Goal: Task Accomplishment & Management: Manage account settings

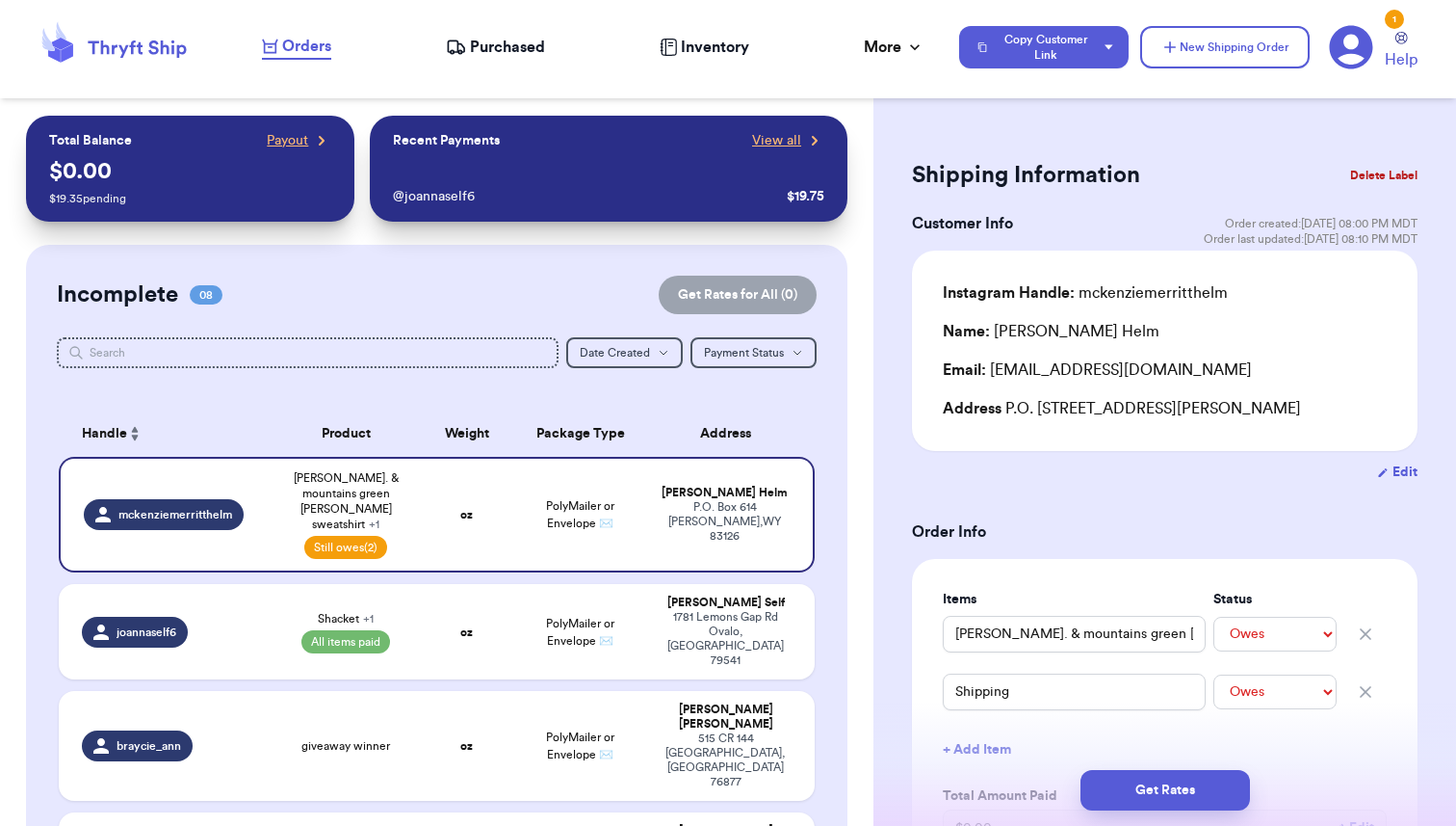
select select "unpaid"
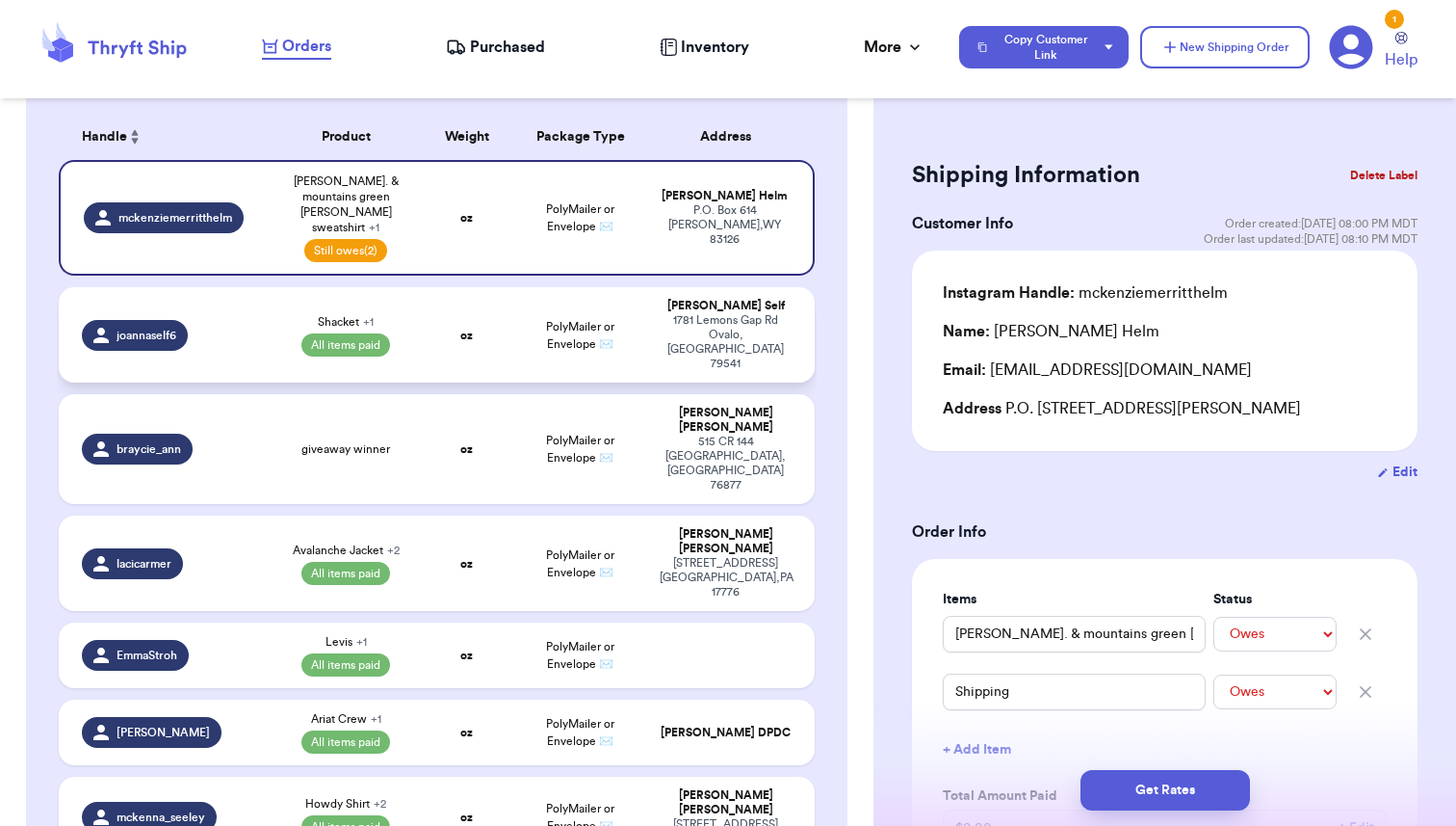
scroll to position [295, 0]
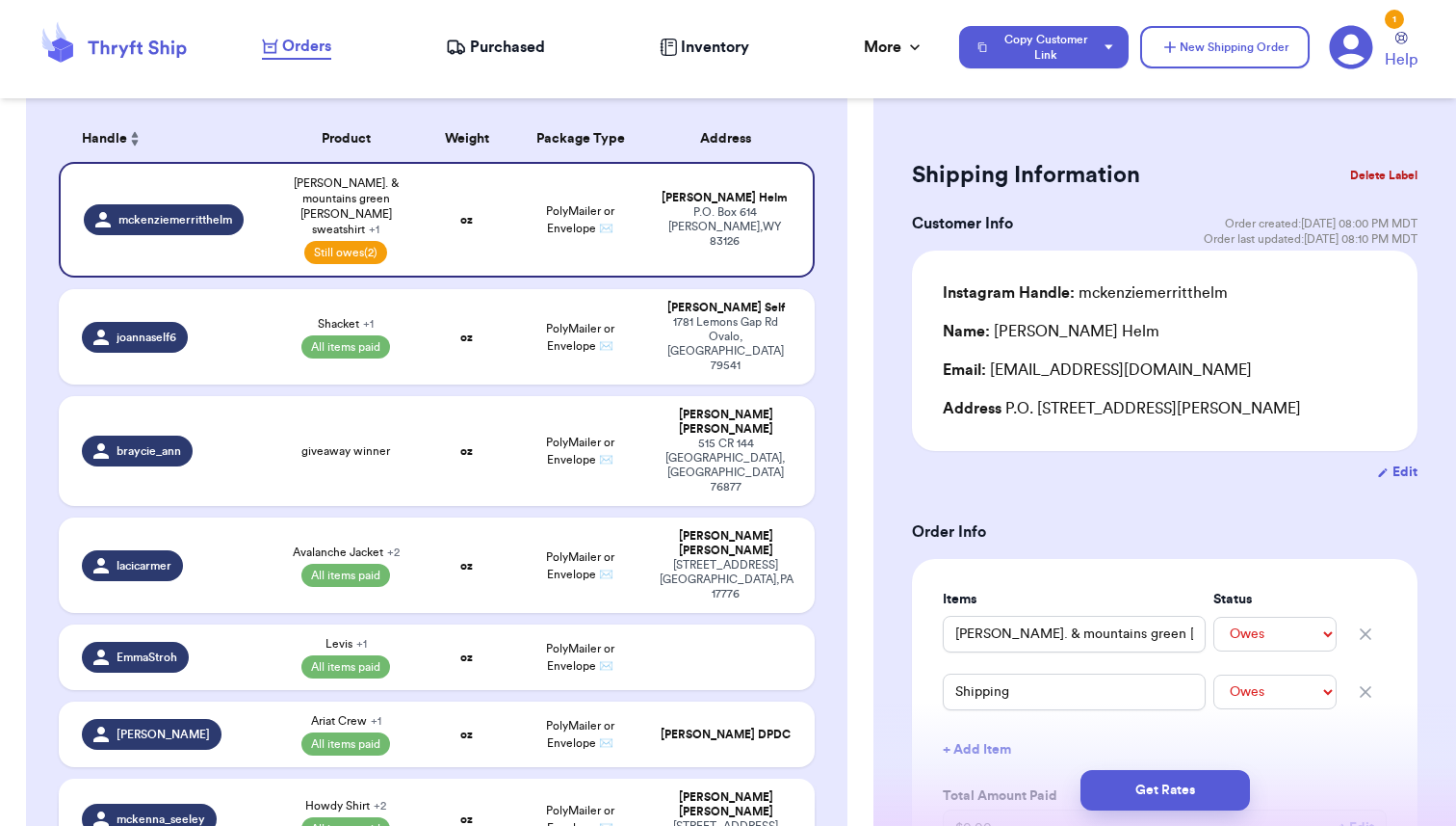
click at [436, 779] on td "oz" at bounding box center [467, 819] width 91 height 81
type input "Howdy Shirt"
select select "paid"
type input "0"
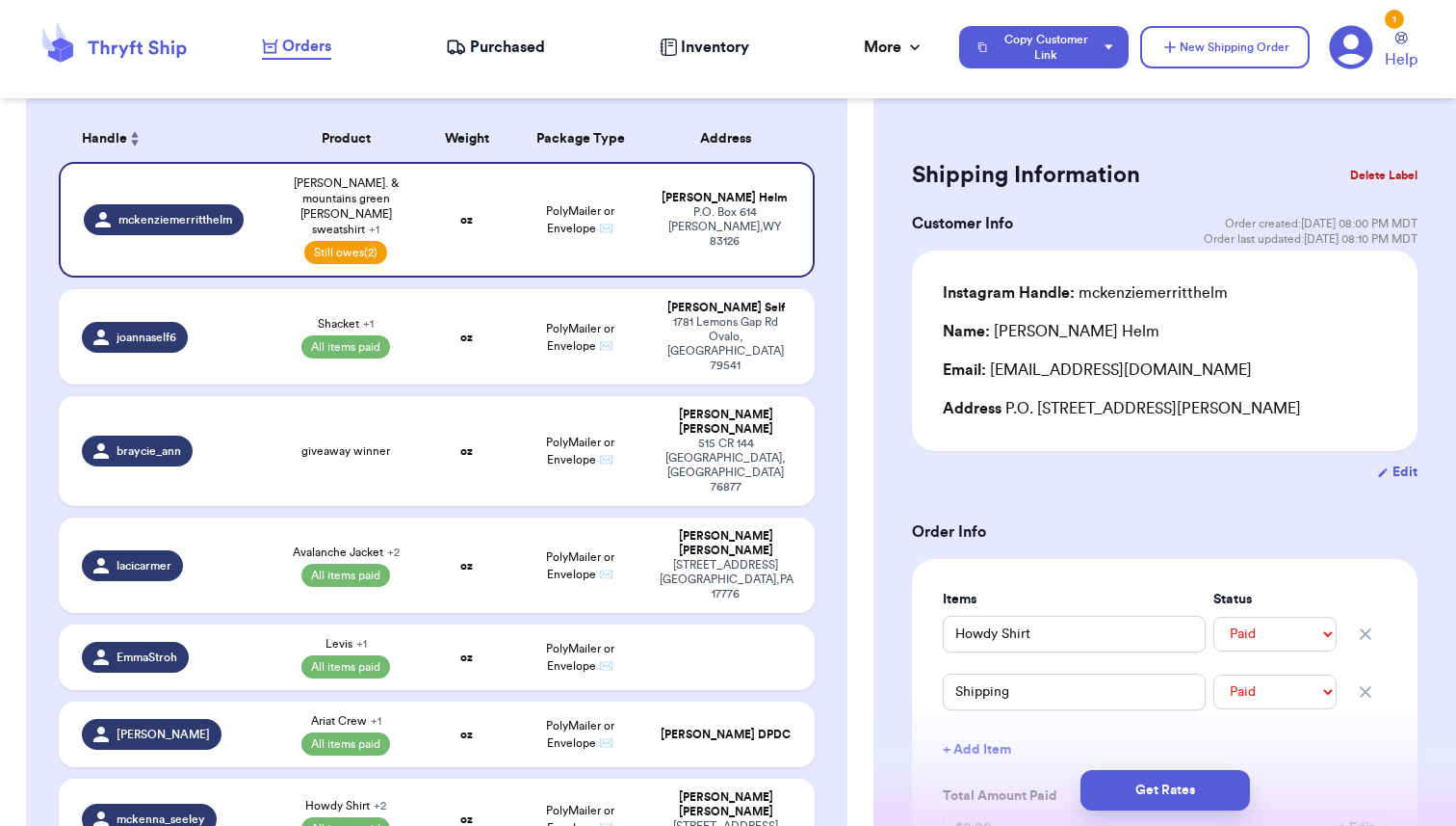
select select "paid"
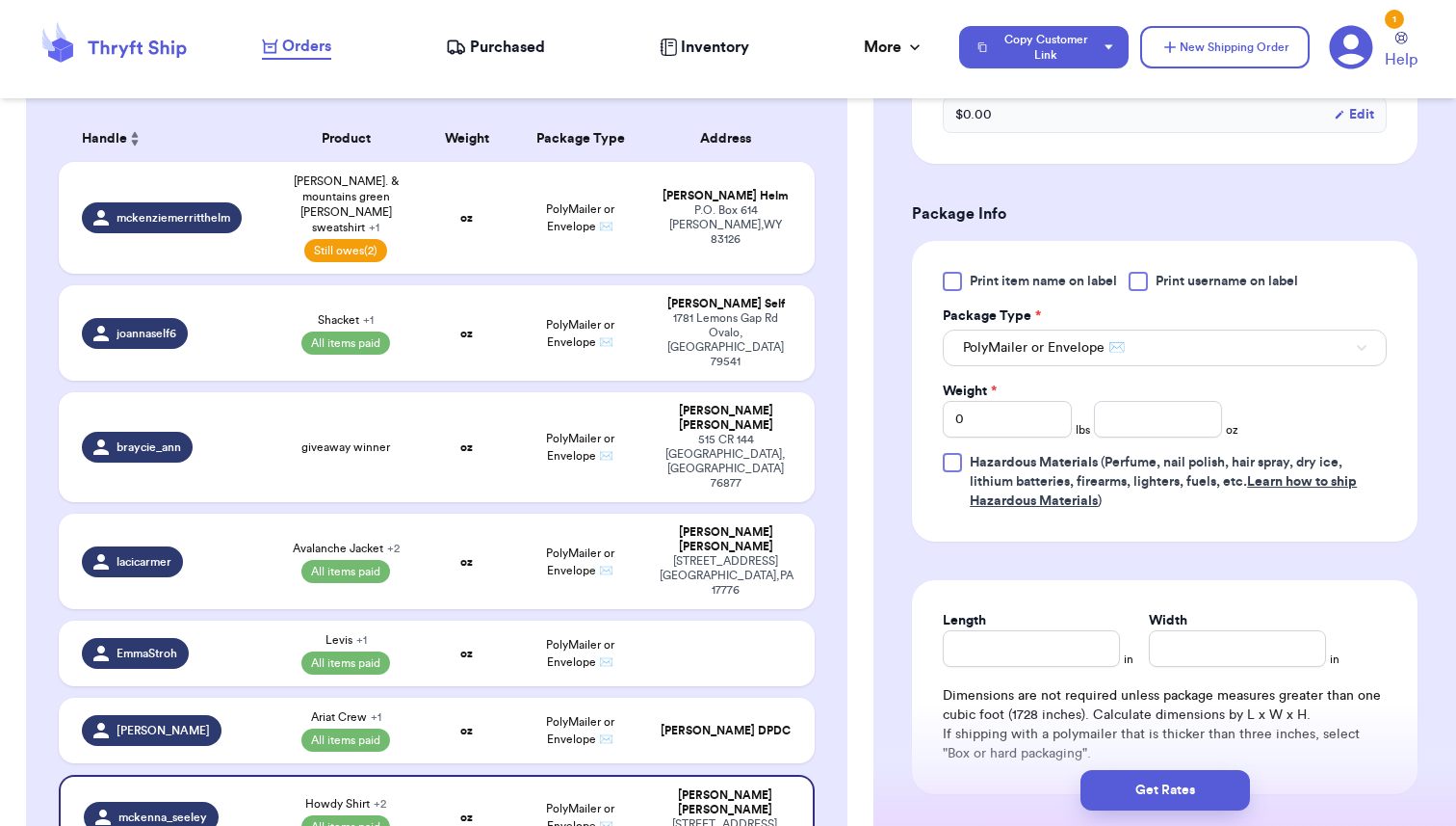
scroll to position [901, 0]
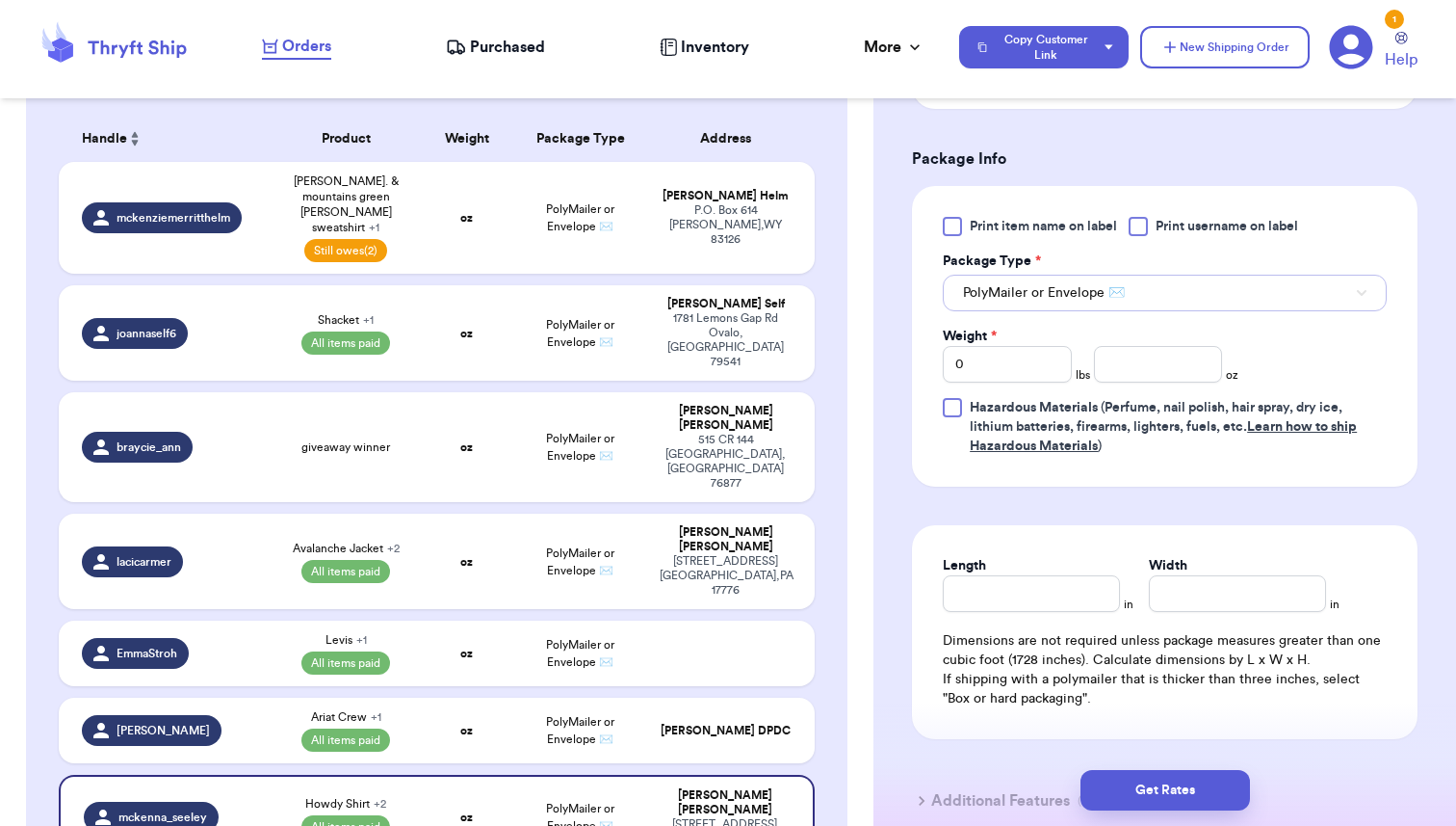
click at [1202, 303] on button "PolyMailer or Envelope ✉️" at bounding box center [1165, 293] width 444 height 37
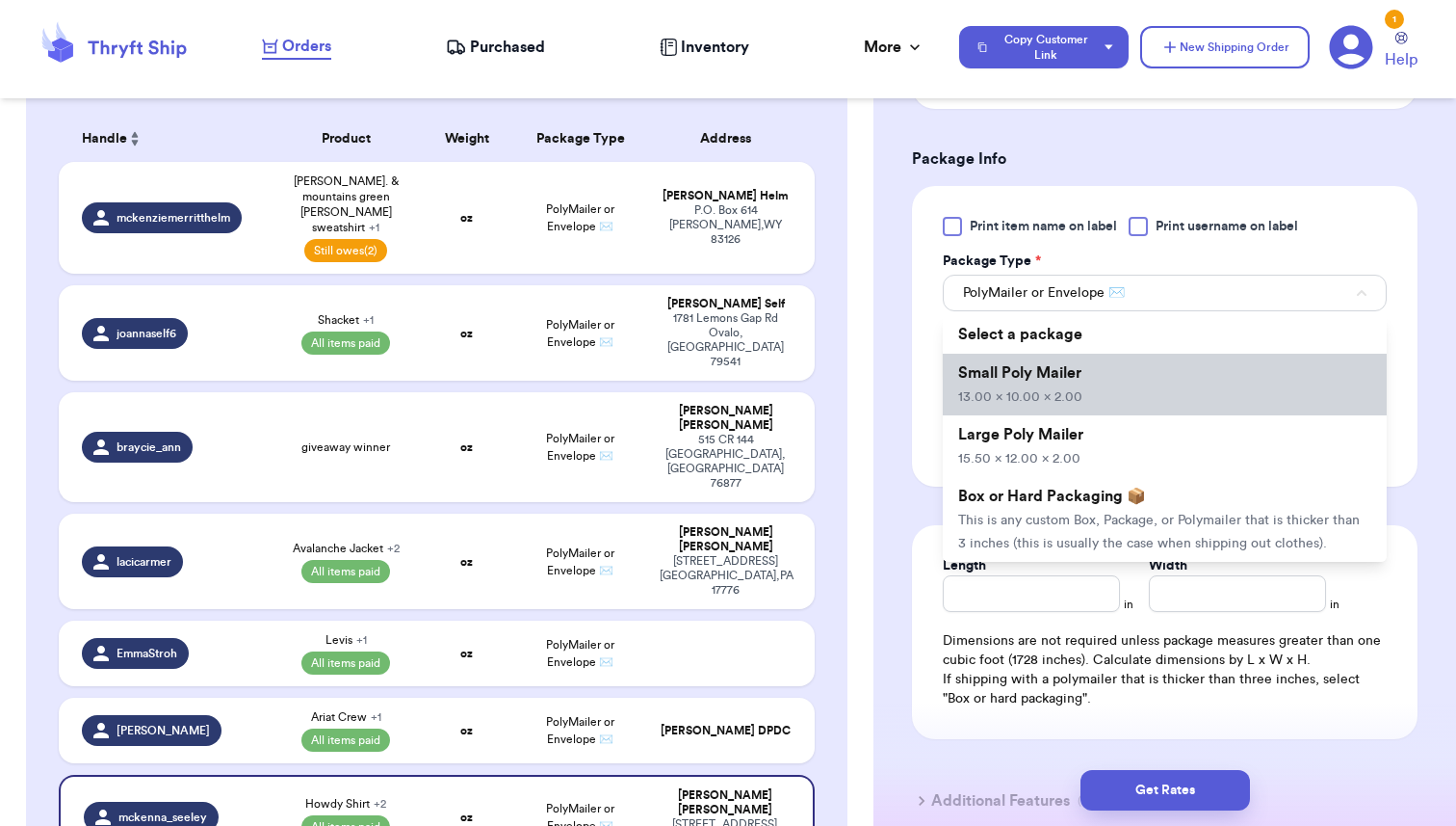
click at [1077, 374] on span "Small Poly Mailer" at bounding box center [1021, 373] width 124 height 15
type input "13"
type input "10"
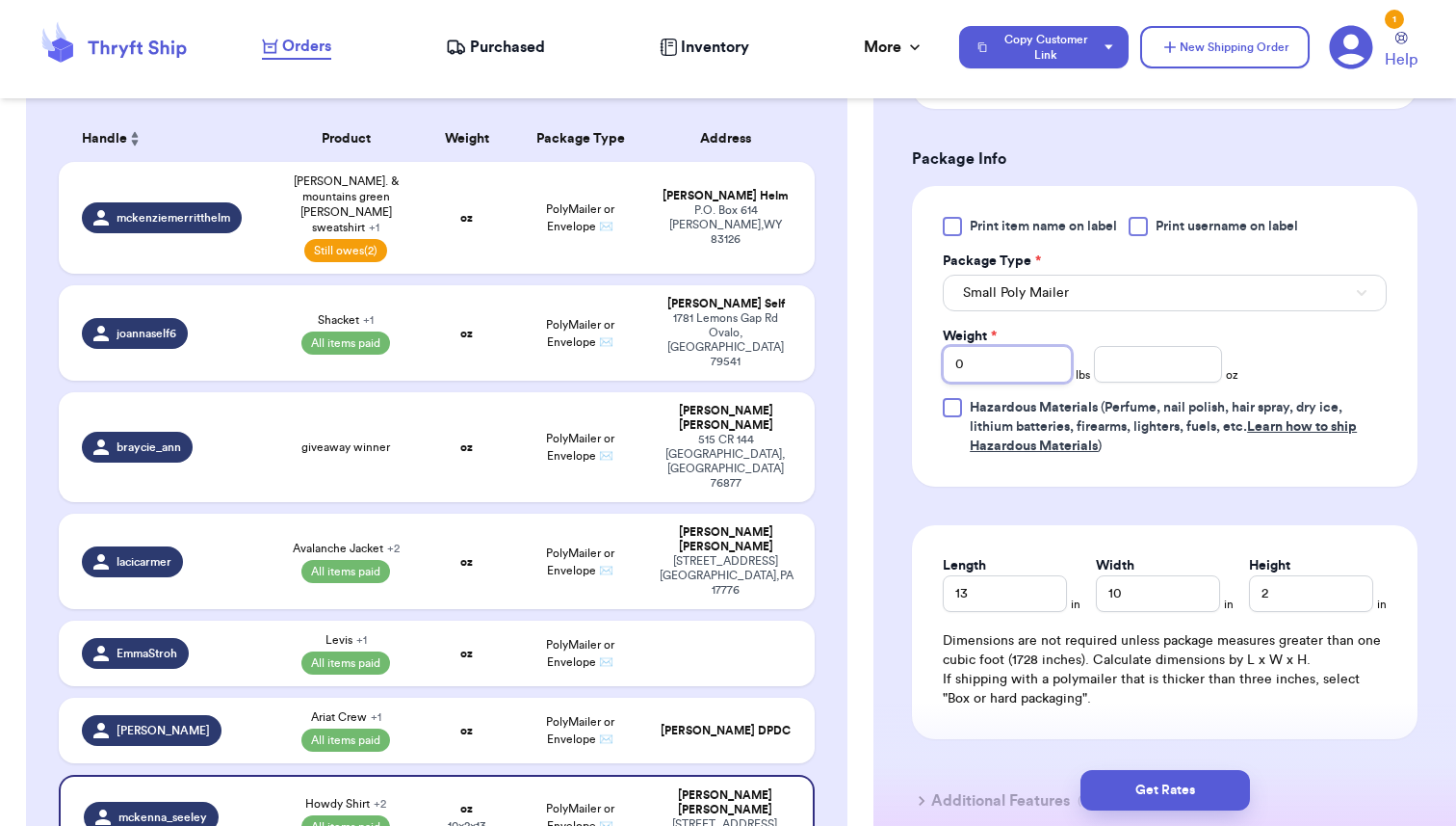
click at [982, 364] on input "0" at bounding box center [1008, 364] width 129 height 37
type input "1"
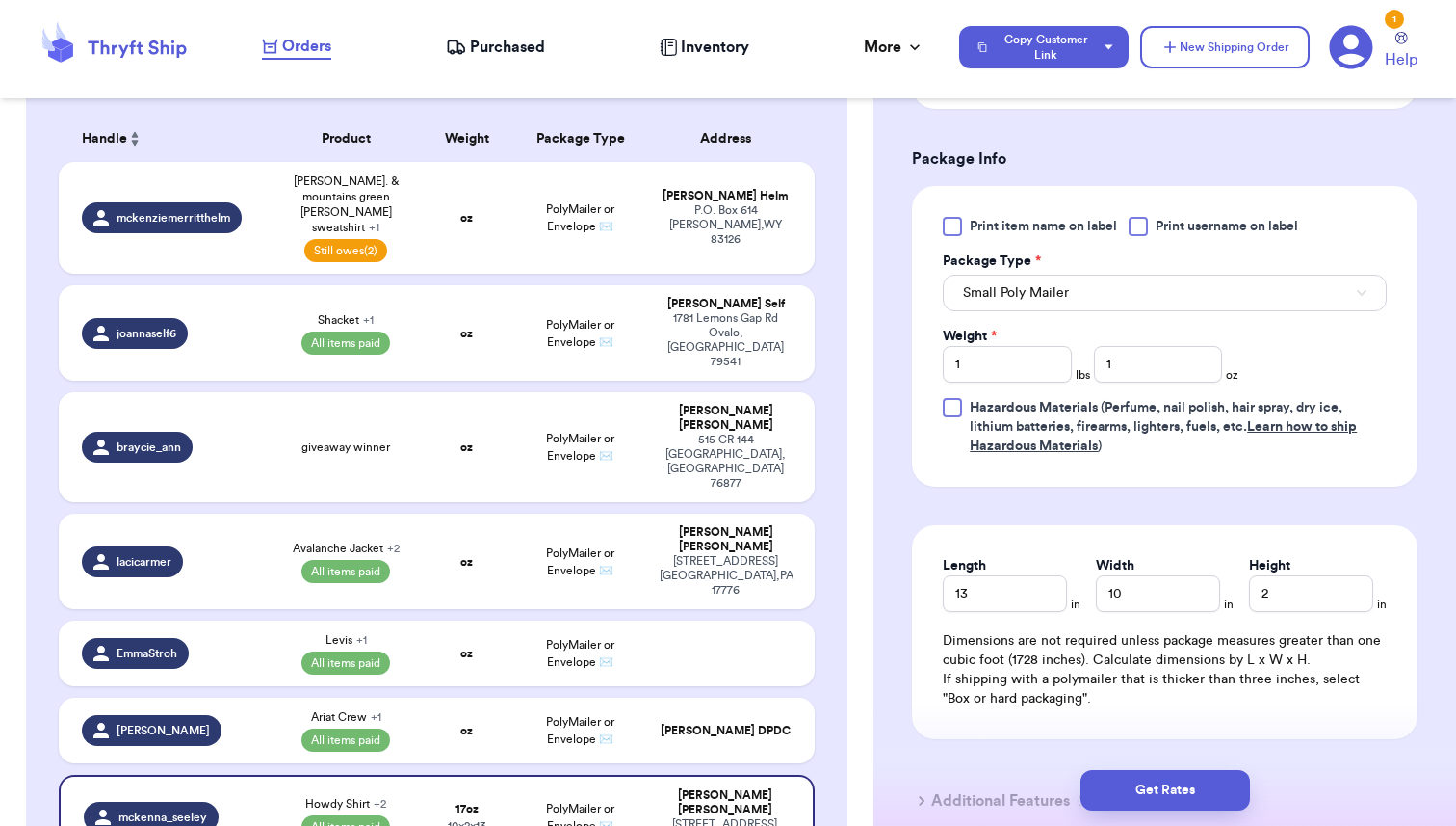
click at [1172, 482] on div "Print item name on label Print username on label Package Type * Small Poly Mail…" at bounding box center [1165, 336] width 506 height 300
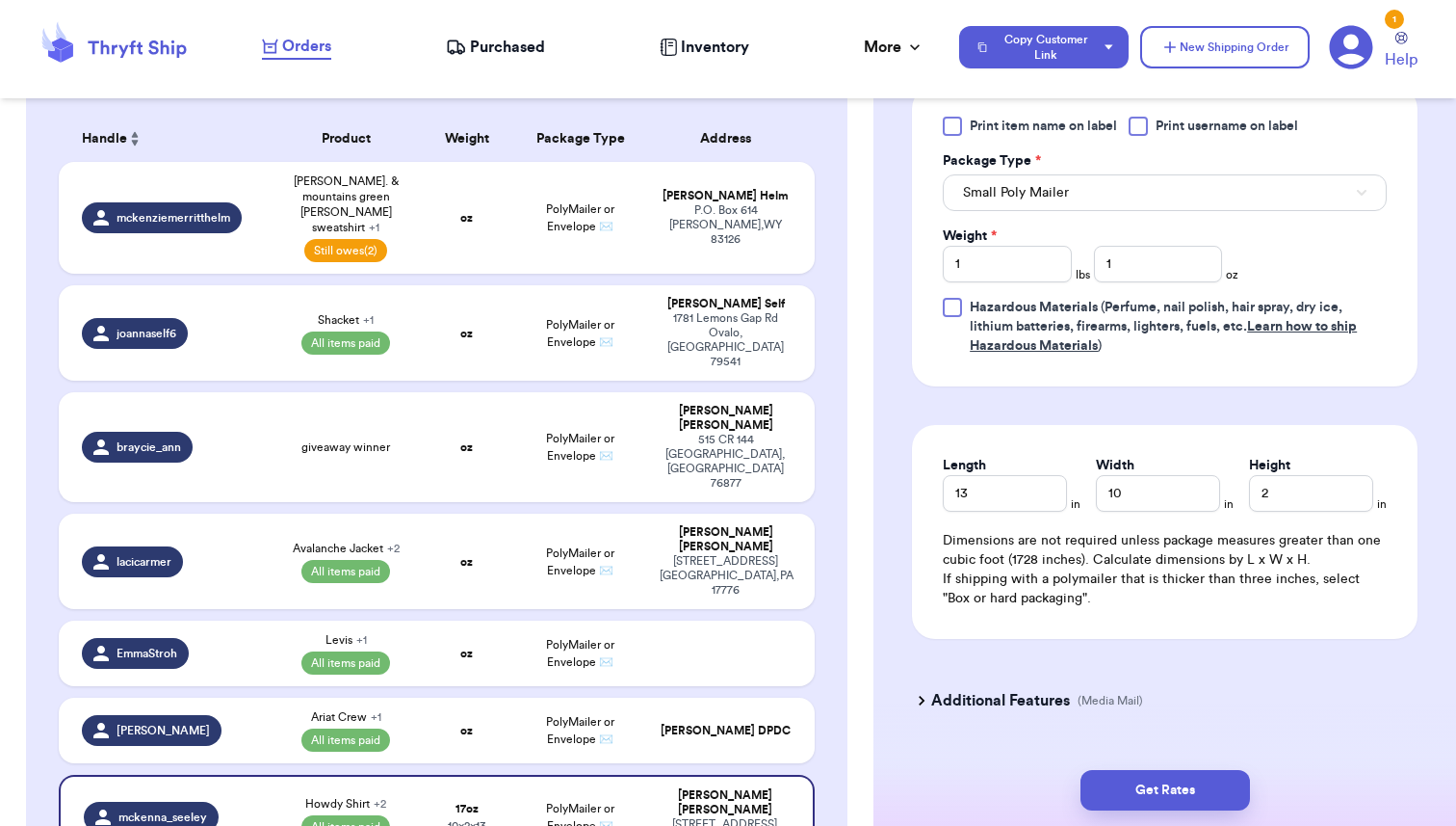
scroll to position [1049, 0]
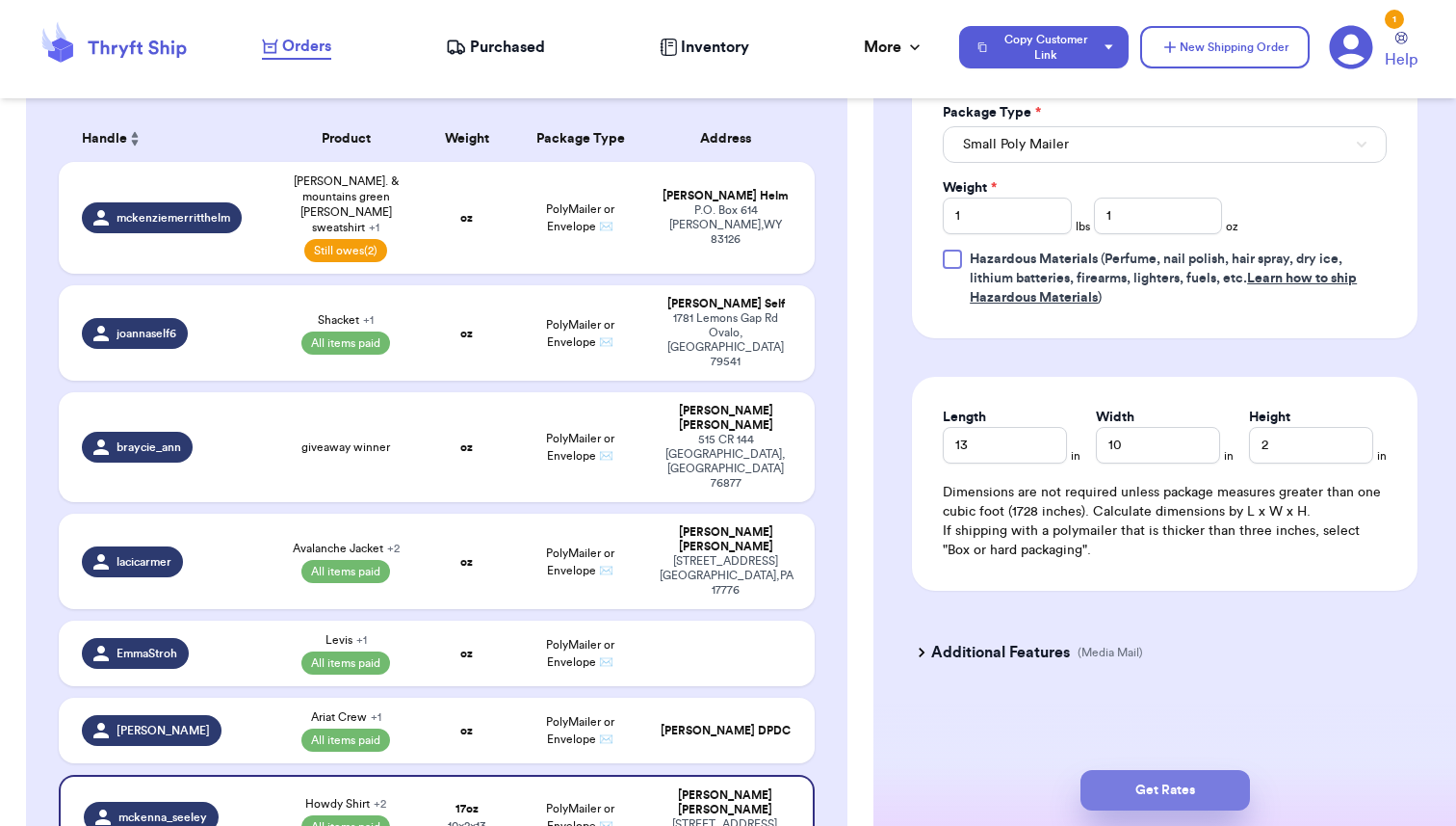
click at [1163, 799] on button "Get Rates" at bounding box center [1165, 790] width 170 height 41
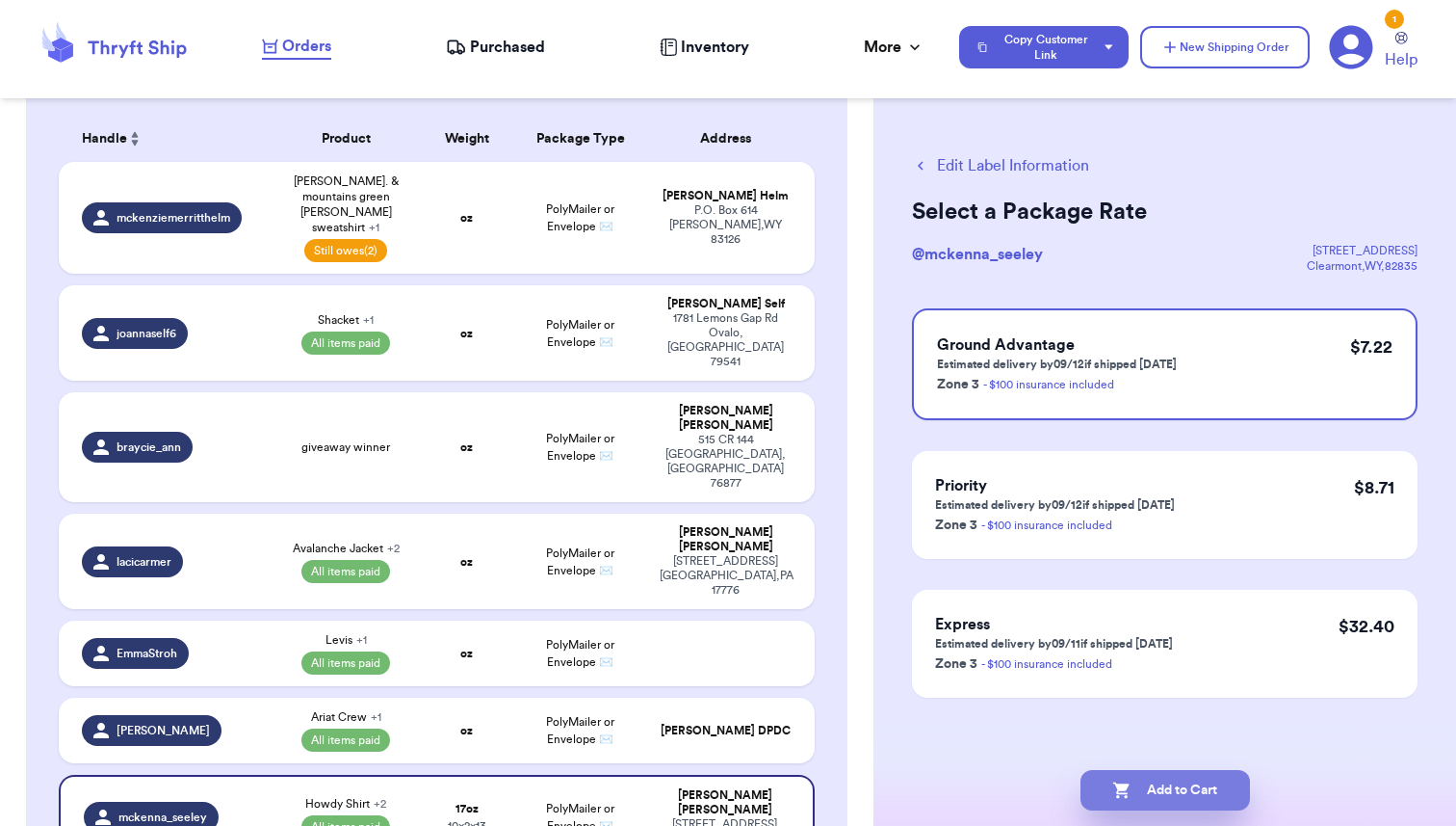
click at [1168, 791] on button "Add to Cart" at bounding box center [1165, 790] width 170 height 41
checkbox input "true"
select select "unpaid"
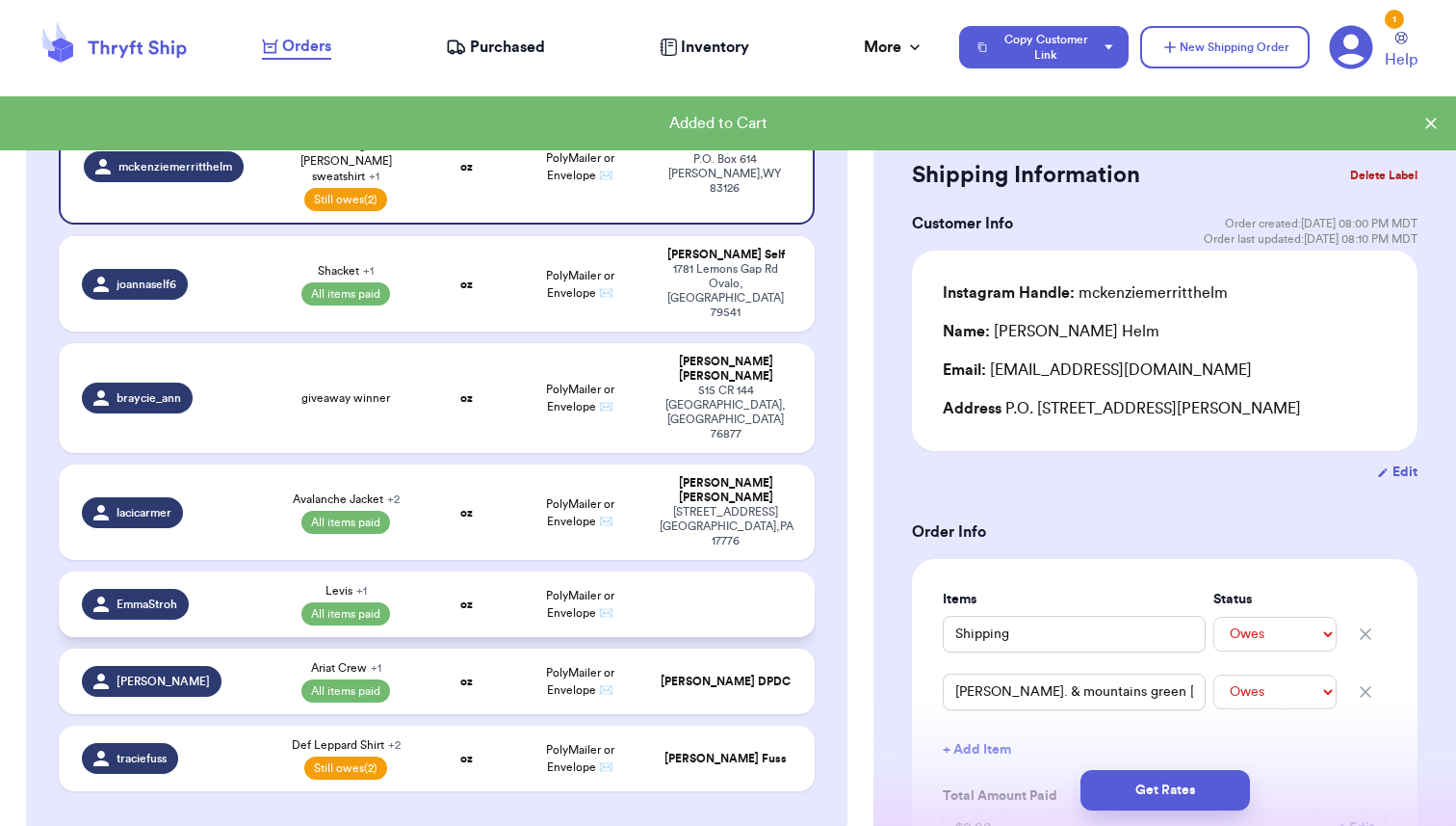
scroll to position [344, 0]
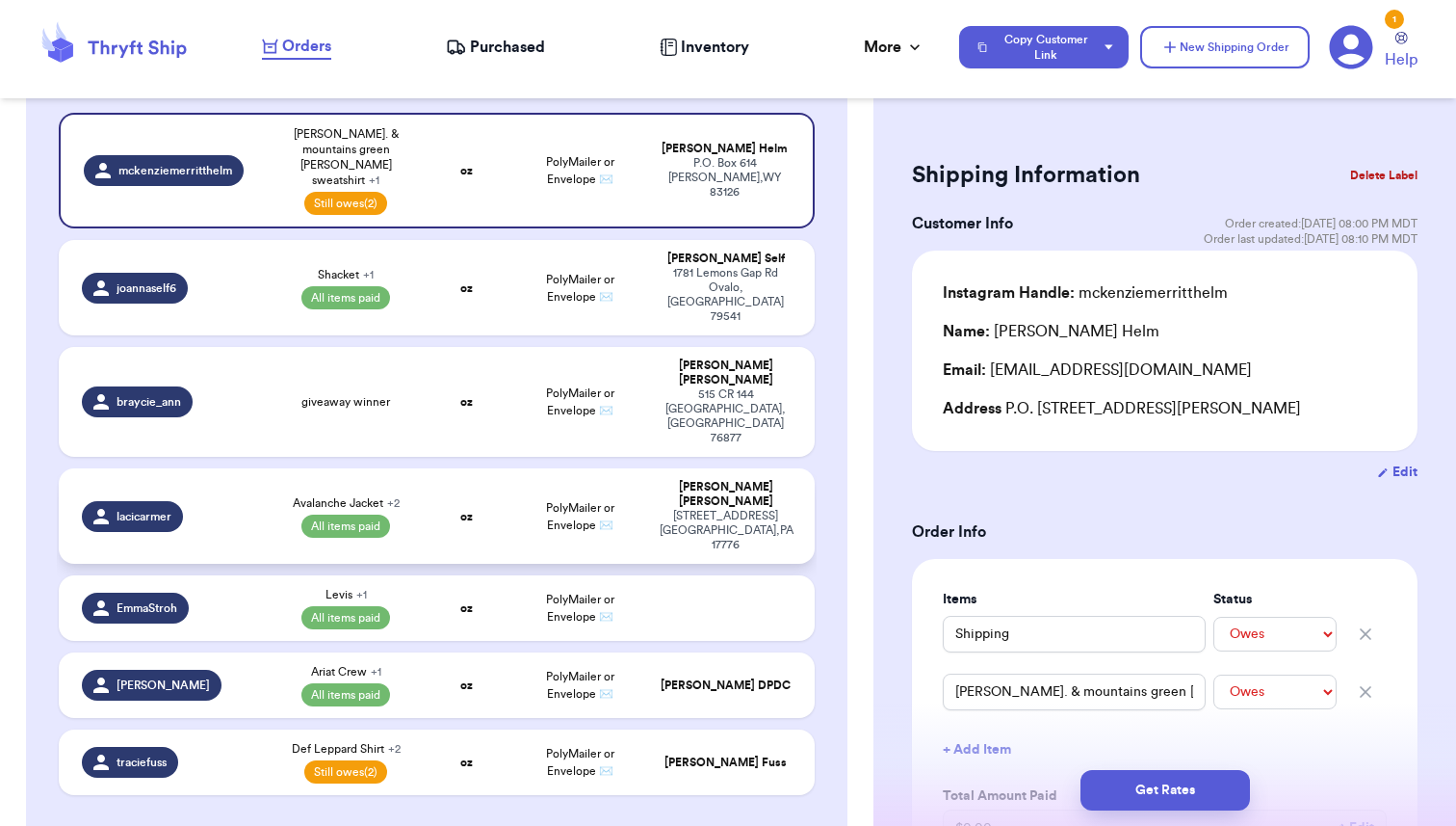
click at [425, 469] on td "oz" at bounding box center [467, 516] width 91 height 96
type input "Avalanche Jacket"
select select "paid"
type input "Carhartt Henley"
select select "paid"
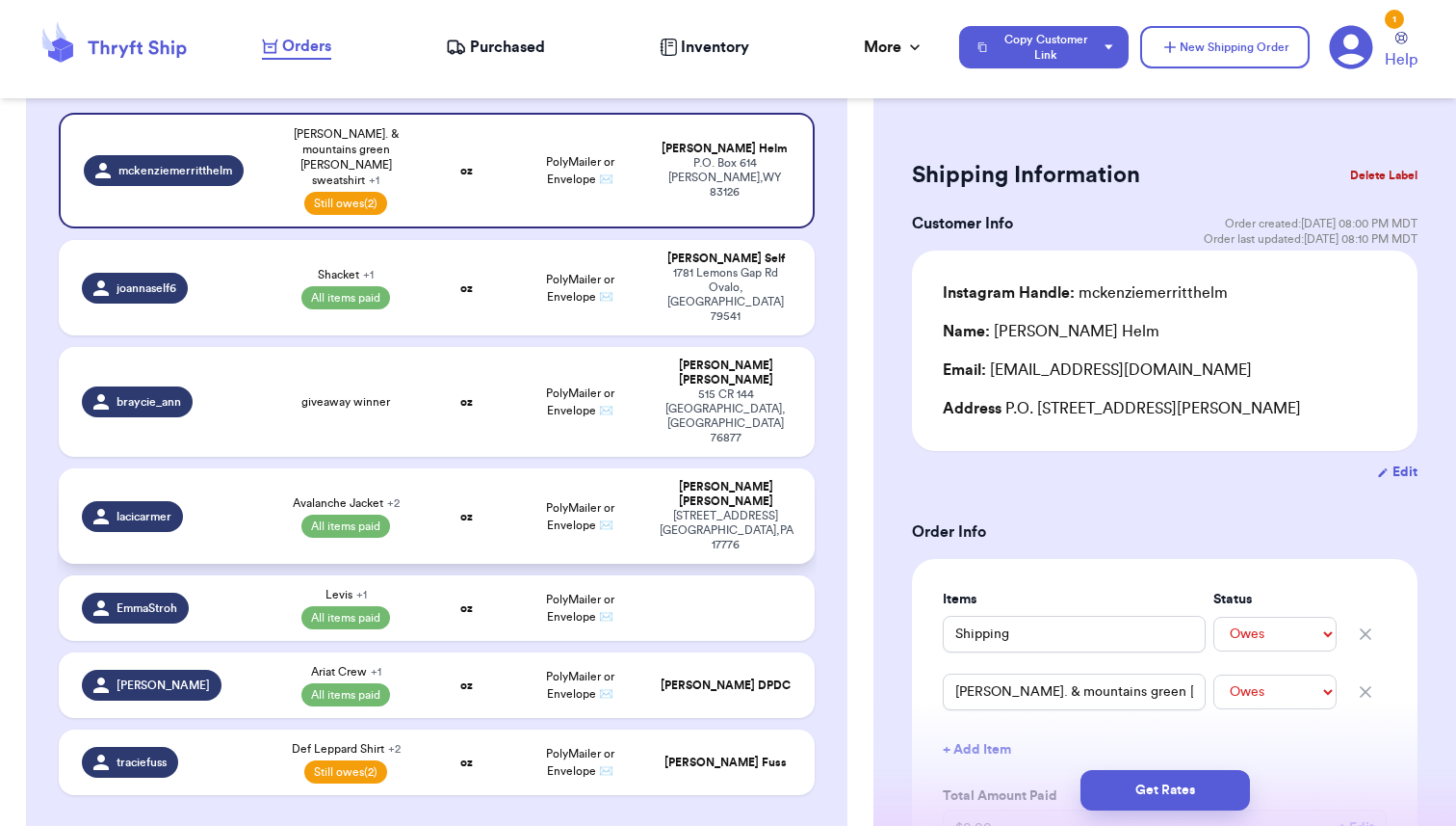
type input "0"
select select "paid"
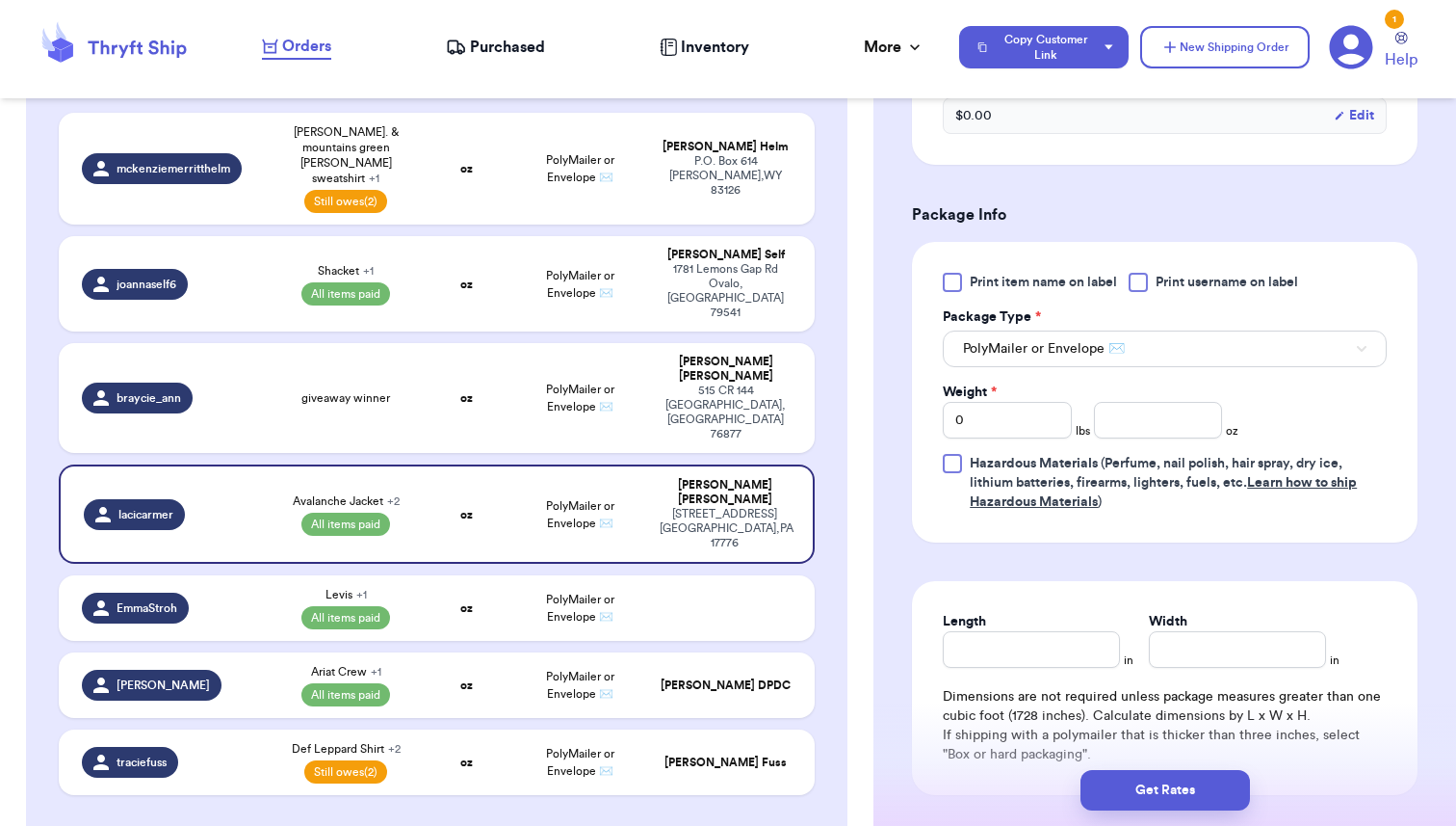
scroll to position [912, 0]
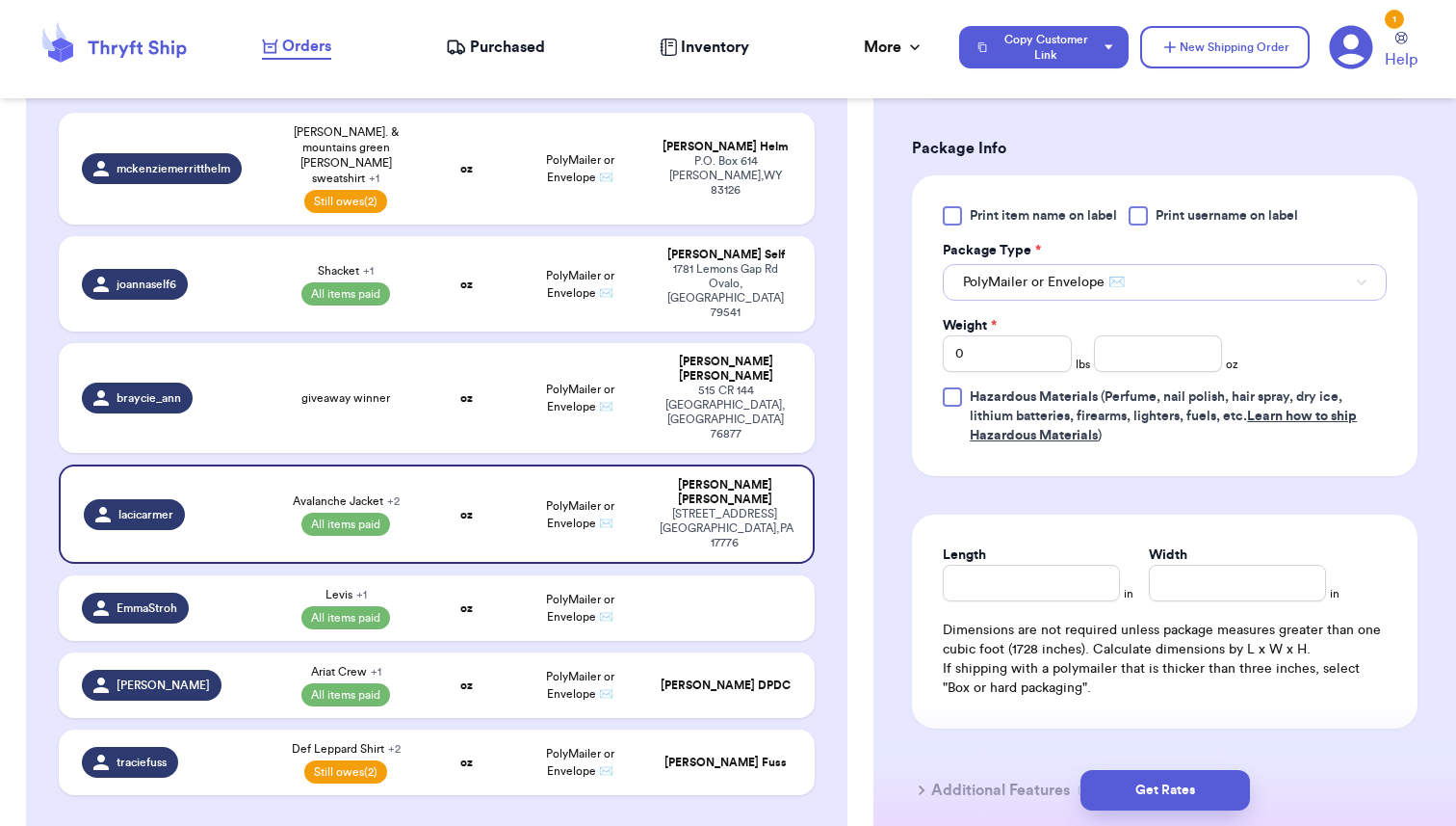
click at [1200, 275] on button "PolyMailer or Envelope ✉️" at bounding box center [1165, 282] width 444 height 37
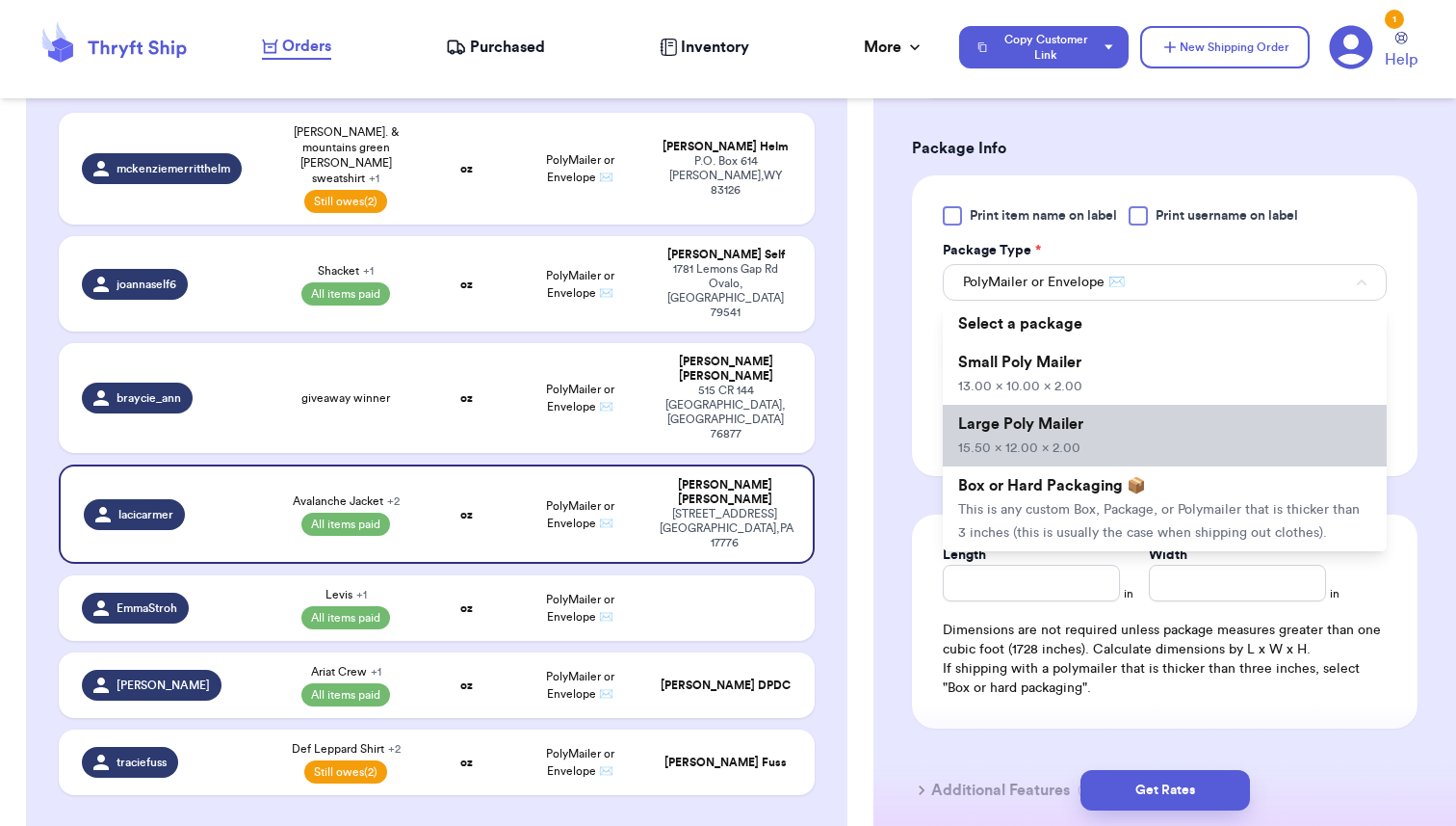
click at [1060, 437] on li "Large Poly Mailer 15.50 x 12.00 x 2.00" at bounding box center [1165, 436] width 444 height 62
type input "15.5"
type input "12"
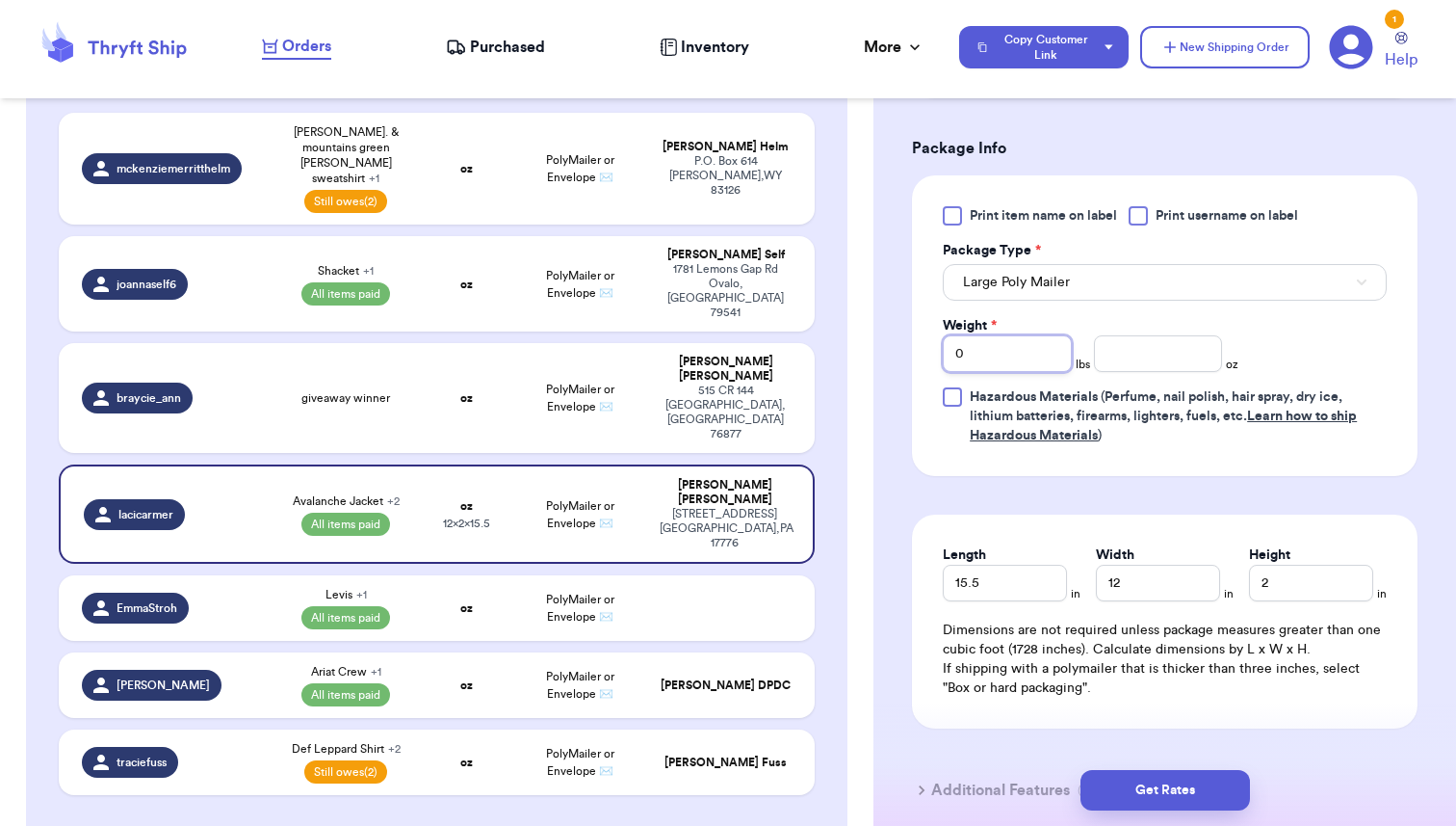
click at [977, 352] on input "0" at bounding box center [1008, 354] width 129 height 37
click at [1128, 311] on div "Print item name on label Print username on label Package Type * Large Poly Mail…" at bounding box center [1165, 325] width 444 height 239
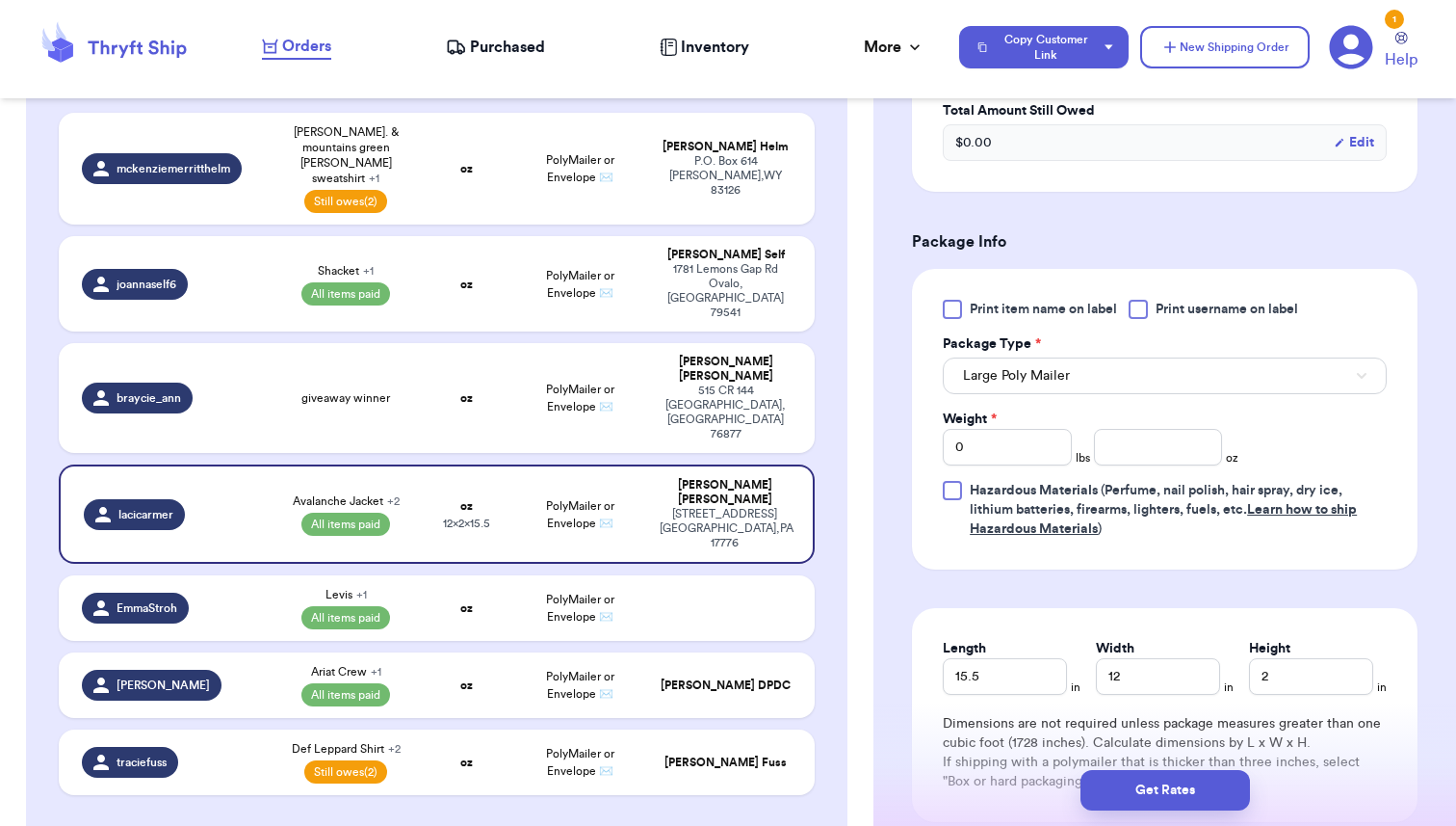
scroll to position [826, 0]
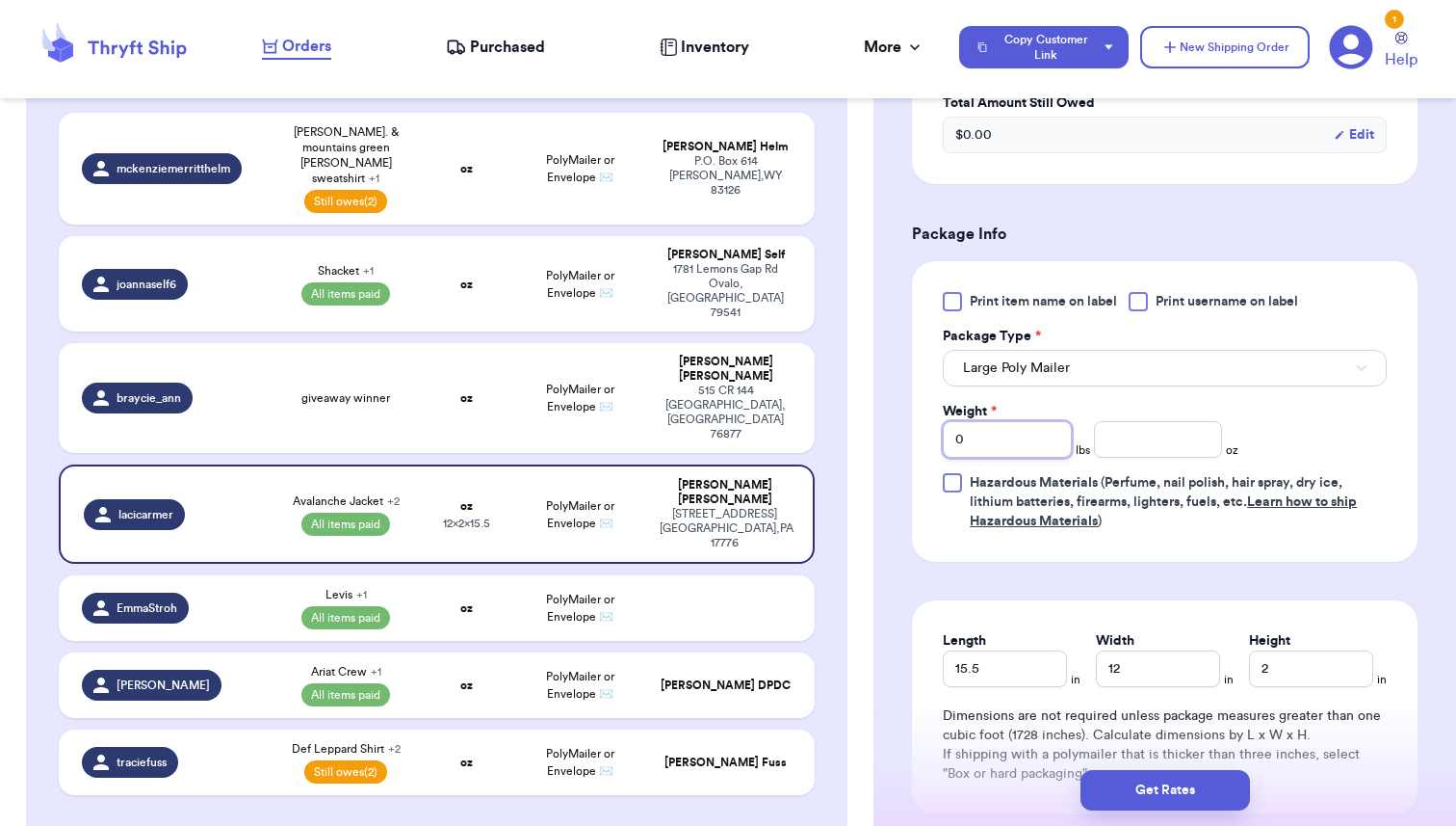
drag, startPoint x: 964, startPoint y: 438, endPoint x: 938, endPoint y: 438, distance: 26.0
click at [938, 438] on div "Print item name on label Print username on label Package Type * Large Poly Mail…" at bounding box center [1165, 411] width 506 height 300
type input "1"
type input "8"
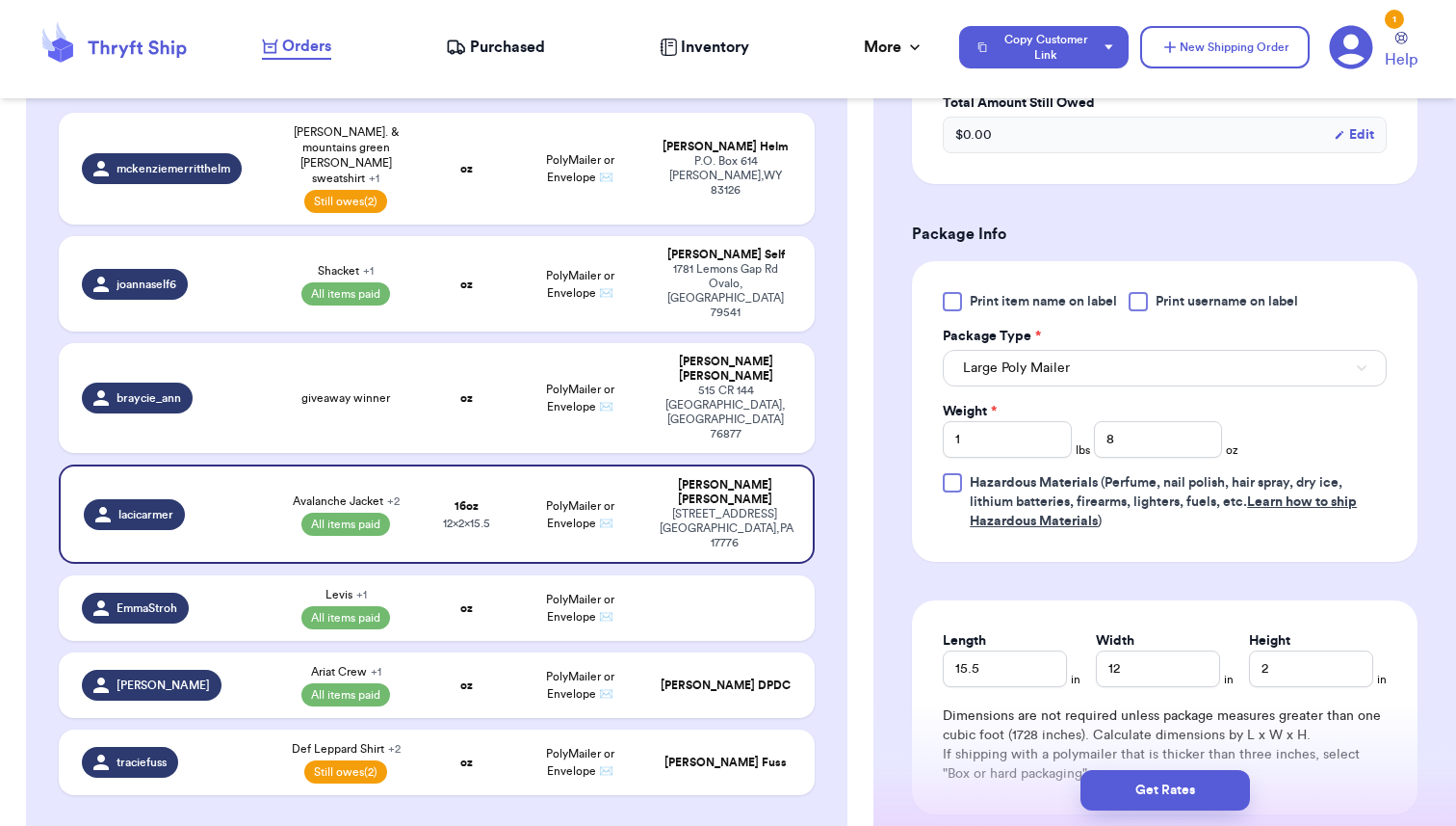
click at [1319, 574] on form "Shipping Information Delete Label Customer Info Order created: [DATE] 08:46 PM …" at bounding box center [1165, 122] width 506 height 1586
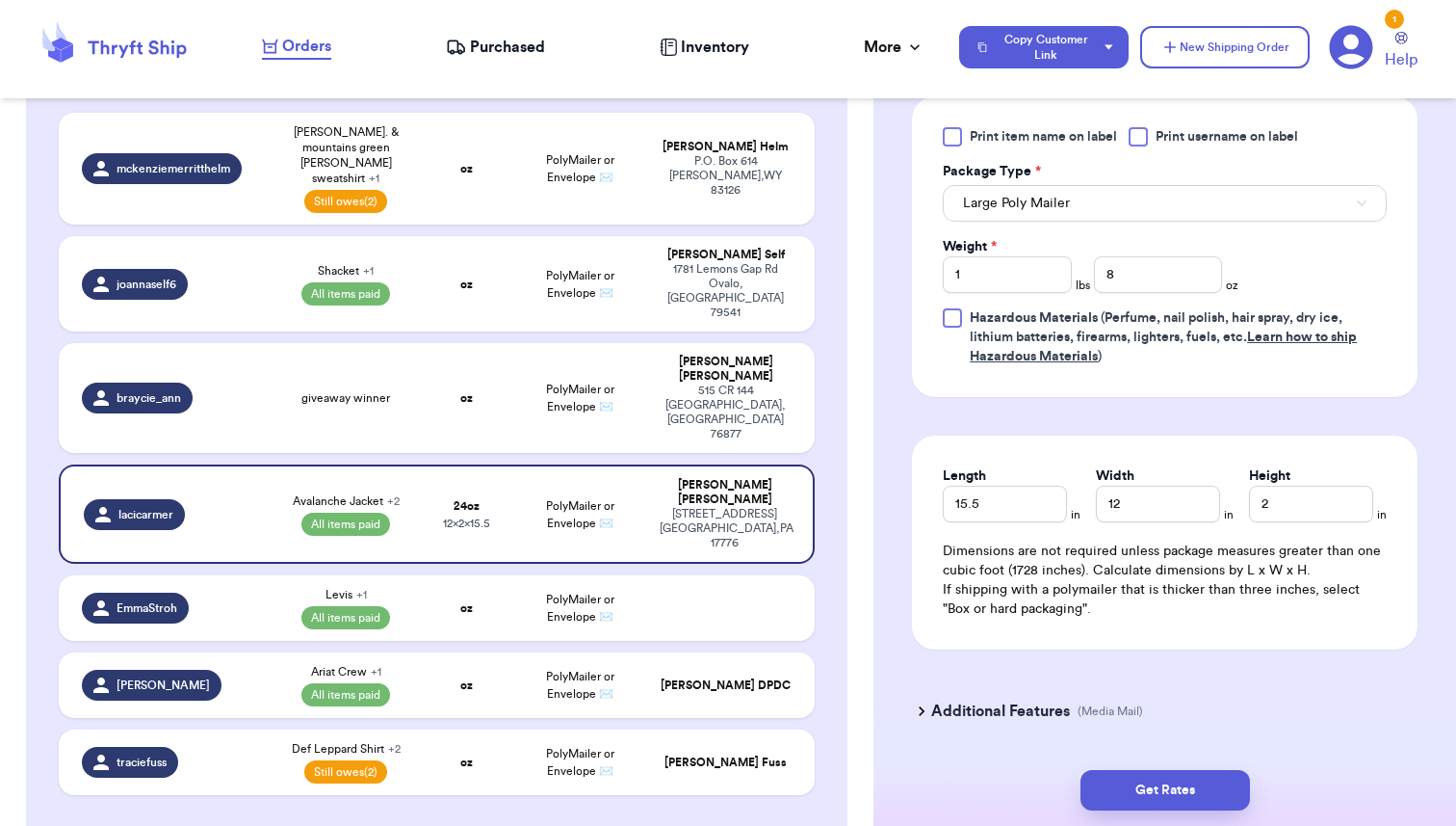
scroll to position [1049, 0]
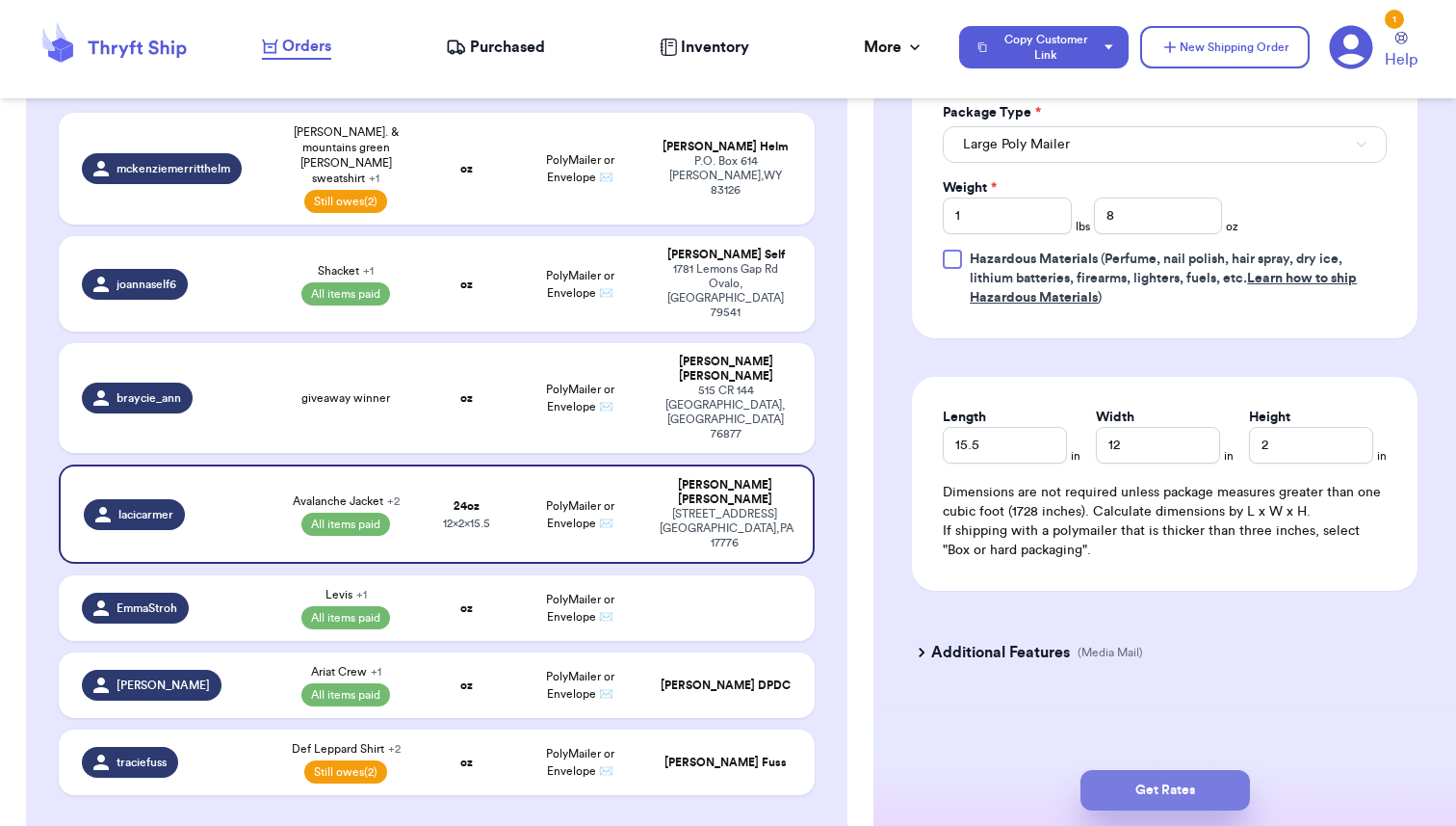
click at [1169, 789] on button "Get Rates" at bounding box center [1165, 790] width 170 height 41
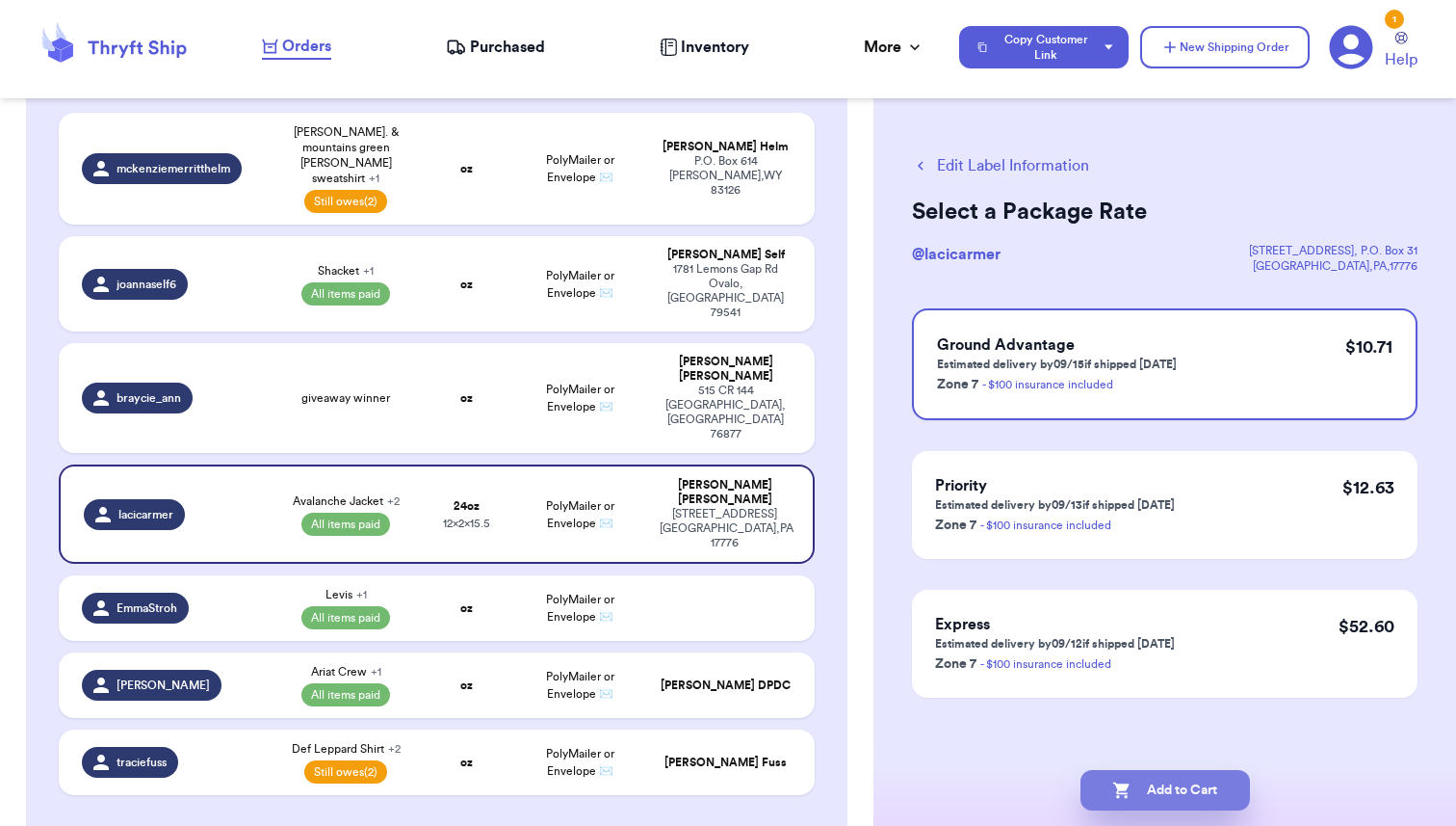
click at [1162, 786] on button "Add to Cart" at bounding box center [1165, 790] width 170 height 41
checkbox input "true"
select select "unpaid"
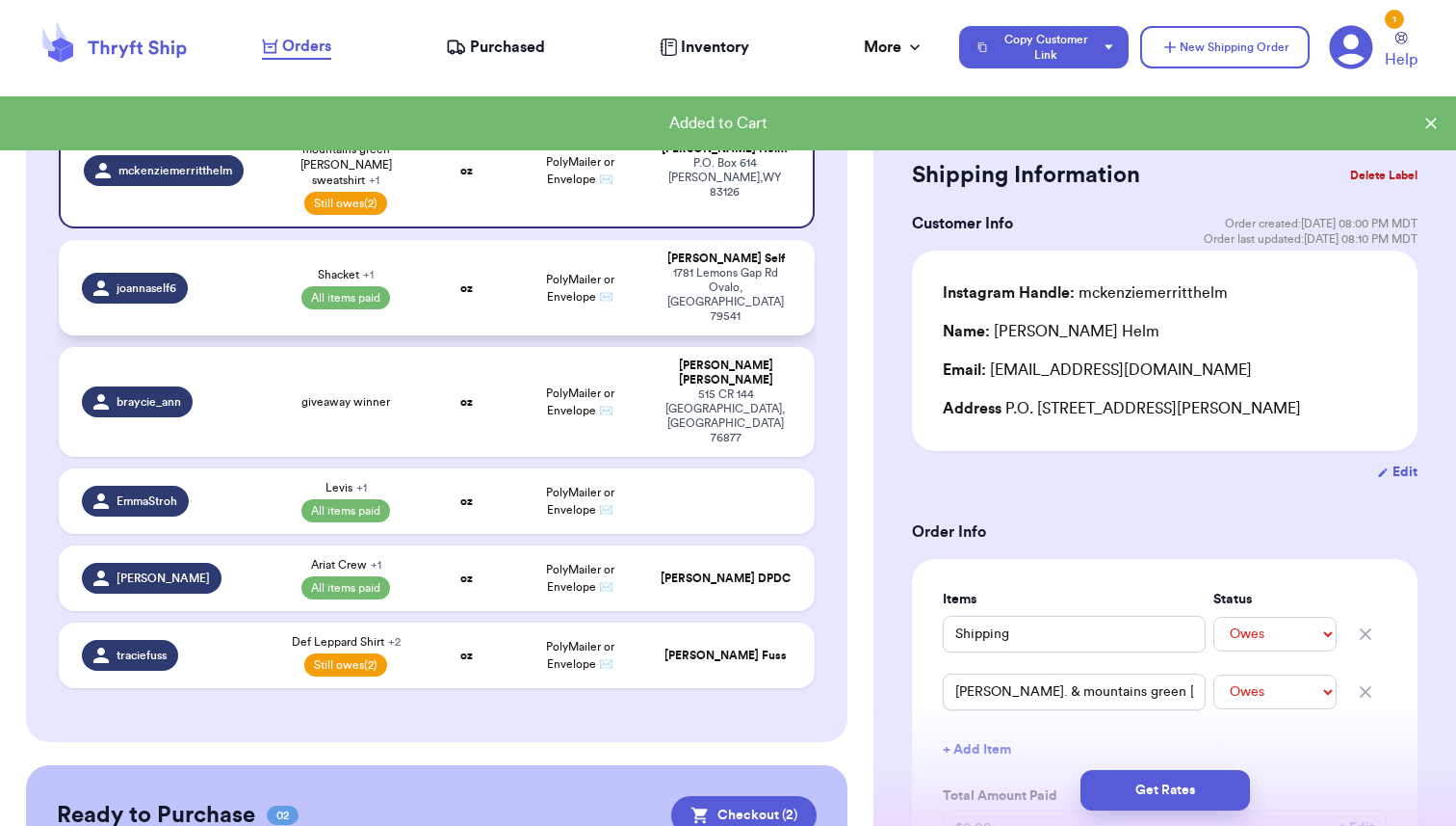
click at [419, 242] on td "Shacket + 1 All items paid" at bounding box center [346, 287] width 152 height 96
type input "Shacket"
select select "paid"
type input "Cap"
select select "paid"
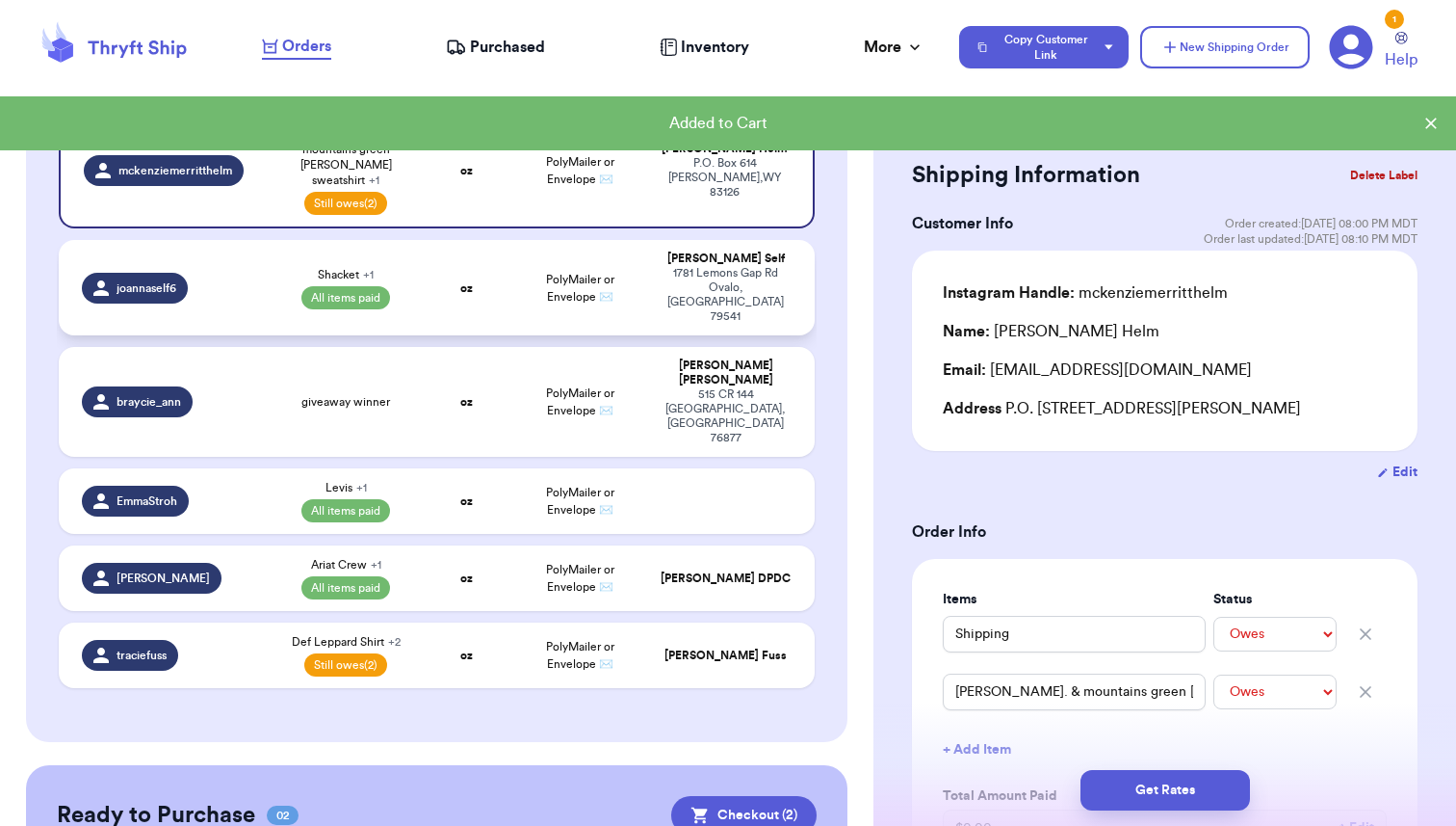
type input "19.75"
type input "0"
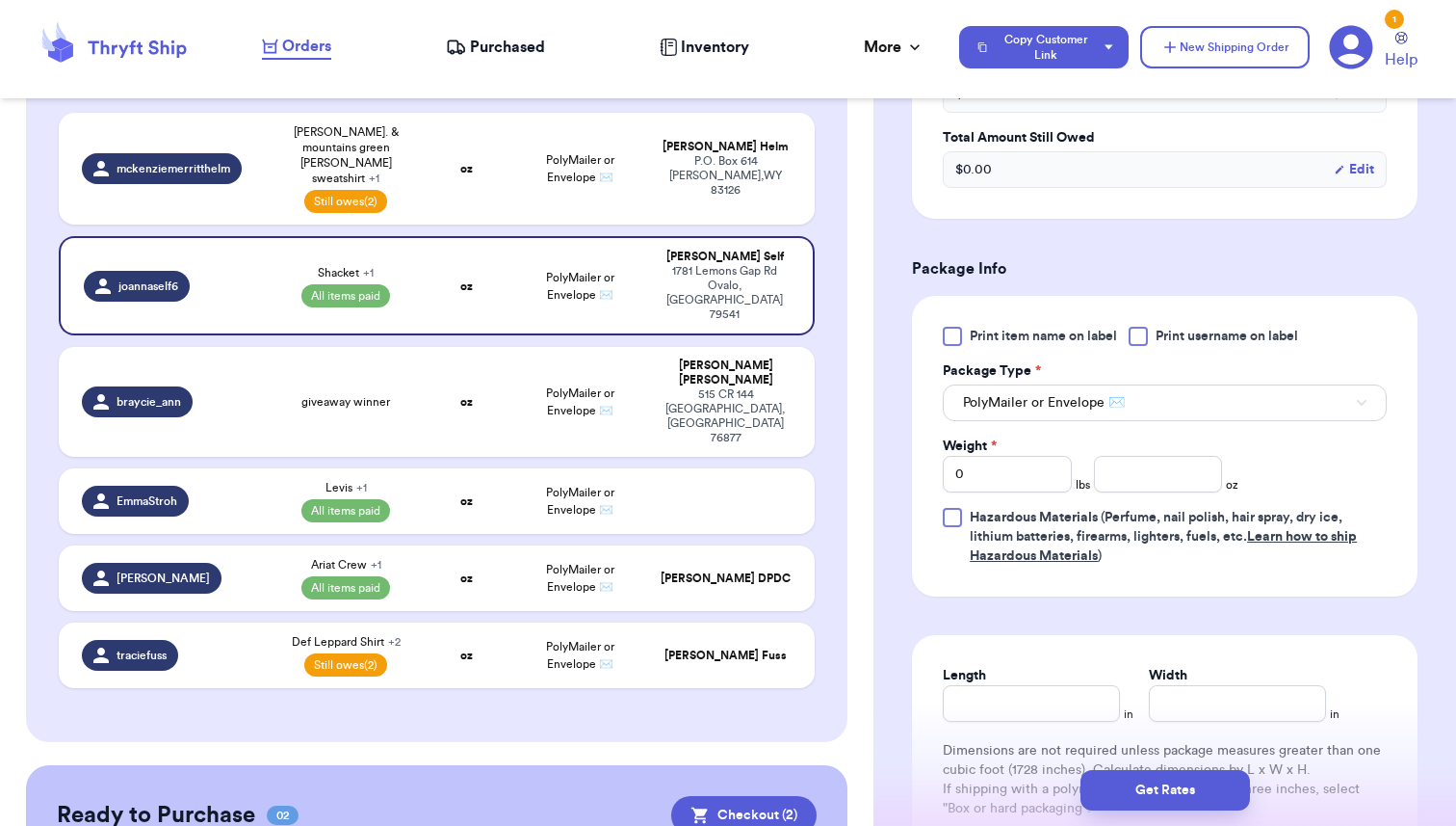
scroll to position [818, 0]
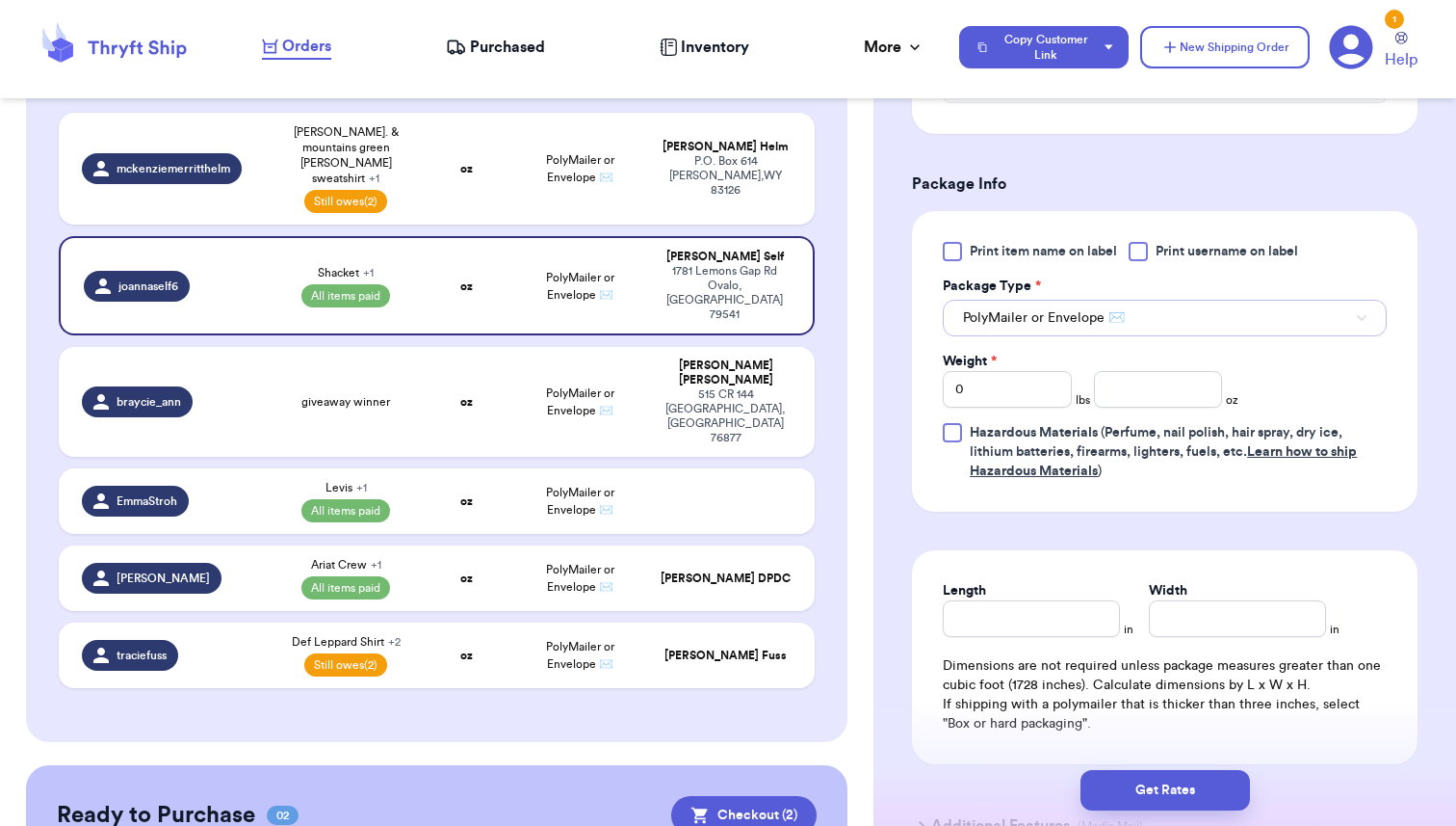
click at [1161, 319] on button "PolyMailer or Envelope ✉️" at bounding box center [1165, 318] width 444 height 37
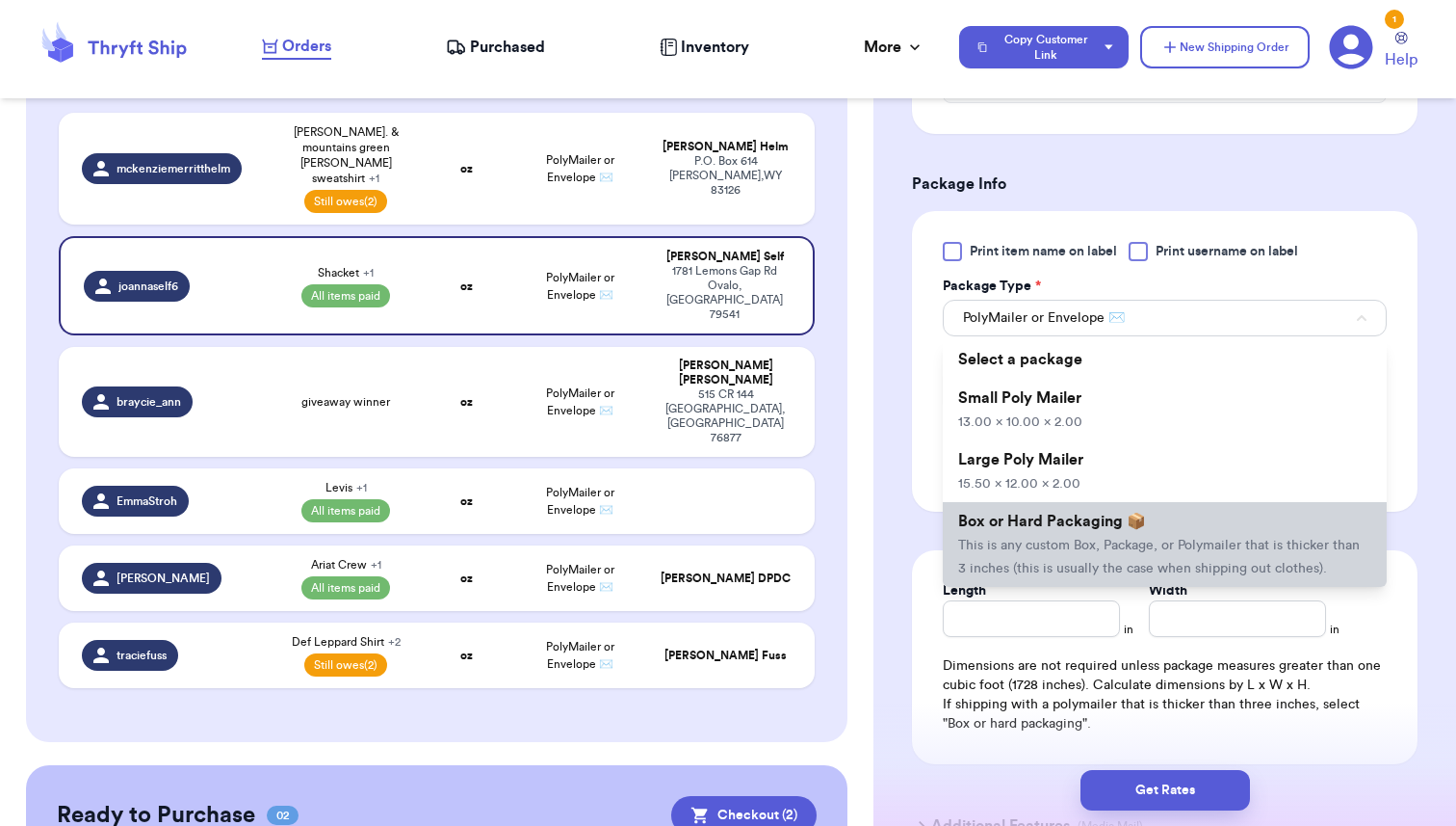
click at [1103, 551] on span "This is any custom Box, Package, or Polymailer that is thicker than 3 inches (t…" at bounding box center [1160, 557] width 402 height 37
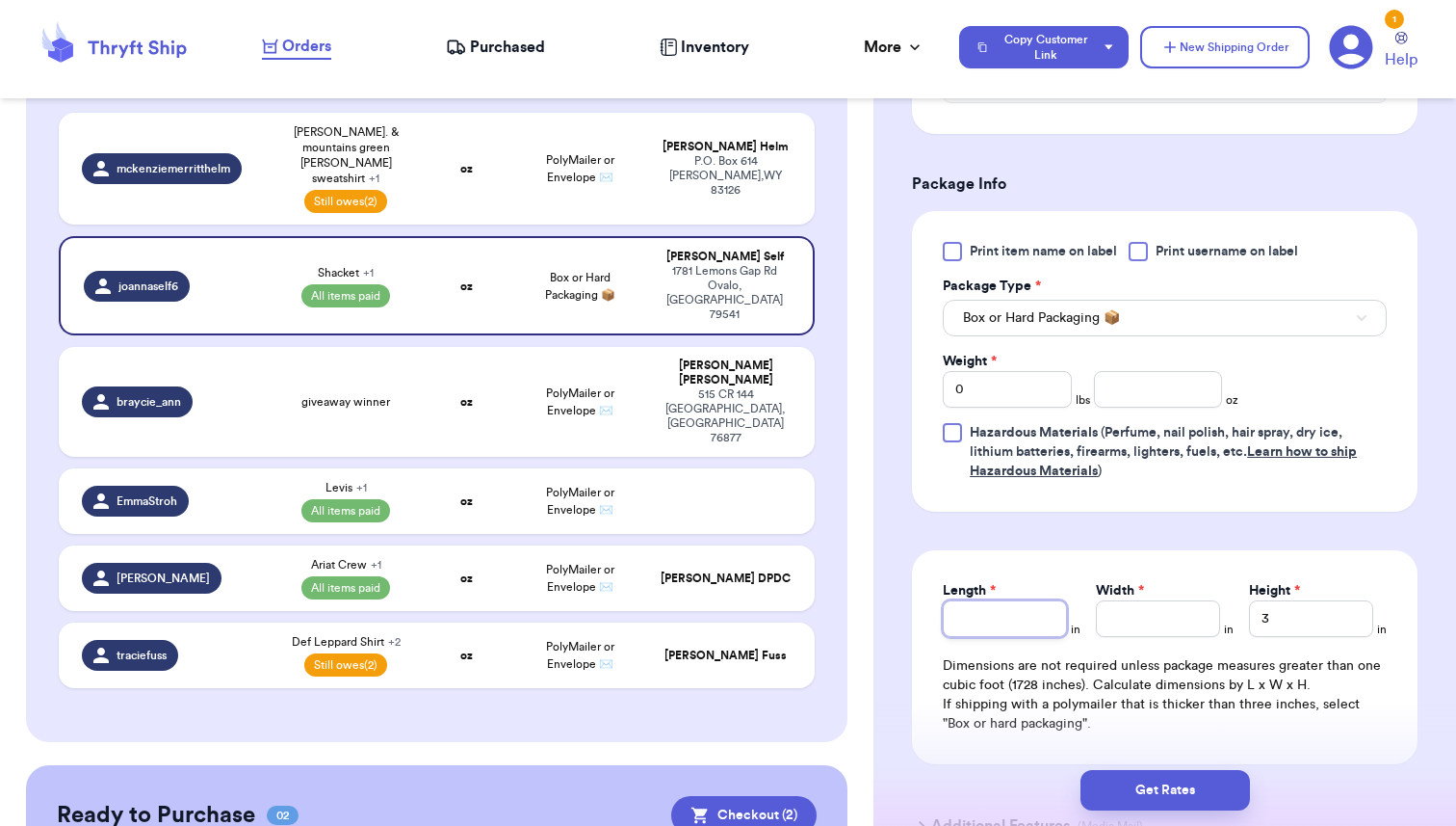
click at [987, 617] on input "Length *" at bounding box center [1005, 619] width 125 height 37
type input "9"
type input "3"
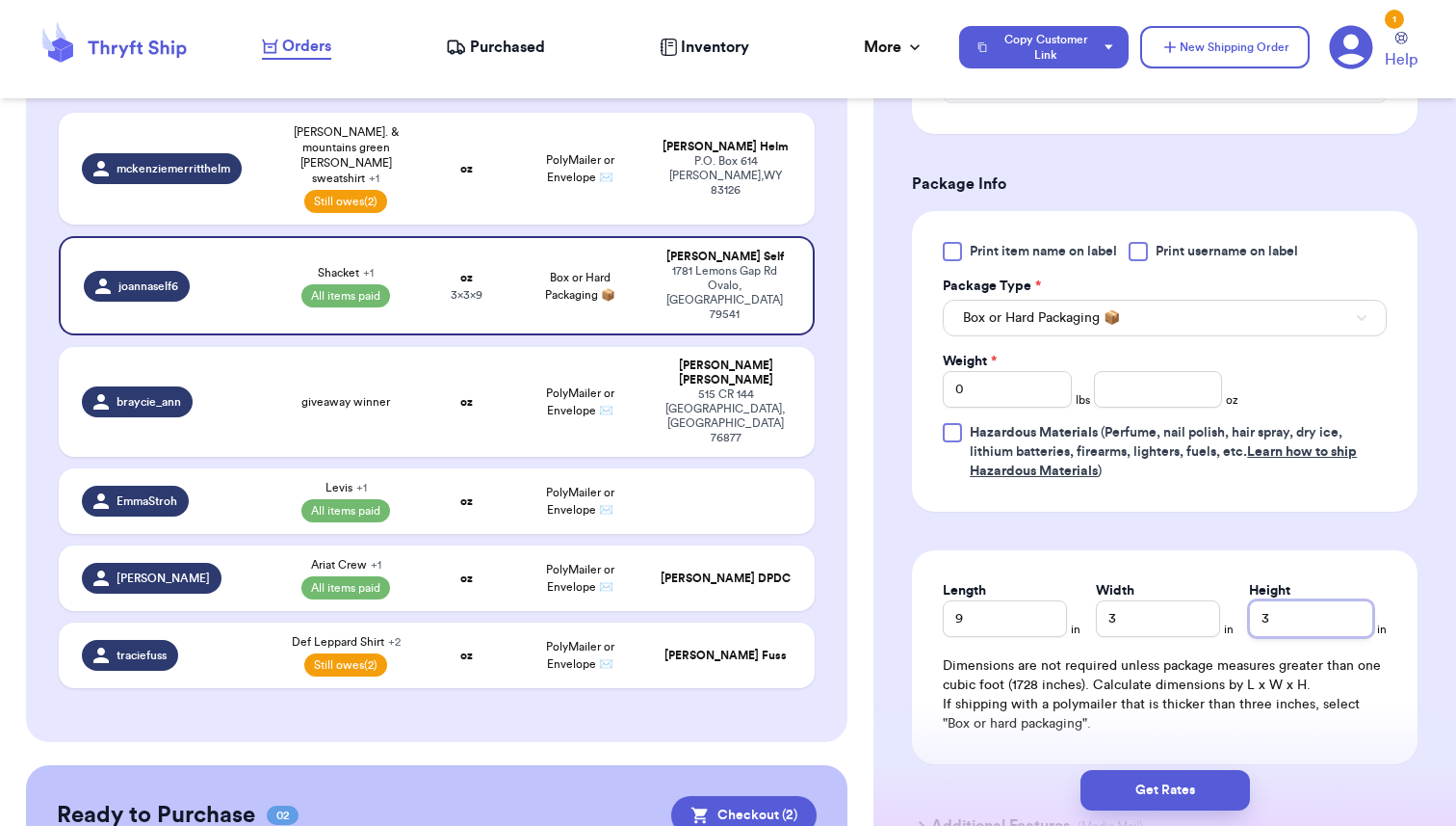
type input "1"
type input "12"
click at [1014, 529] on form "Shipping Information Delete Label Customer Info Order created: [DATE] 01:25 PM …" at bounding box center [1165, 100] width 506 height 1528
click at [975, 391] on input "0" at bounding box center [1008, 389] width 129 height 37
click at [1401, 434] on div "Print item name on label Print username on label Package Type * Box or Hard Pac…" at bounding box center [1165, 360] width 506 height 300
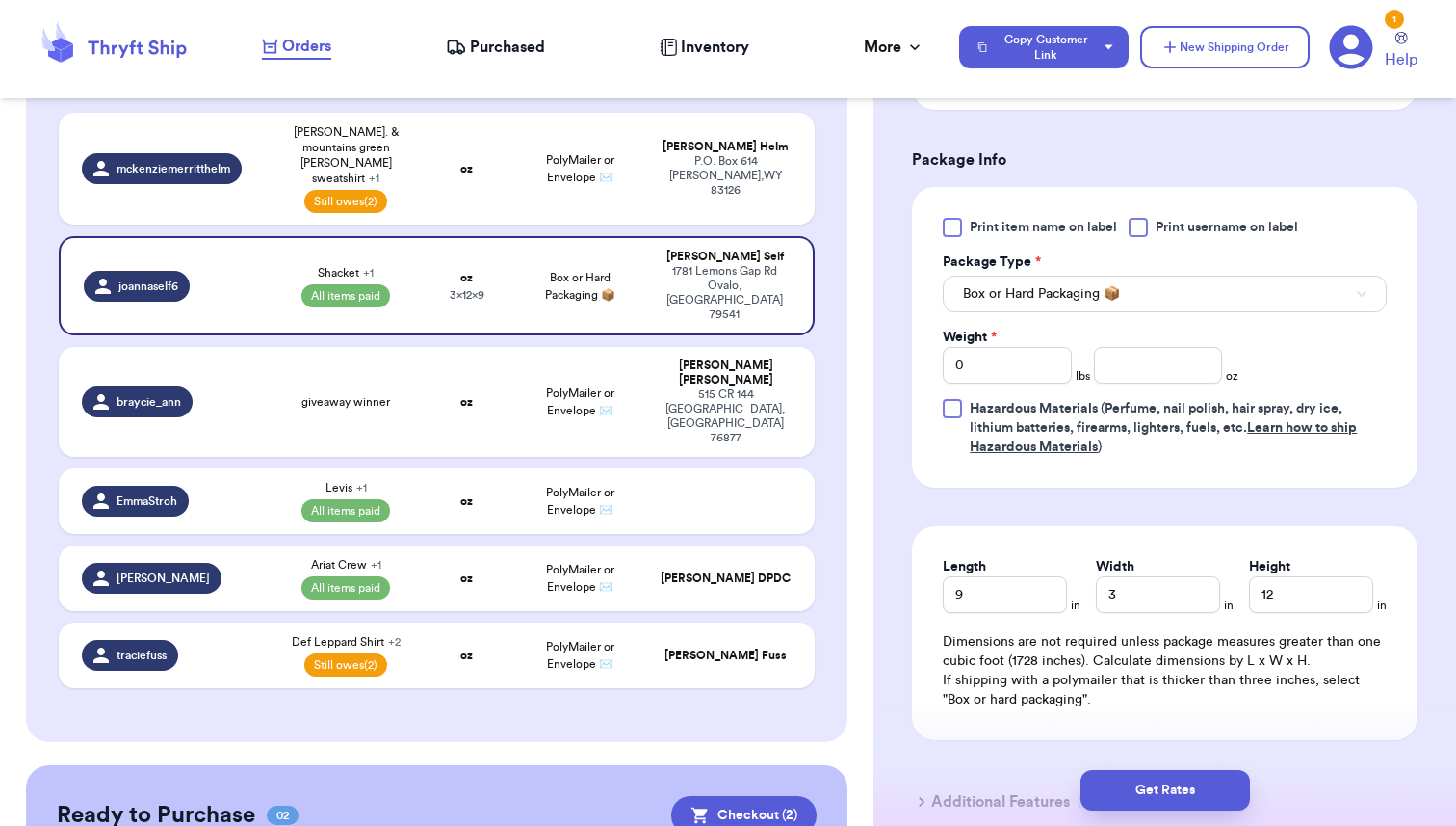
scroll to position [866, 0]
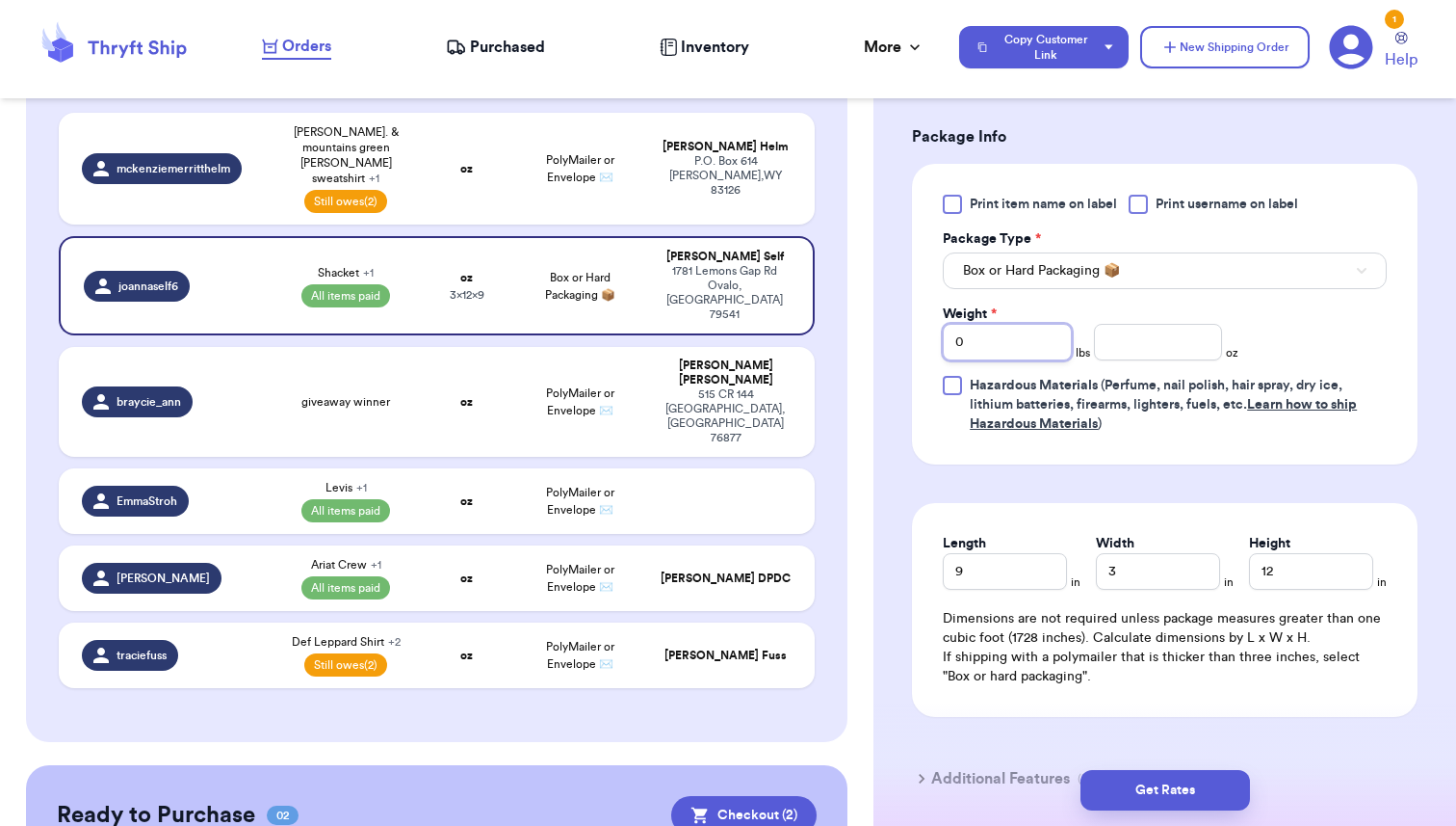
drag, startPoint x: 983, startPoint y: 346, endPoint x: 880, endPoint y: 346, distance: 103.0
click at [880, 346] on div "Shipping Information Delete Label Customer Info Order created: [DATE] 01:25 PM …" at bounding box center [1165, 101] width 583 height 1702
type input "1"
click at [1125, 349] on input "number" at bounding box center [1159, 342] width 129 height 37
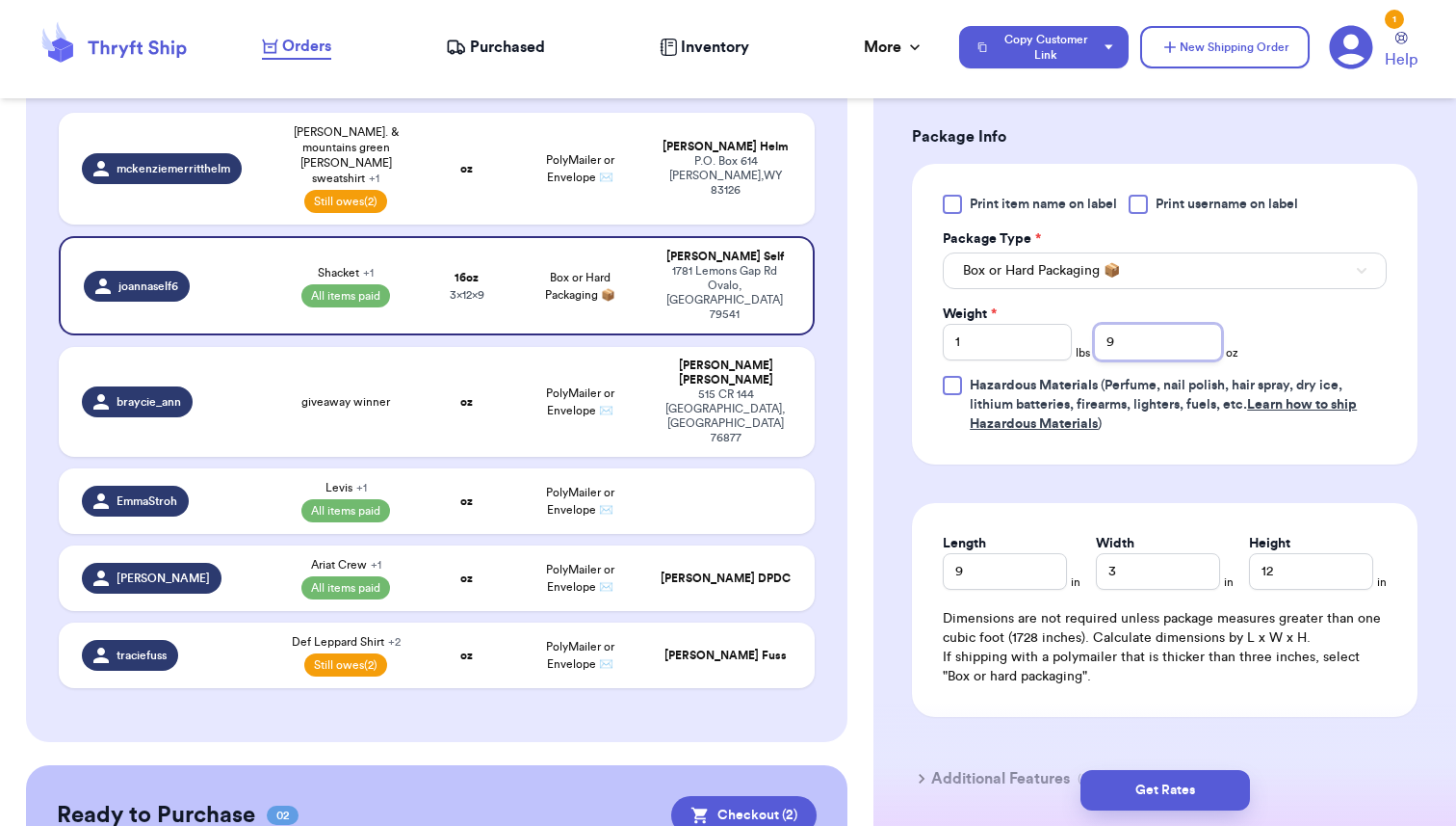
type input "9"
click at [874, 522] on div "Shipping Information Delete Label Customer Info Order created: [DATE] 01:25 PM …" at bounding box center [1165, 101] width 583 height 1702
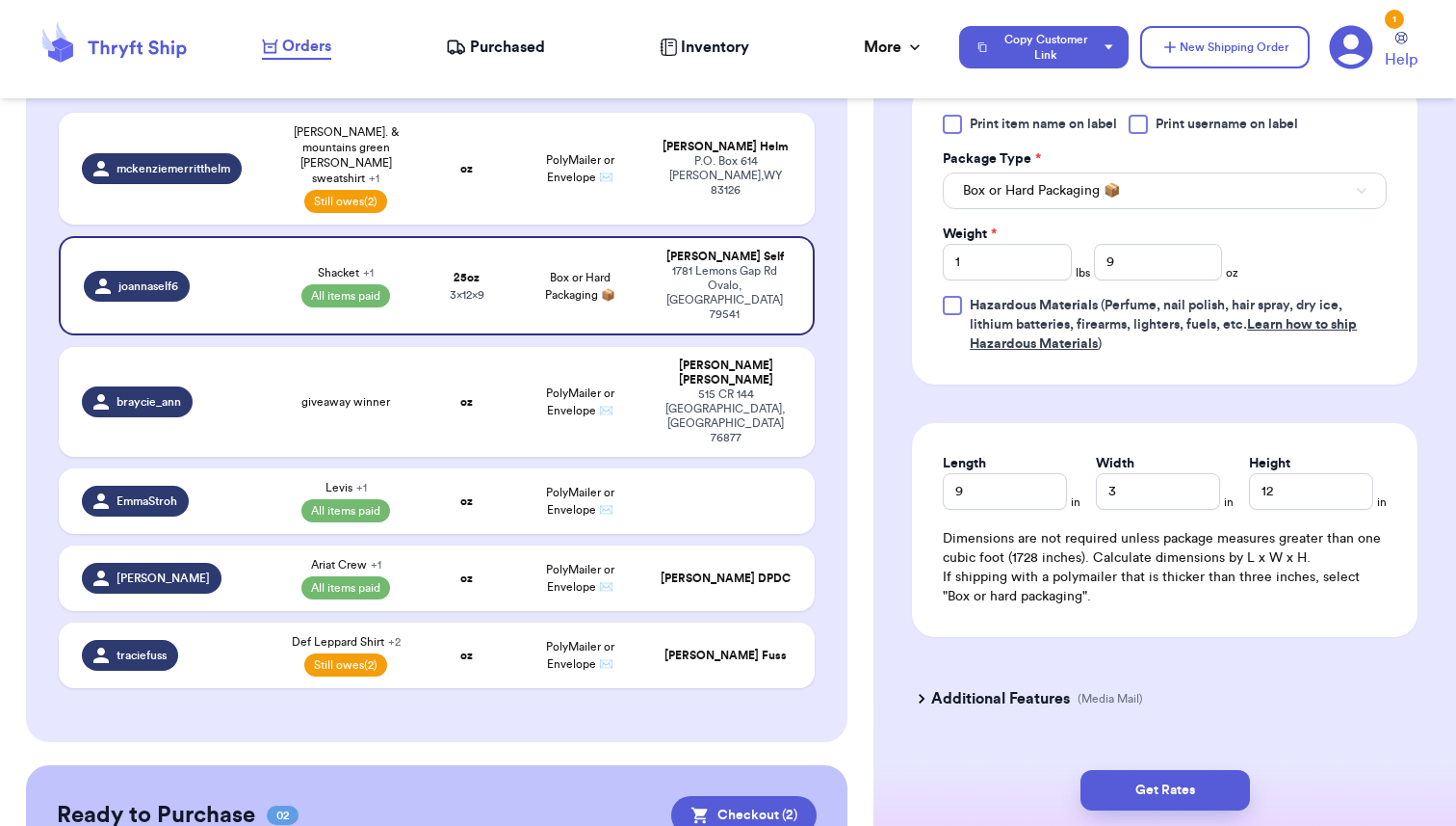
scroll to position [992, 0]
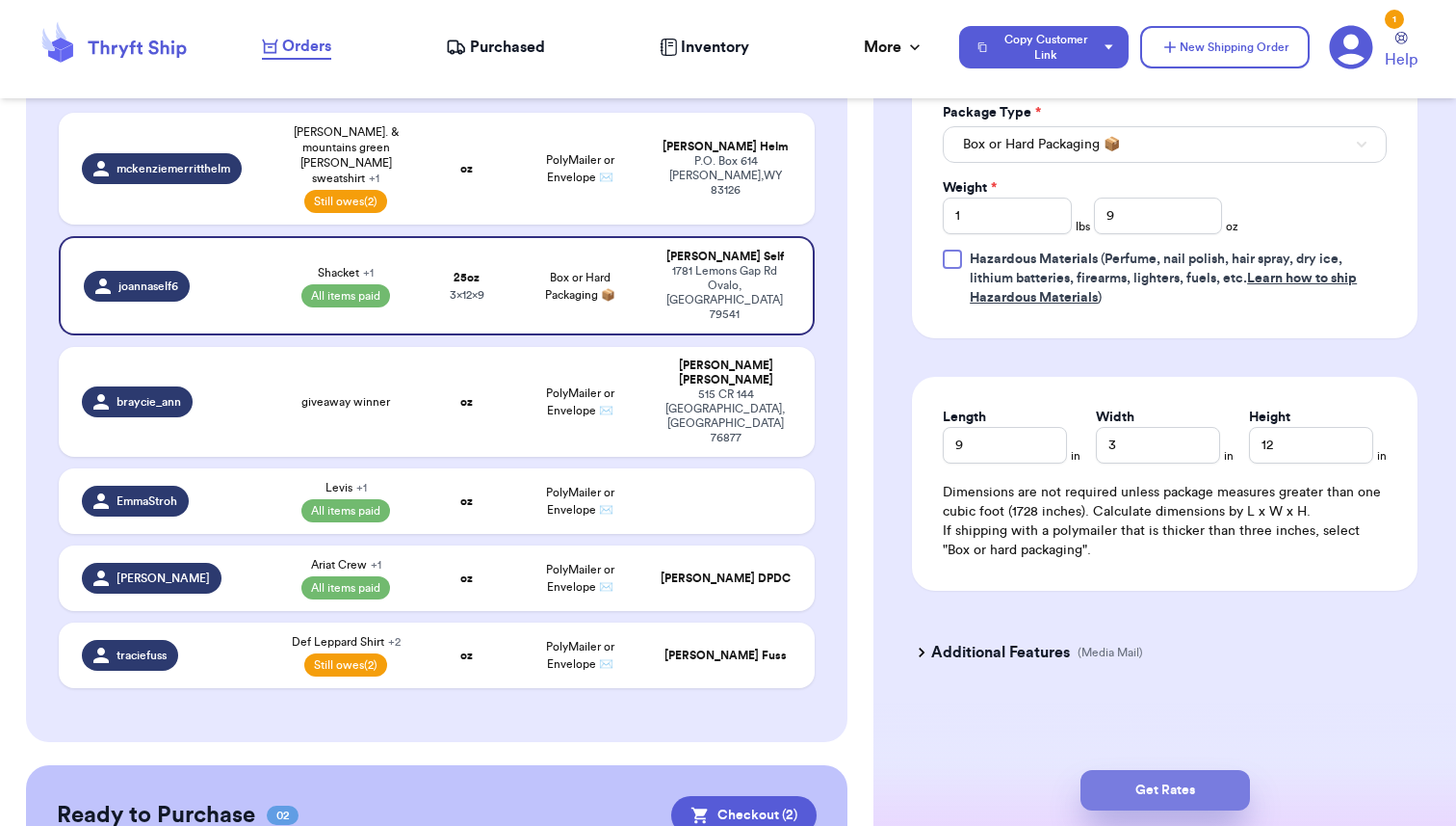
click at [1156, 798] on button "Get Rates" at bounding box center [1165, 790] width 170 height 41
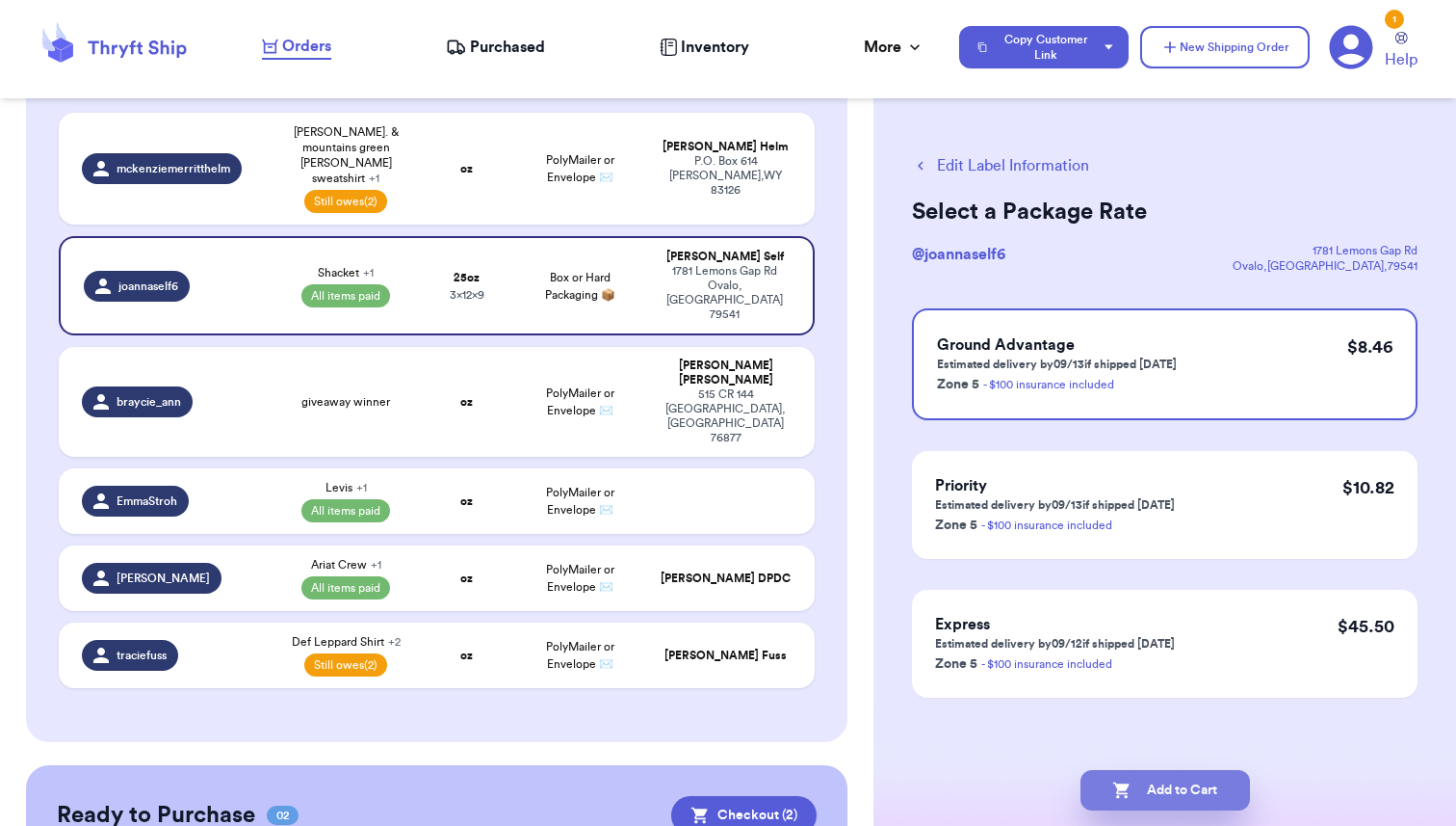
click at [1172, 788] on button "Add to Cart" at bounding box center [1165, 790] width 170 height 41
checkbox input "true"
select select "unpaid"
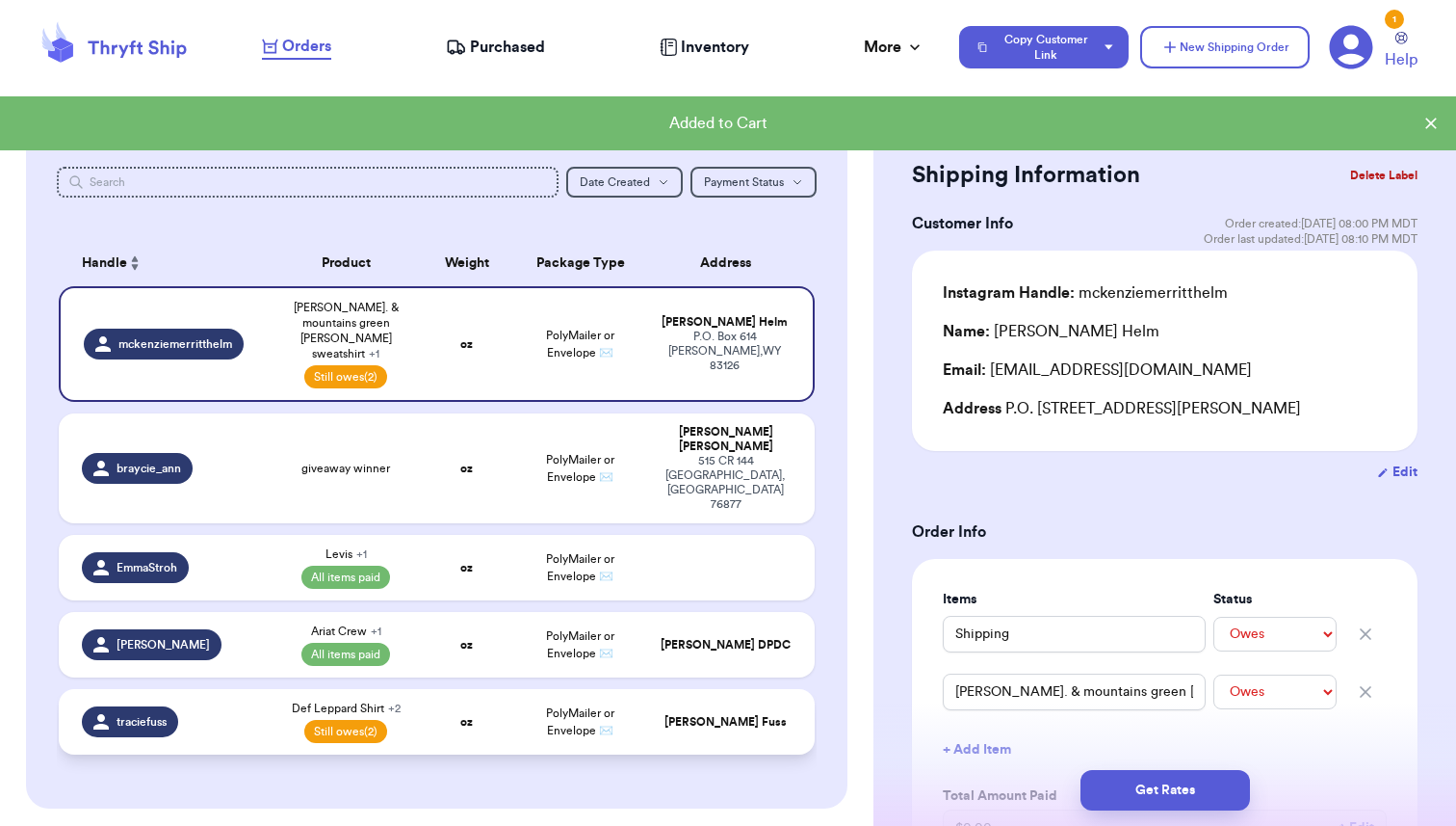
scroll to position [161, 0]
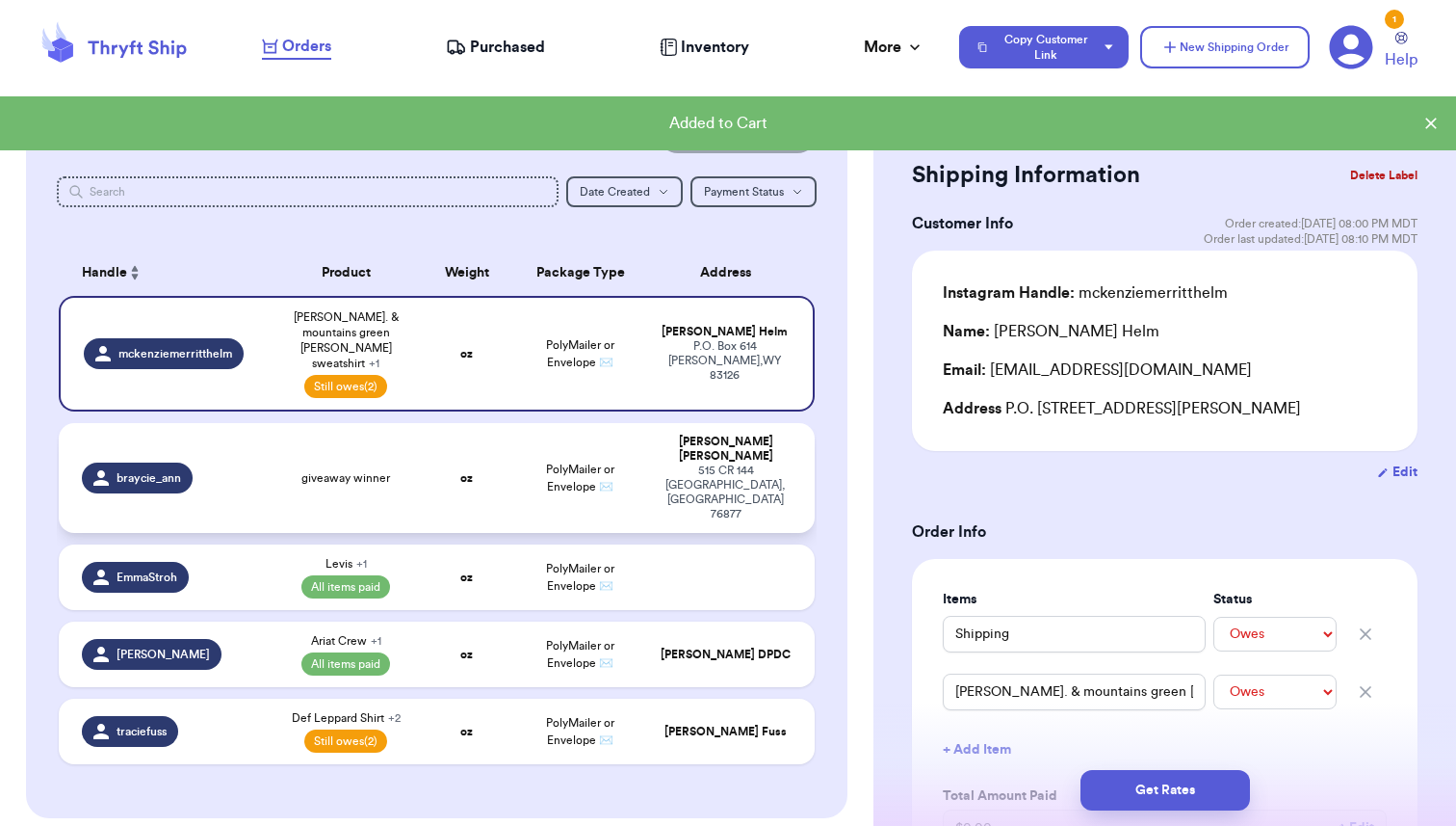
click at [344, 448] on td "giveaway winner" at bounding box center [346, 478] width 152 height 110
type input "giveaway winner"
select select "unknown"
type input "0"
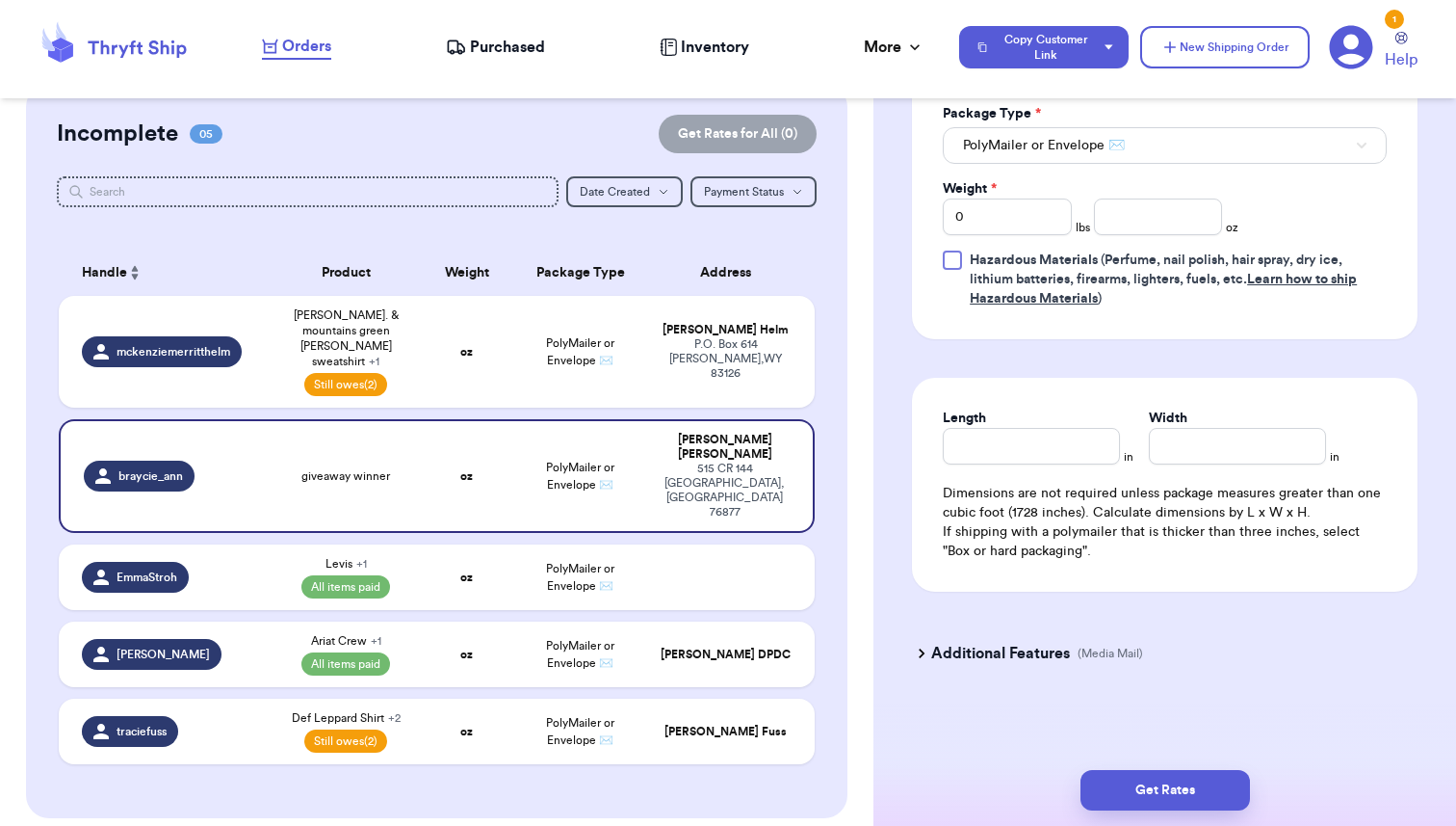
scroll to position [929, 0]
click at [1028, 140] on span "PolyMailer or Envelope ✉️" at bounding box center [1045, 145] width 162 height 19
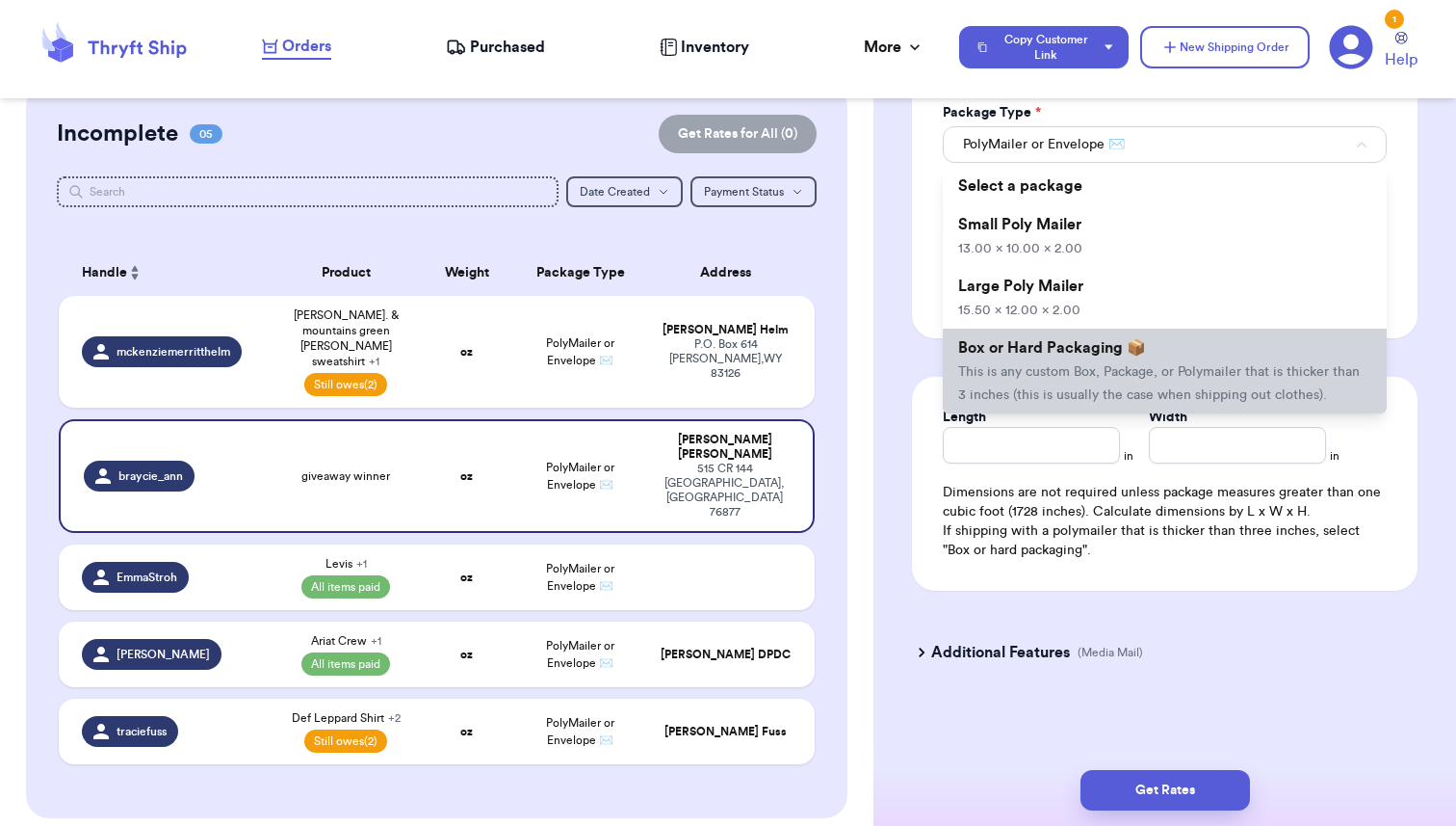
click at [1038, 365] on span "This is any custom Box, Package, or Polymailer that is thicker than 3 inches (t…" at bounding box center [1160, 384] width 402 height 37
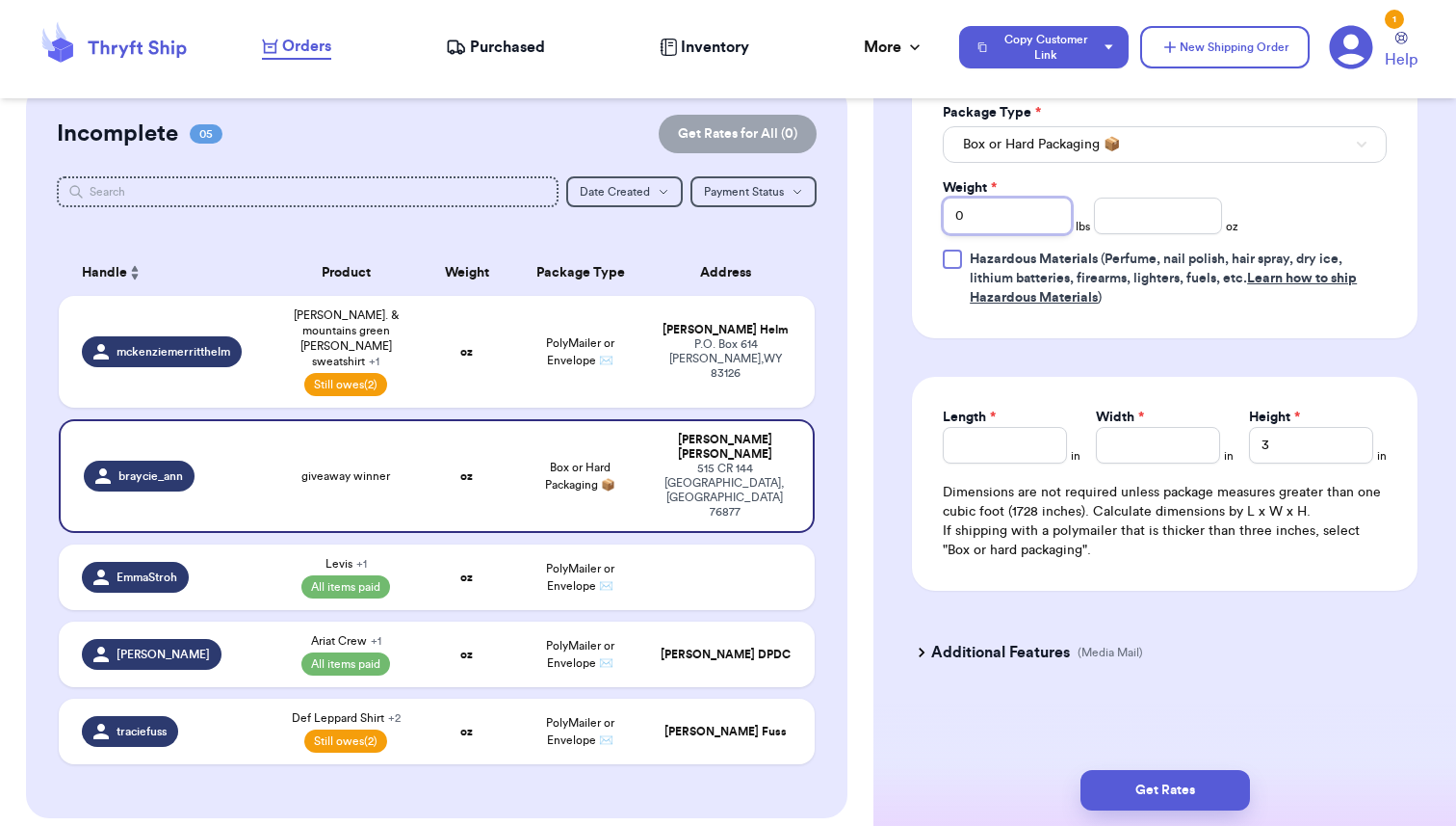
drag, startPoint x: 972, startPoint y: 222, endPoint x: 936, endPoint y: 222, distance: 36.0
click at [936, 222] on div "Print item name on label Print username on label Package Type * Box or Hard Pac…" at bounding box center [1165, 187] width 506 height 300
type input "1"
click at [1153, 230] on input "number" at bounding box center [1159, 216] width 129 height 37
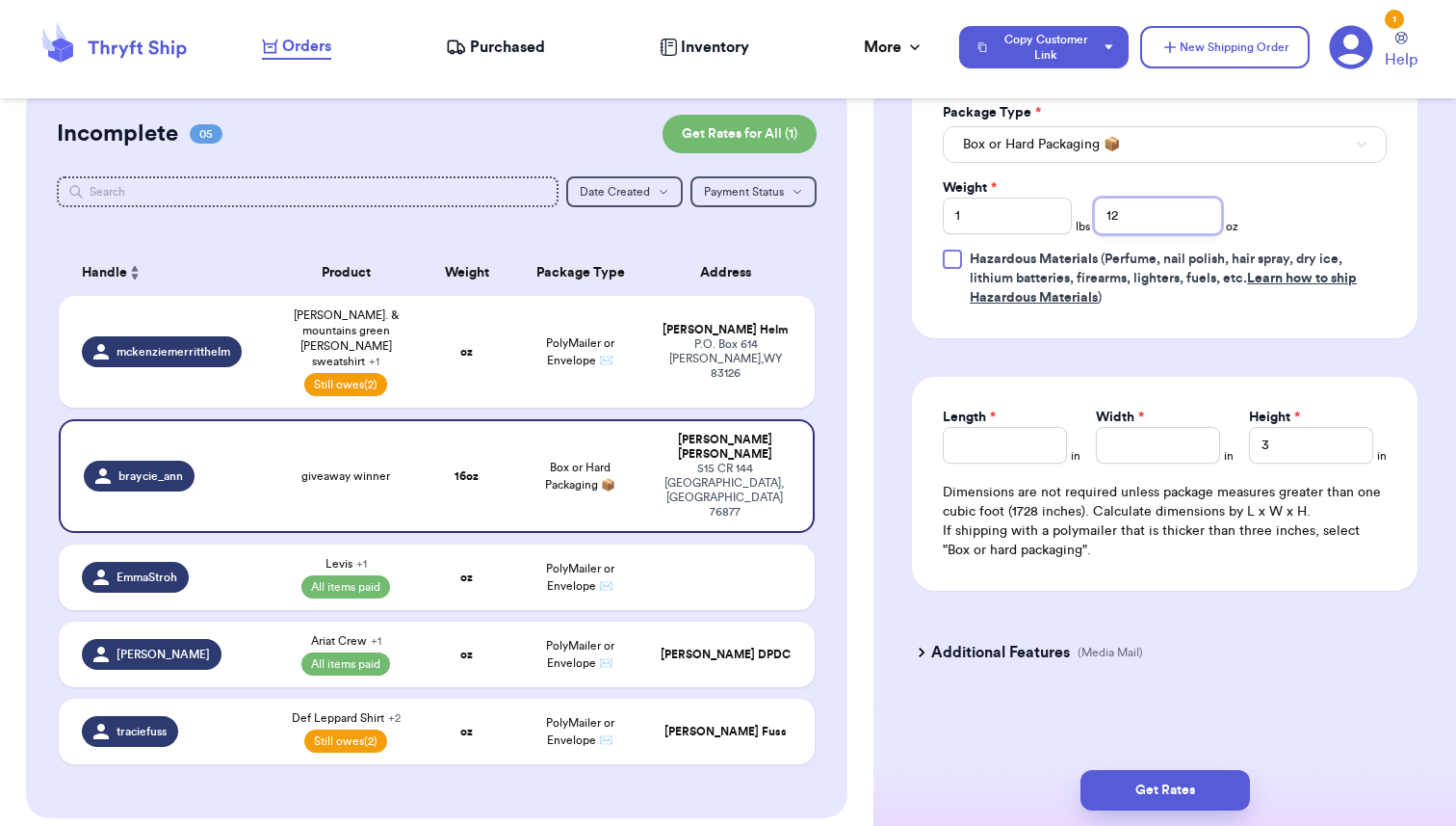
type input "12"
click at [971, 442] on input "Length *" at bounding box center [1005, 445] width 125 height 37
type input "15"
type input "10"
type input "4.5"
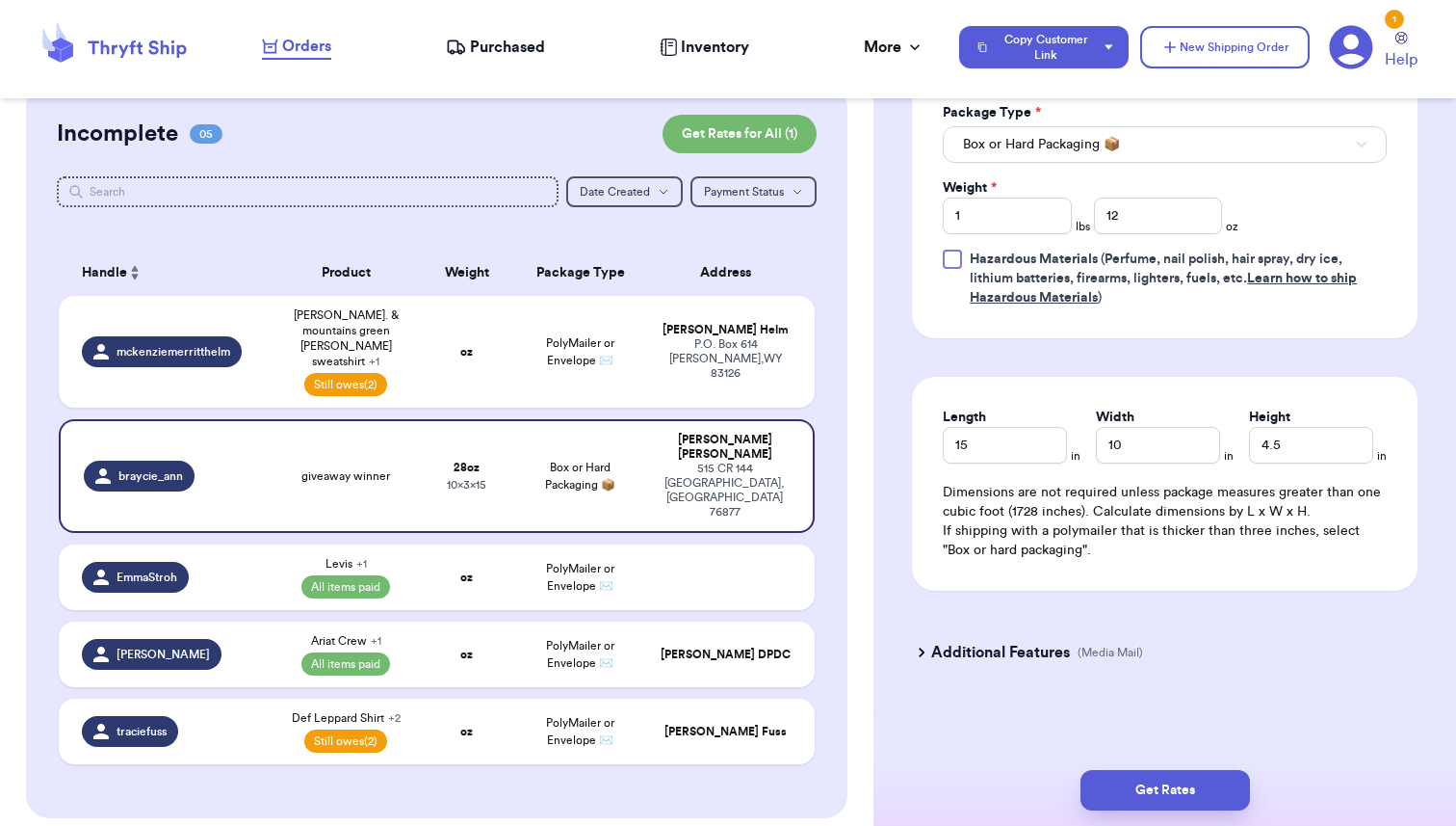
click at [1163, 790] on button "Get Rates" at bounding box center [1165, 790] width 170 height 41
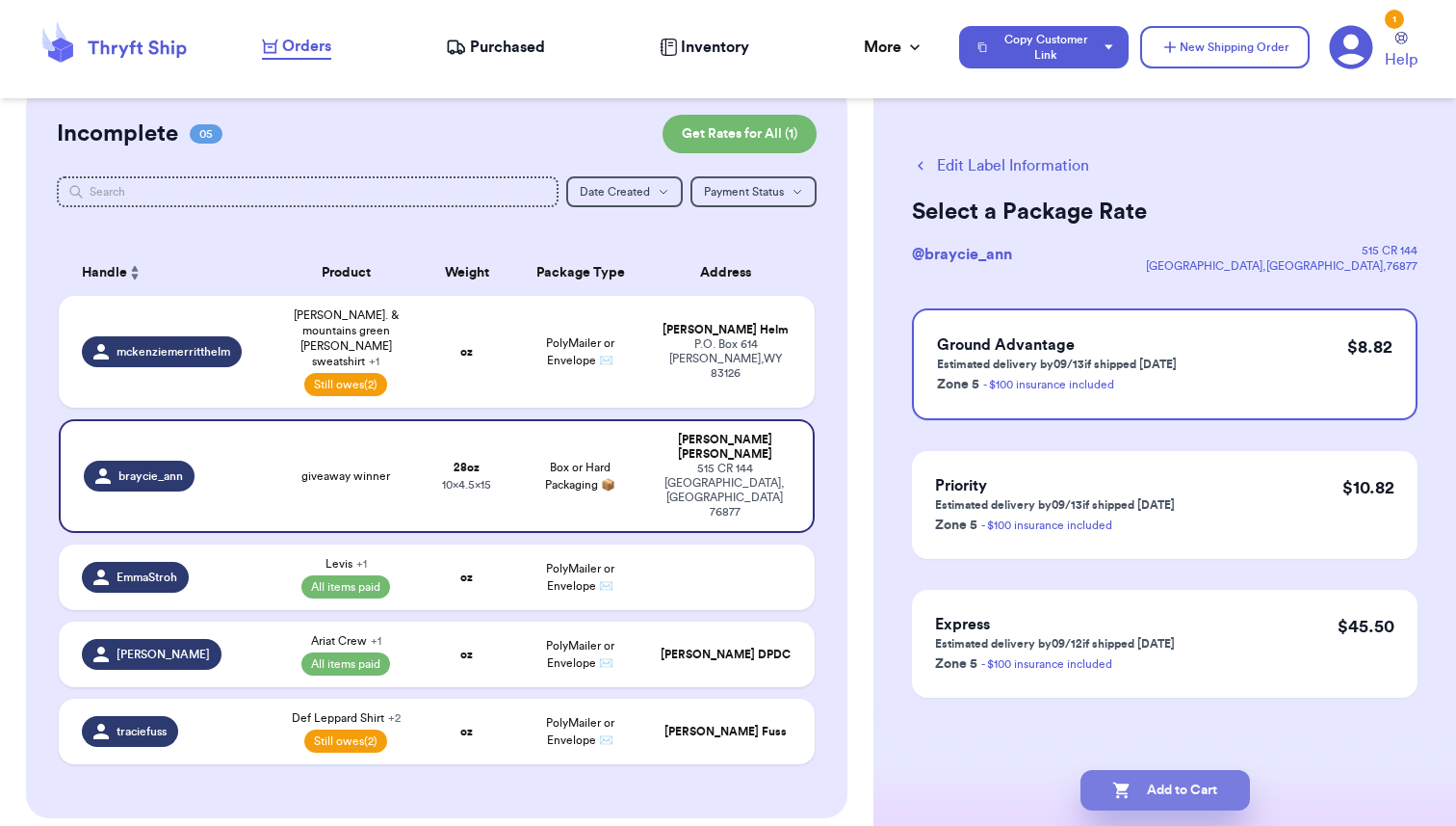
click at [1162, 799] on button "Add to Cart" at bounding box center [1165, 790] width 170 height 41
checkbox input "true"
select select "unpaid"
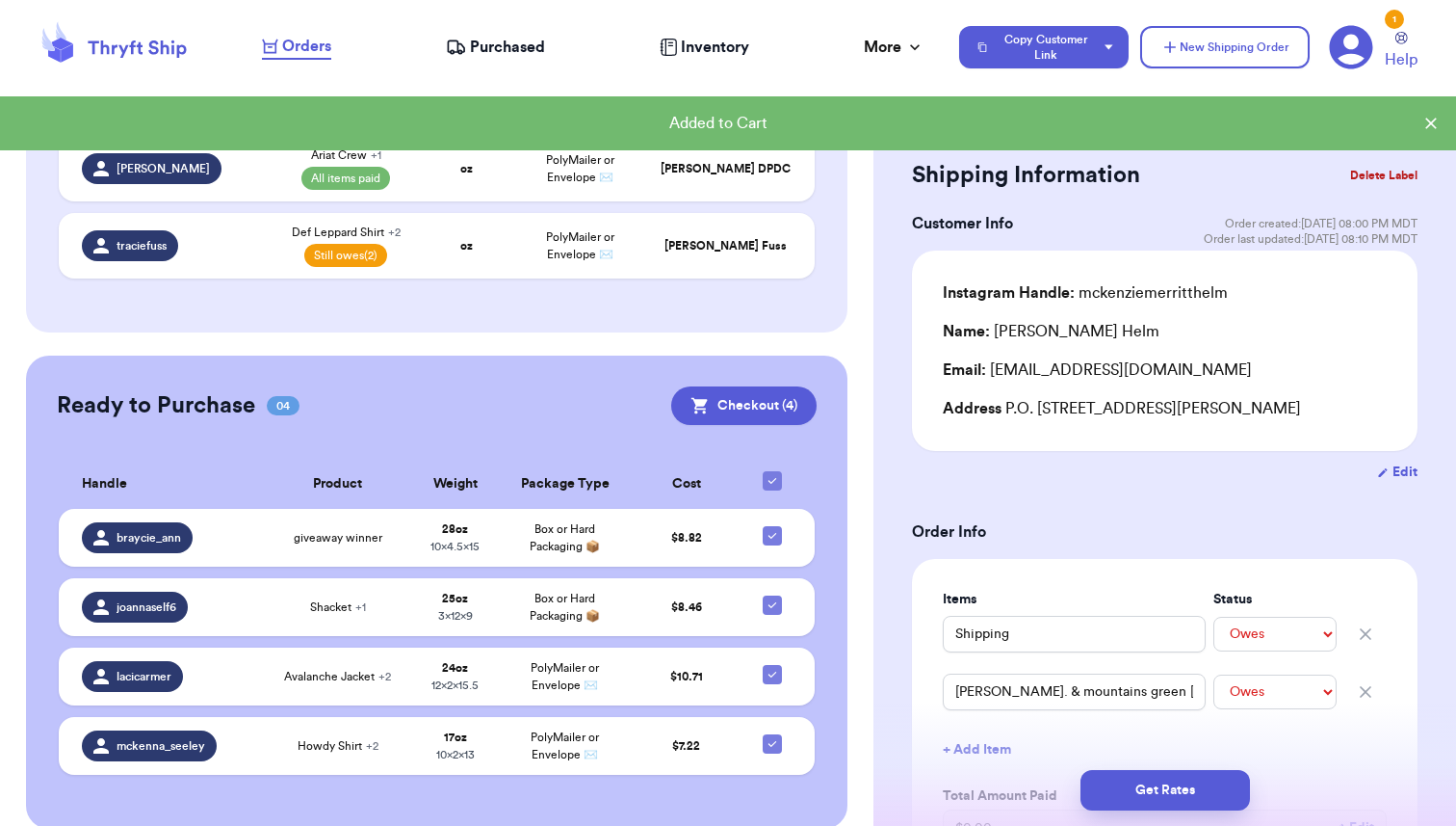
scroll to position [534, 0]
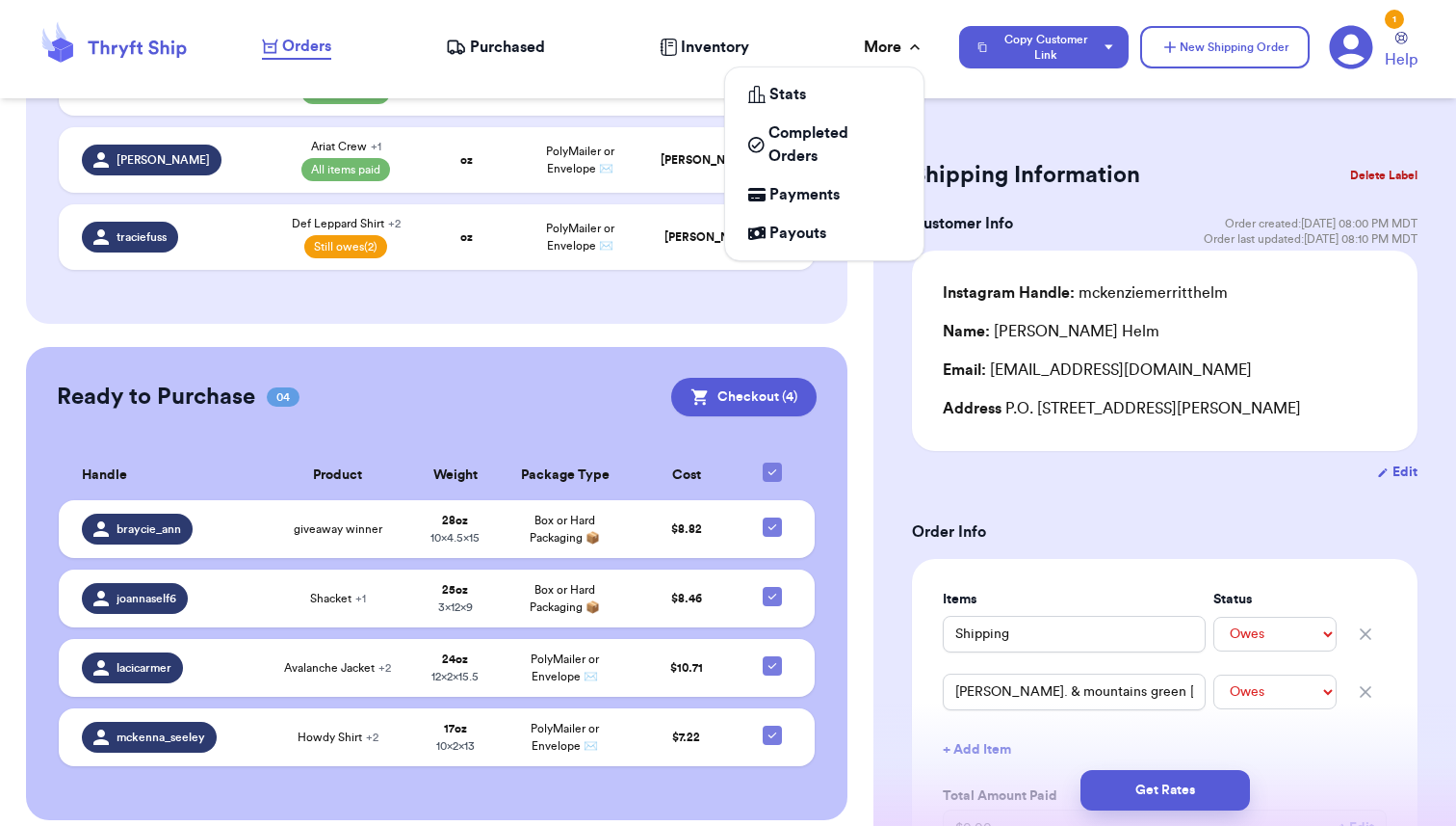
click at [912, 47] on icon at bounding box center [915, 47] width 10 height 6
click at [814, 196] on span "Payments" at bounding box center [804, 195] width 70 height 23
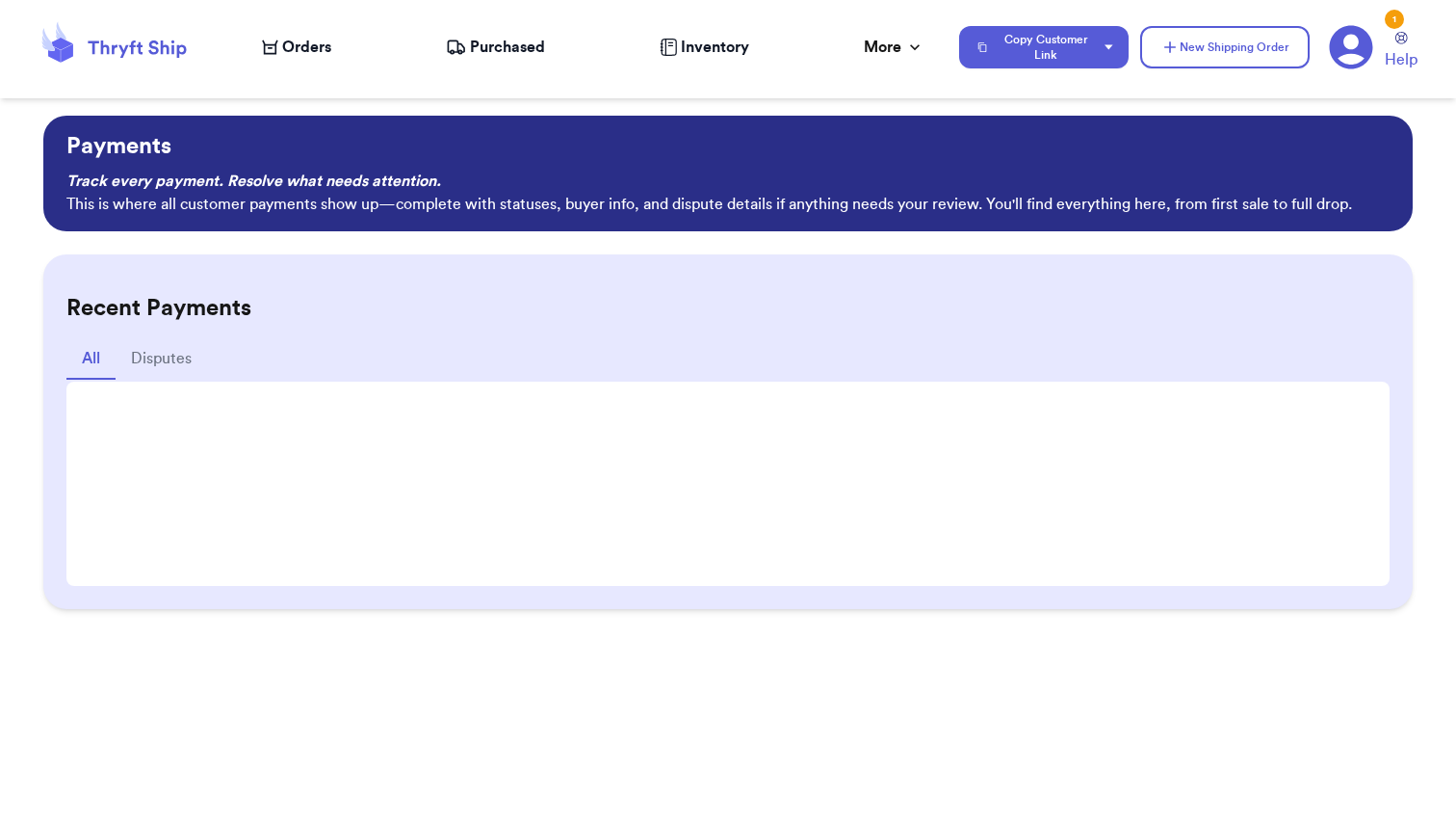
click at [270, 56] on div "Orders" at bounding box center [296, 47] width 70 height 23
select select "unpaid"
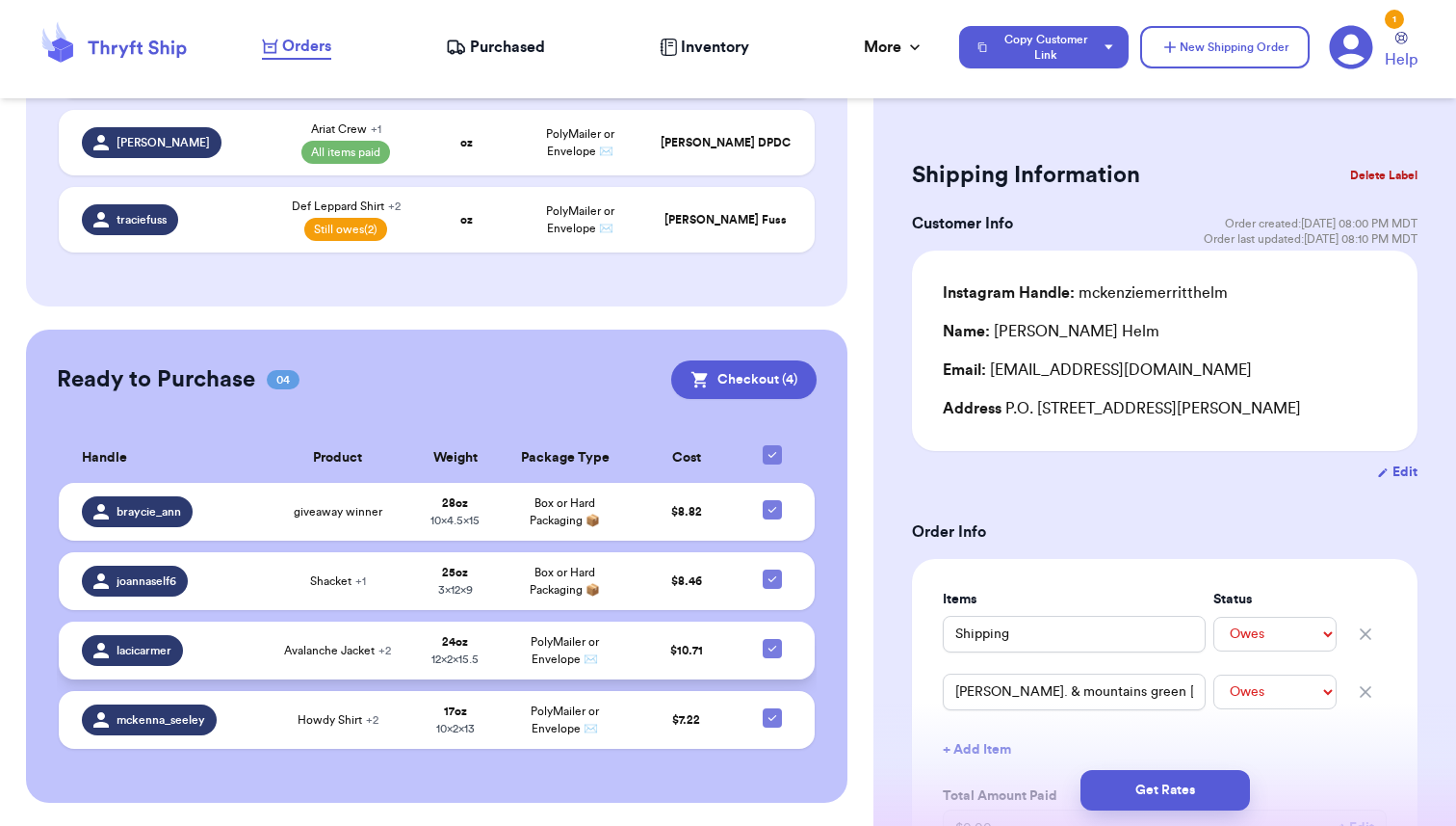
scroll to position [534, 0]
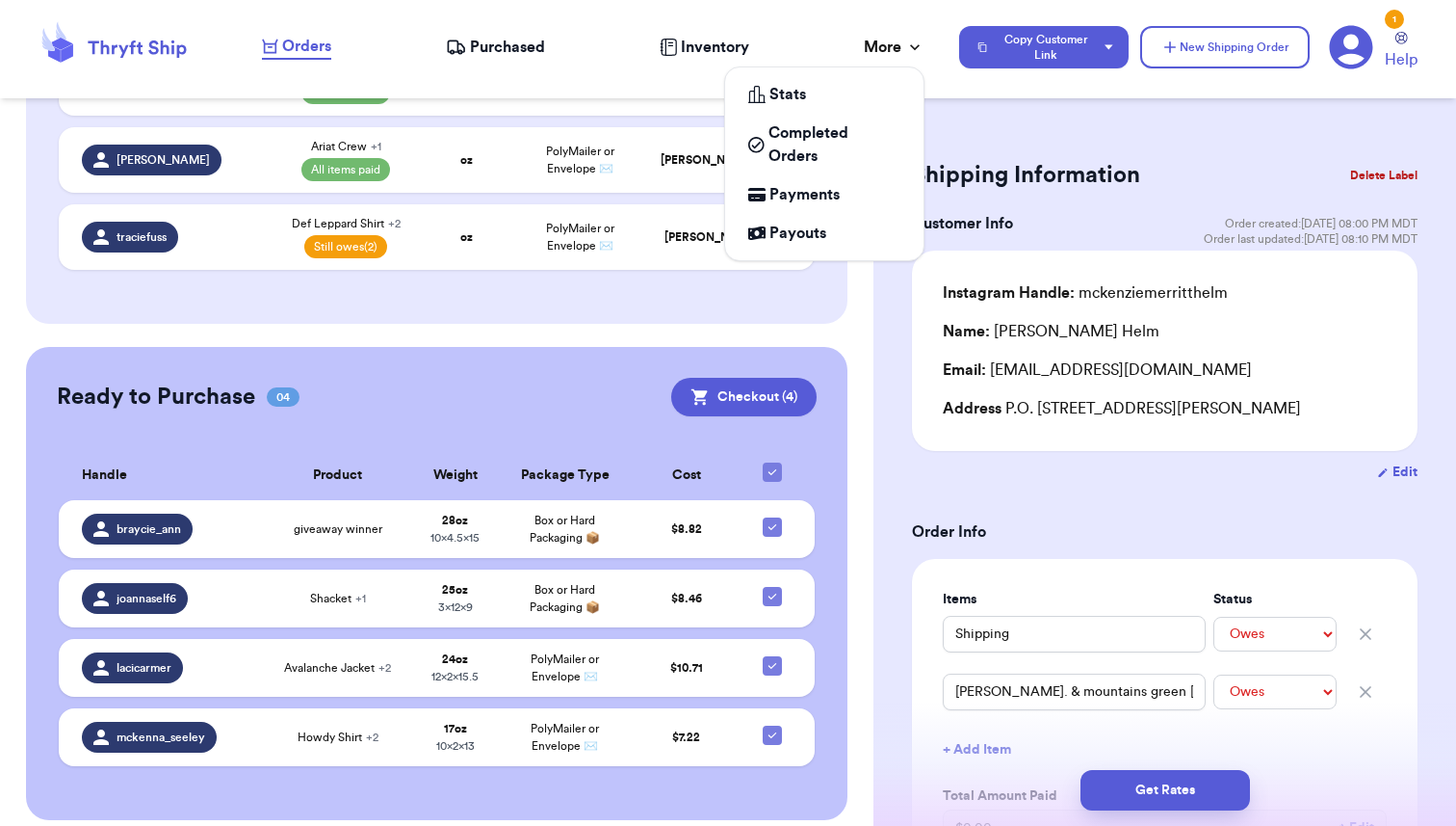
click at [879, 50] on div "More" at bounding box center [894, 47] width 61 height 23
click at [807, 200] on span "Payments" at bounding box center [804, 195] width 70 height 23
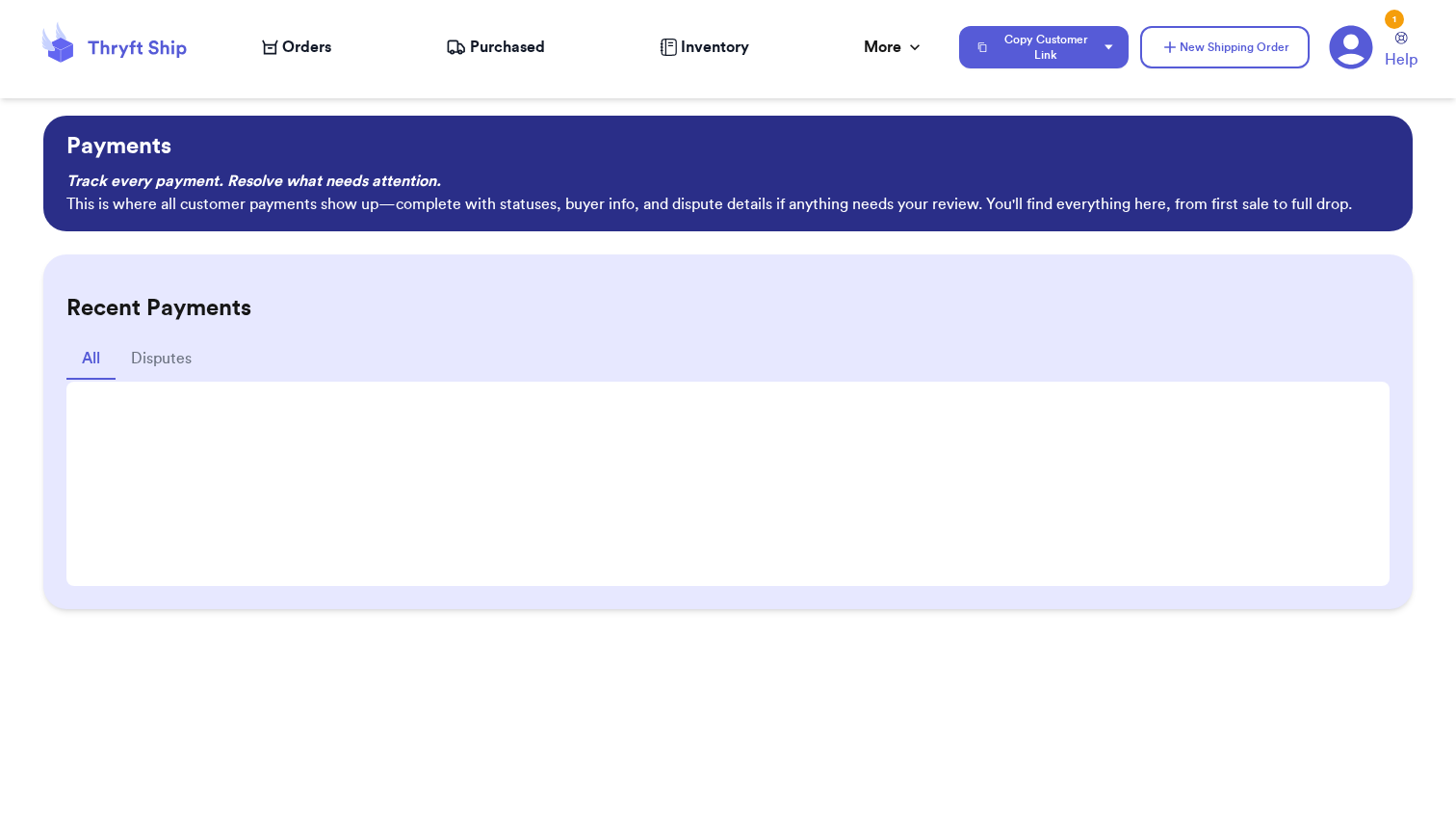
click at [287, 50] on span "Orders" at bounding box center [306, 47] width 49 height 23
select select "unpaid"
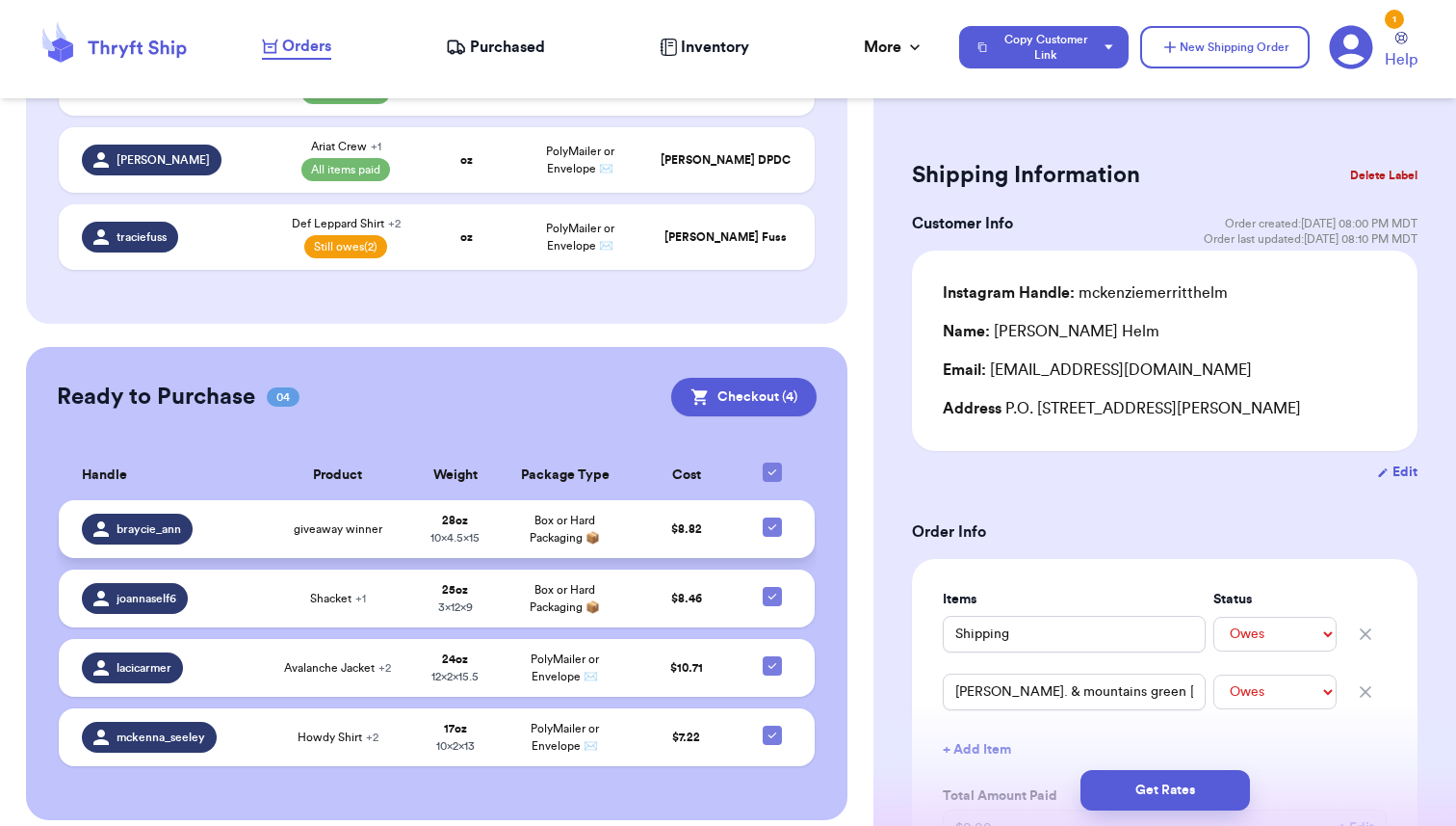
scroll to position [534, 0]
click at [696, 524] on span "$ 8.82" at bounding box center [686, 529] width 31 height 12
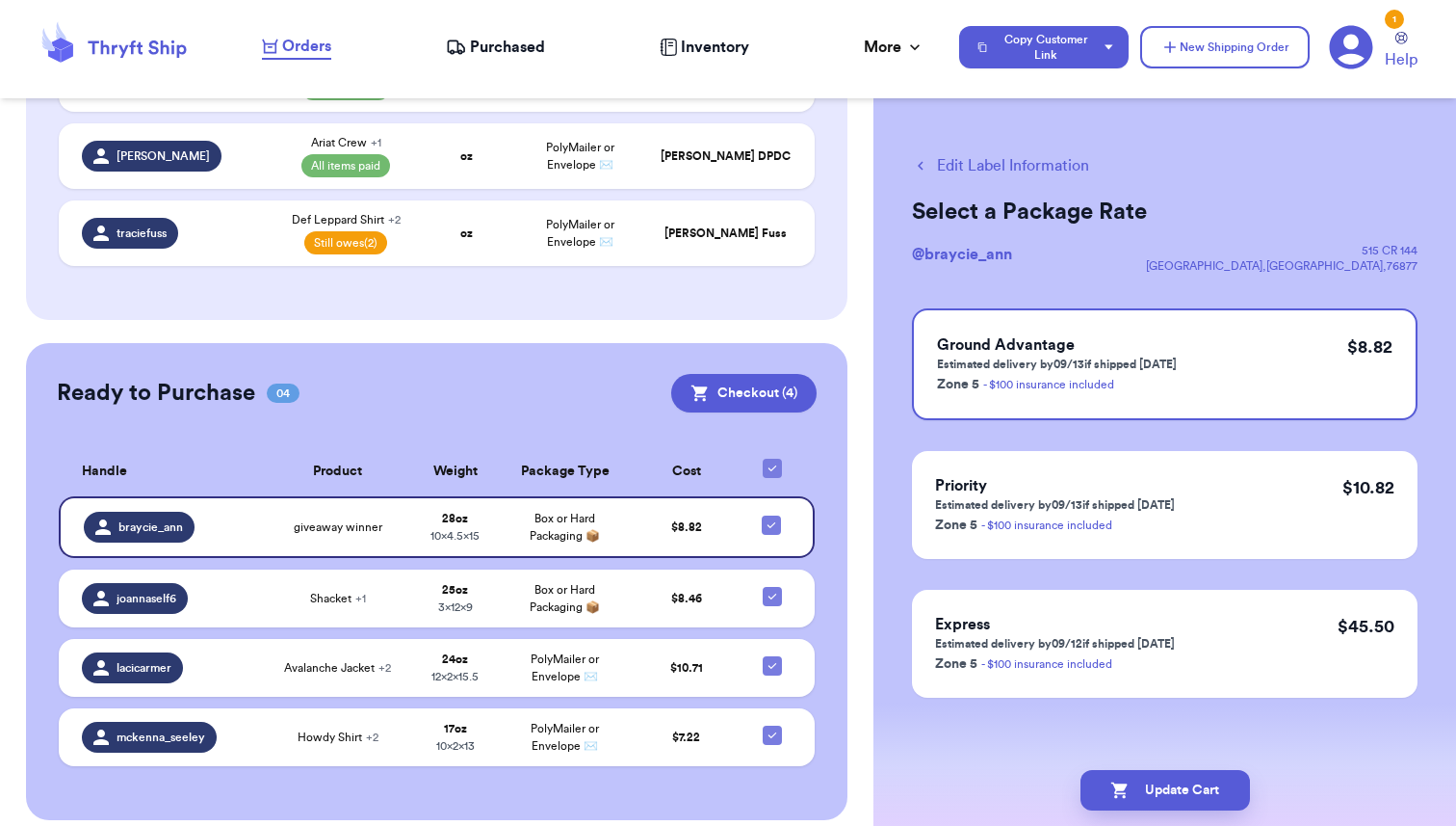
click at [591, 374] on div "Ready to Purchase 04 Checkout ( 4 )" at bounding box center [436, 393] width 760 height 39
click at [296, 43] on span "Orders" at bounding box center [306, 46] width 49 height 23
click at [729, 375] on button "Checkout ( 4 )" at bounding box center [743, 393] width 146 height 39
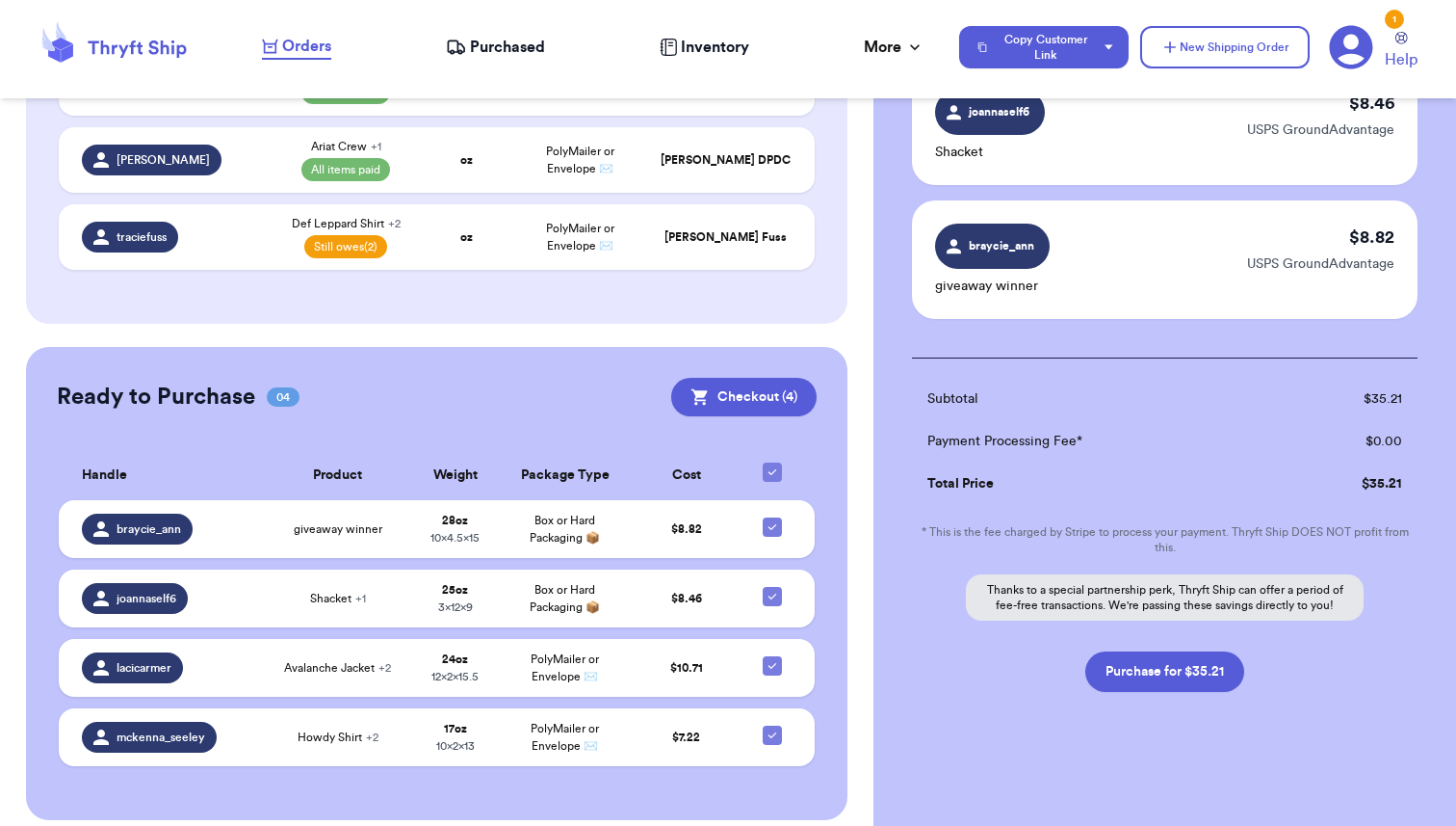
scroll to position [441, 0]
click at [1159, 669] on button "Purchase for $35.21" at bounding box center [1164, 670] width 159 height 41
checkbox input "false"
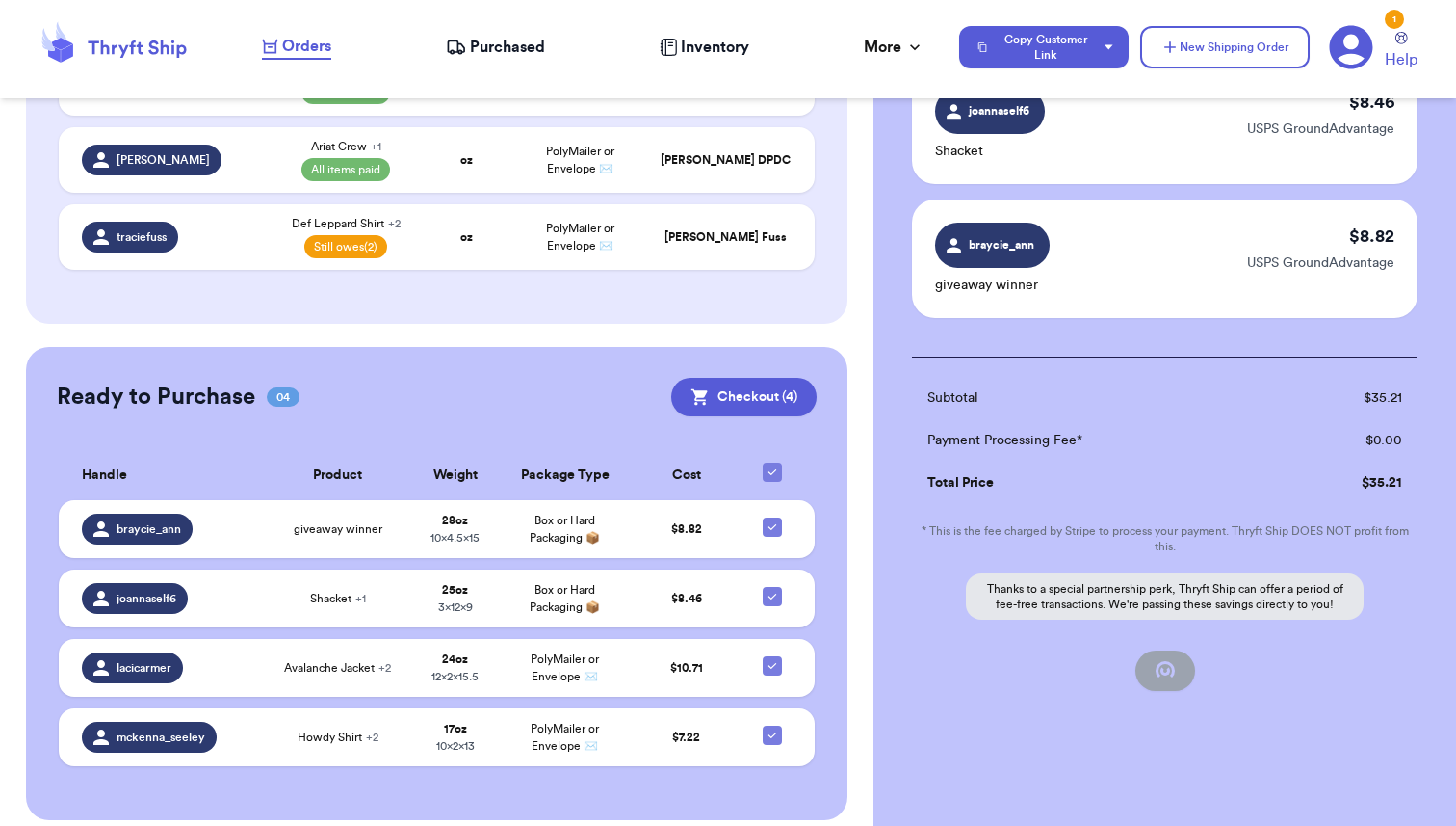
checkbox input "false"
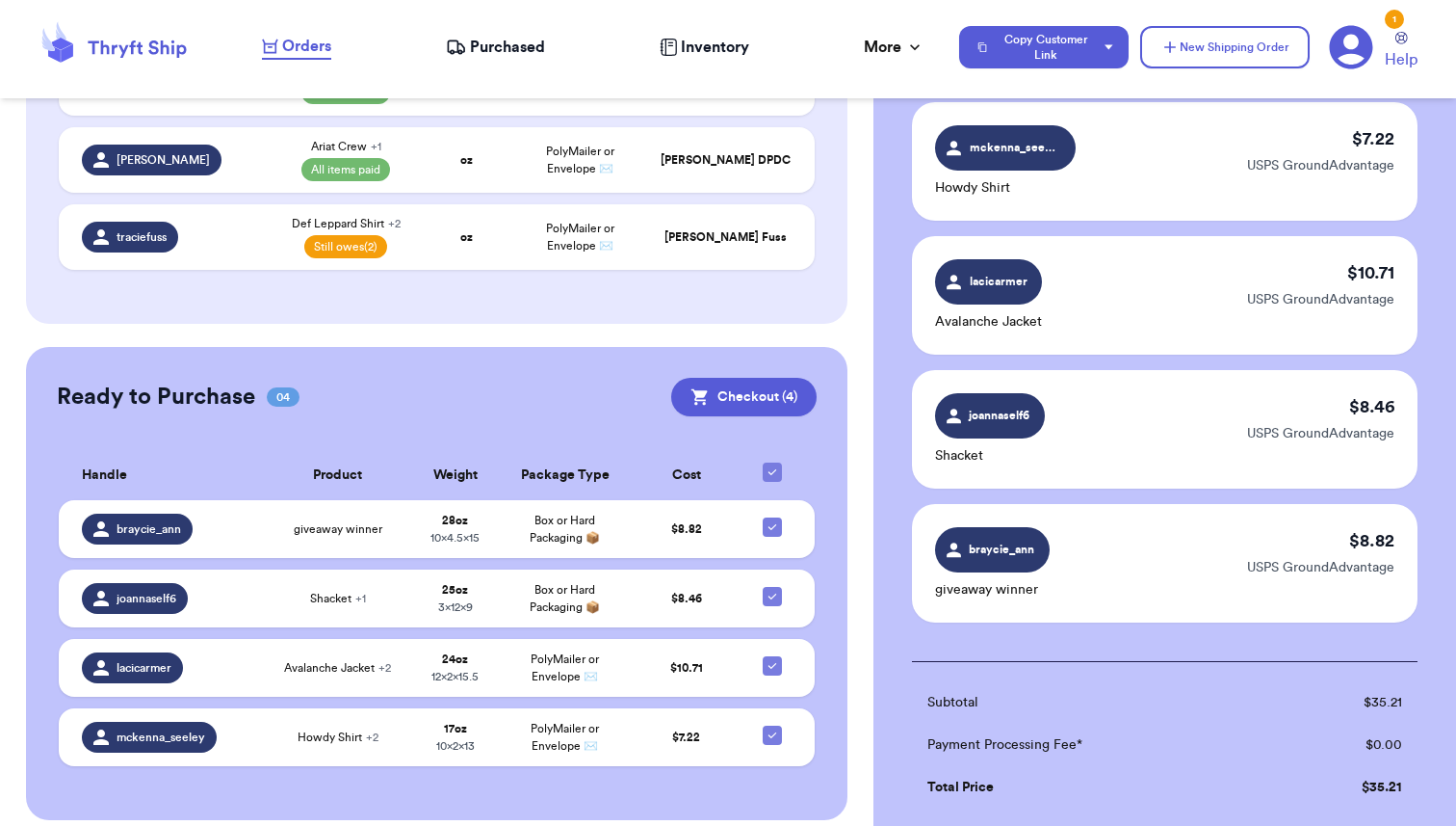
checkbox input "true"
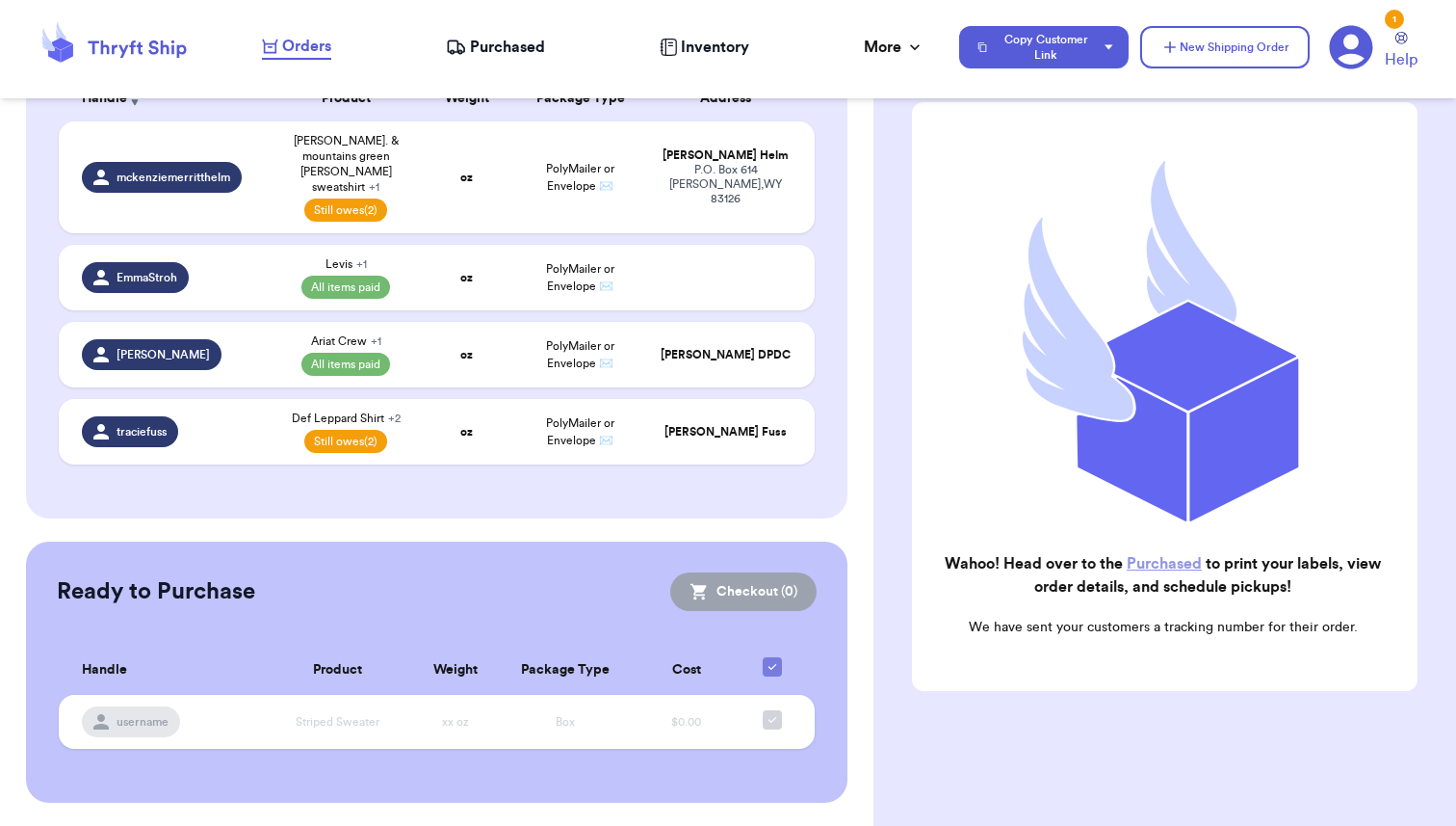
scroll to position [318, 0]
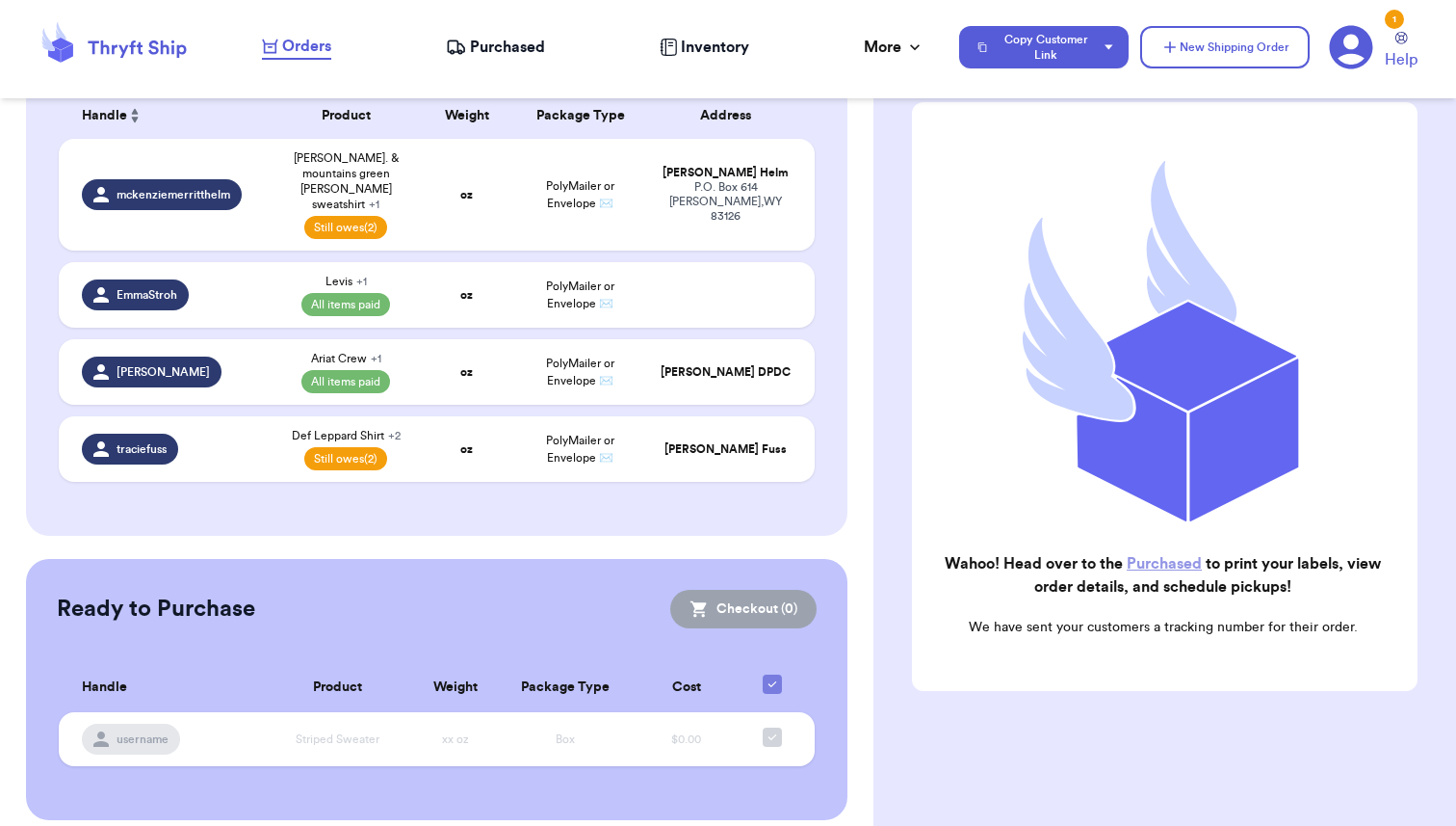
click at [497, 42] on span "Purchased" at bounding box center [508, 47] width 75 height 23
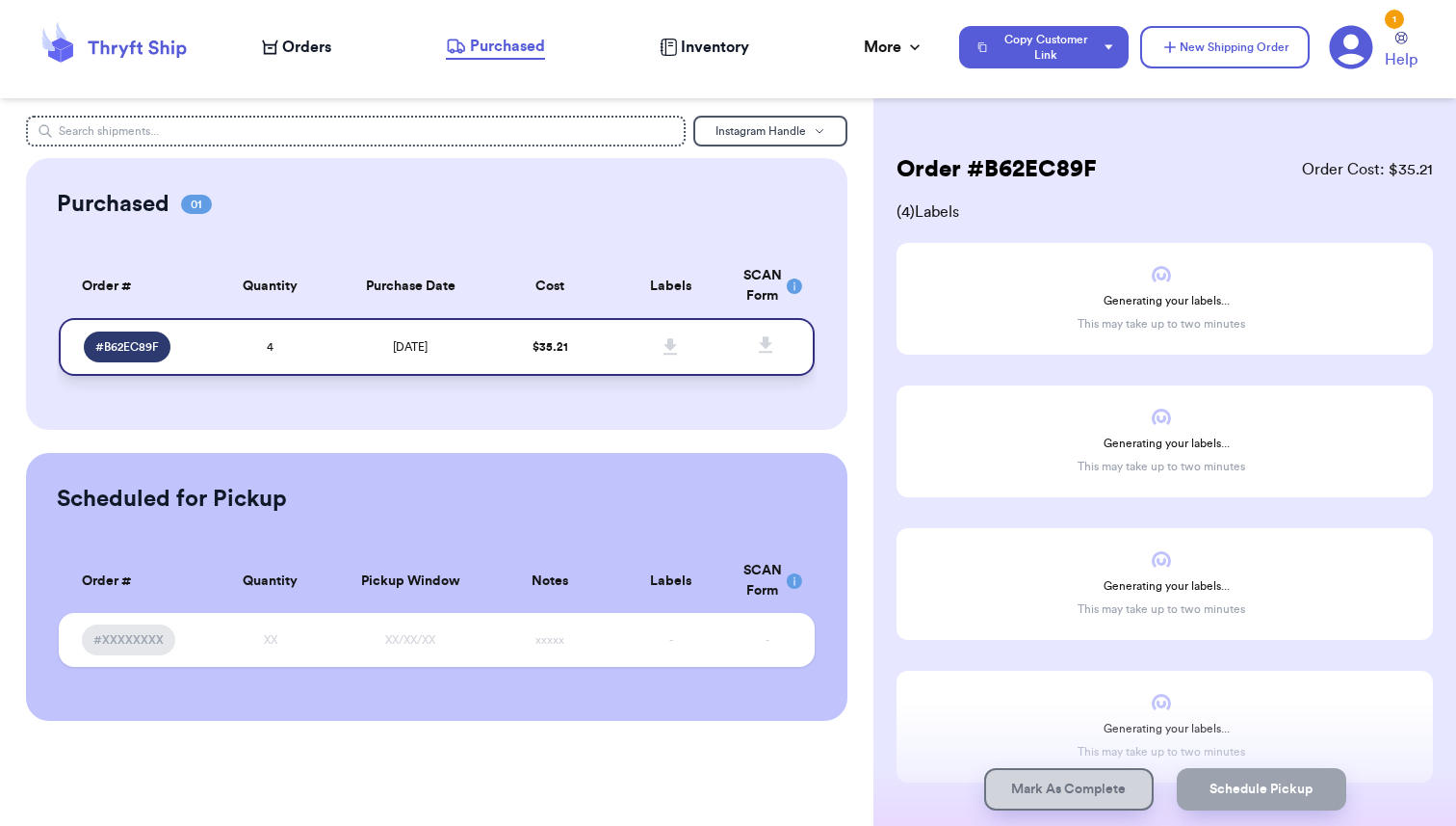
click at [250, 345] on td "4" at bounding box center [270, 347] width 122 height 58
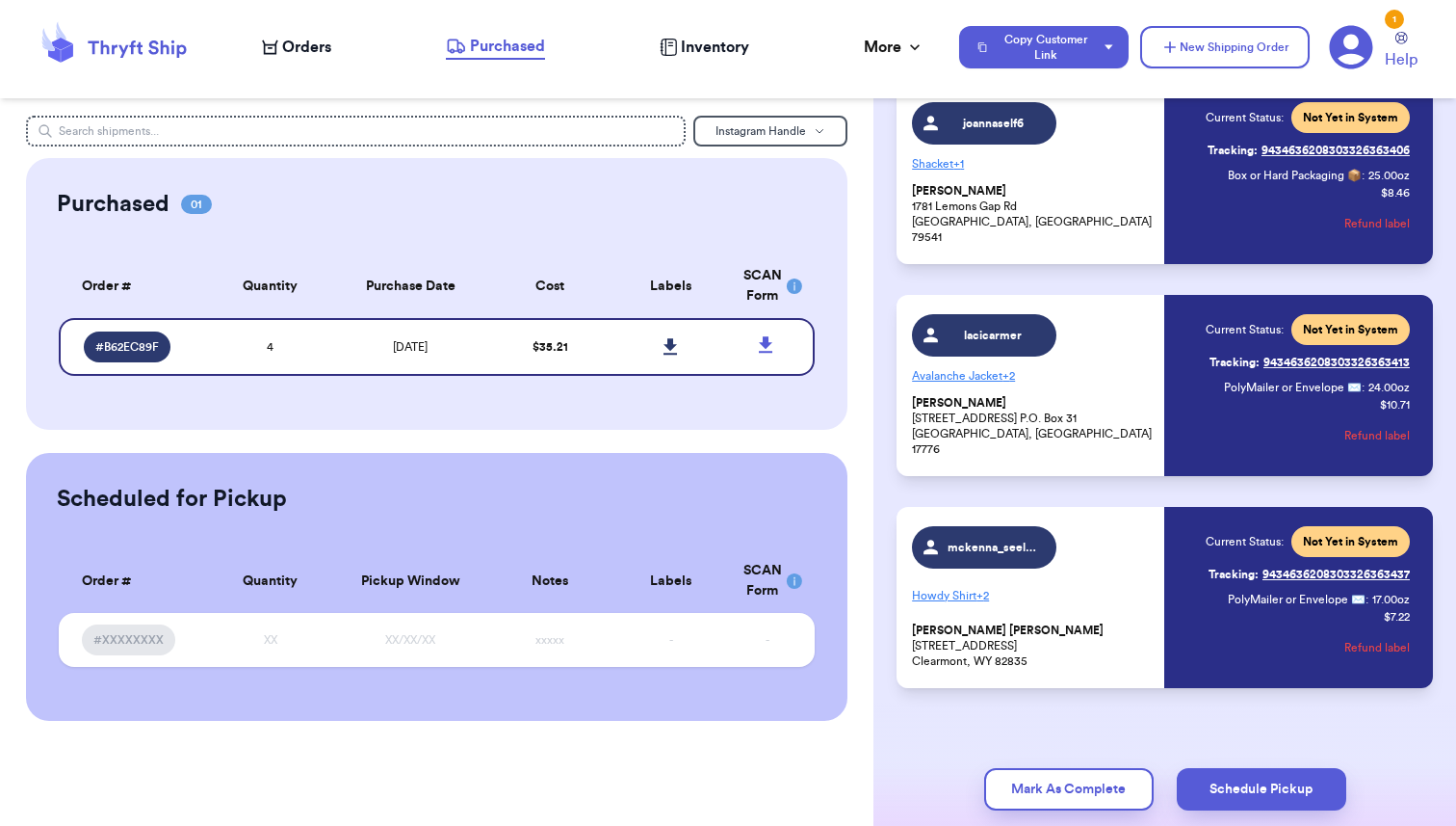
scroll to position [388, 0]
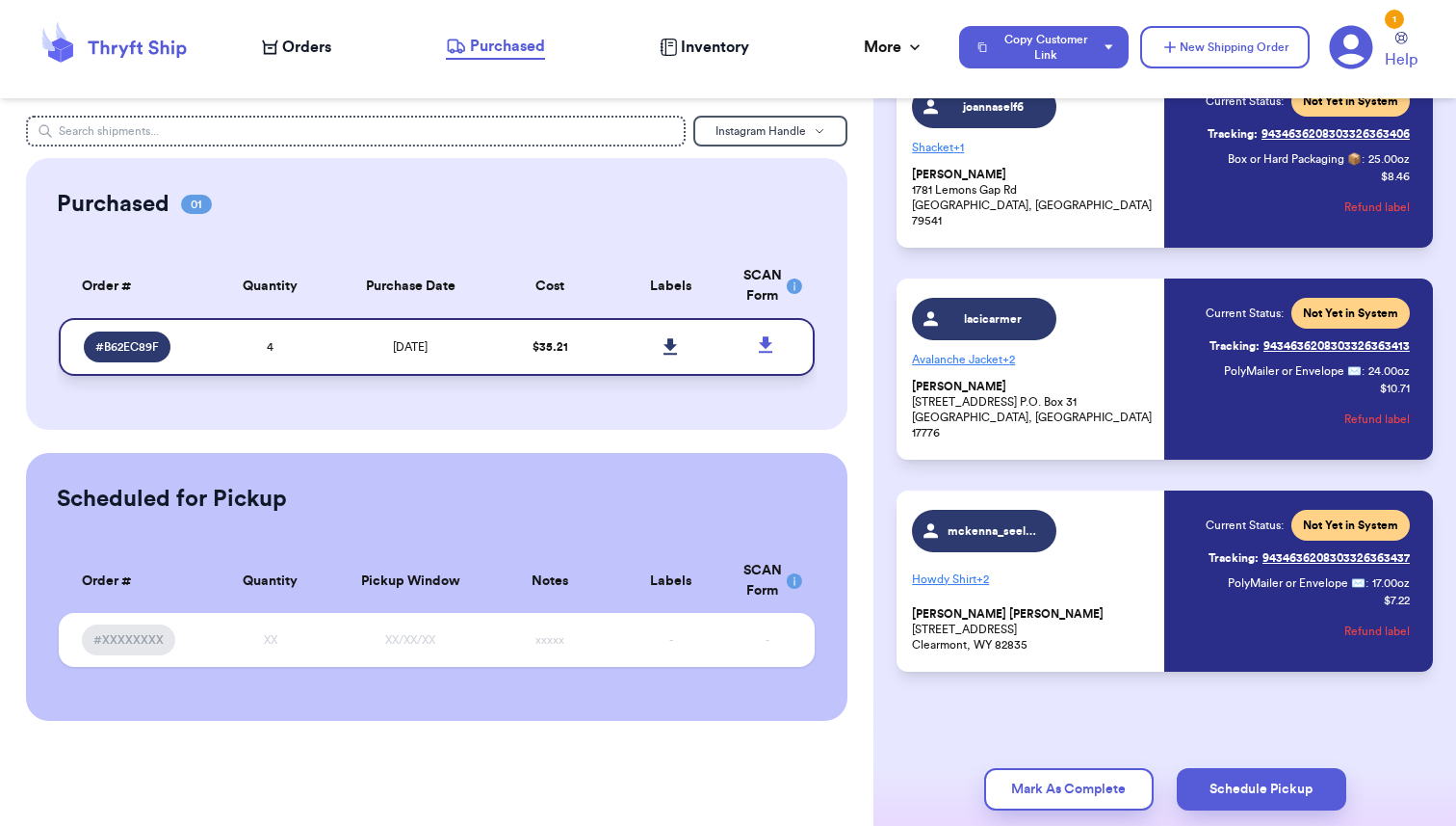
click at [668, 349] on icon at bounding box center [670, 346] width 14 height 16
click at [769, 343] on icon at bounding box center [766, 344] width 14 height 16
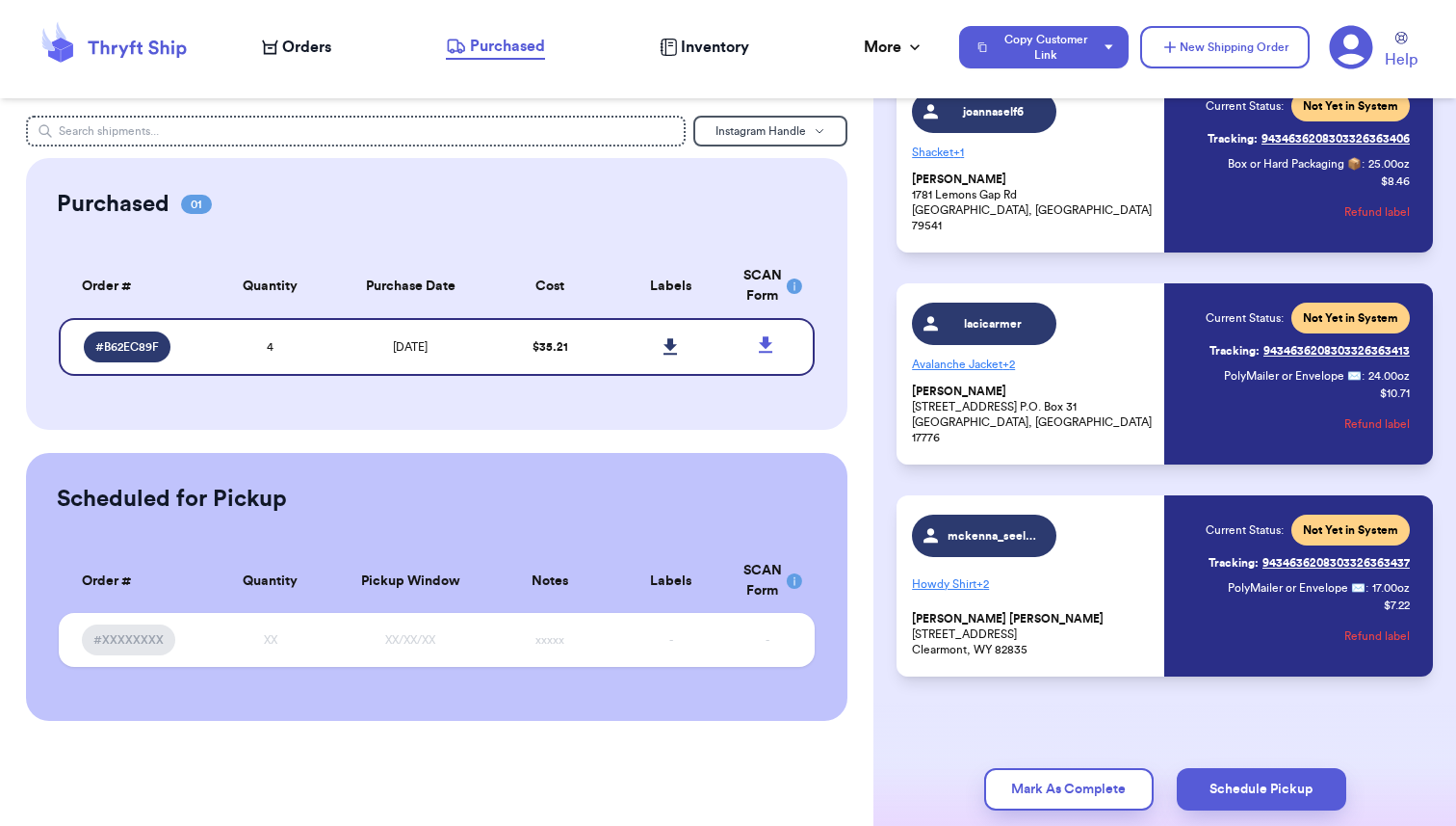
scroll to position [388, 0]
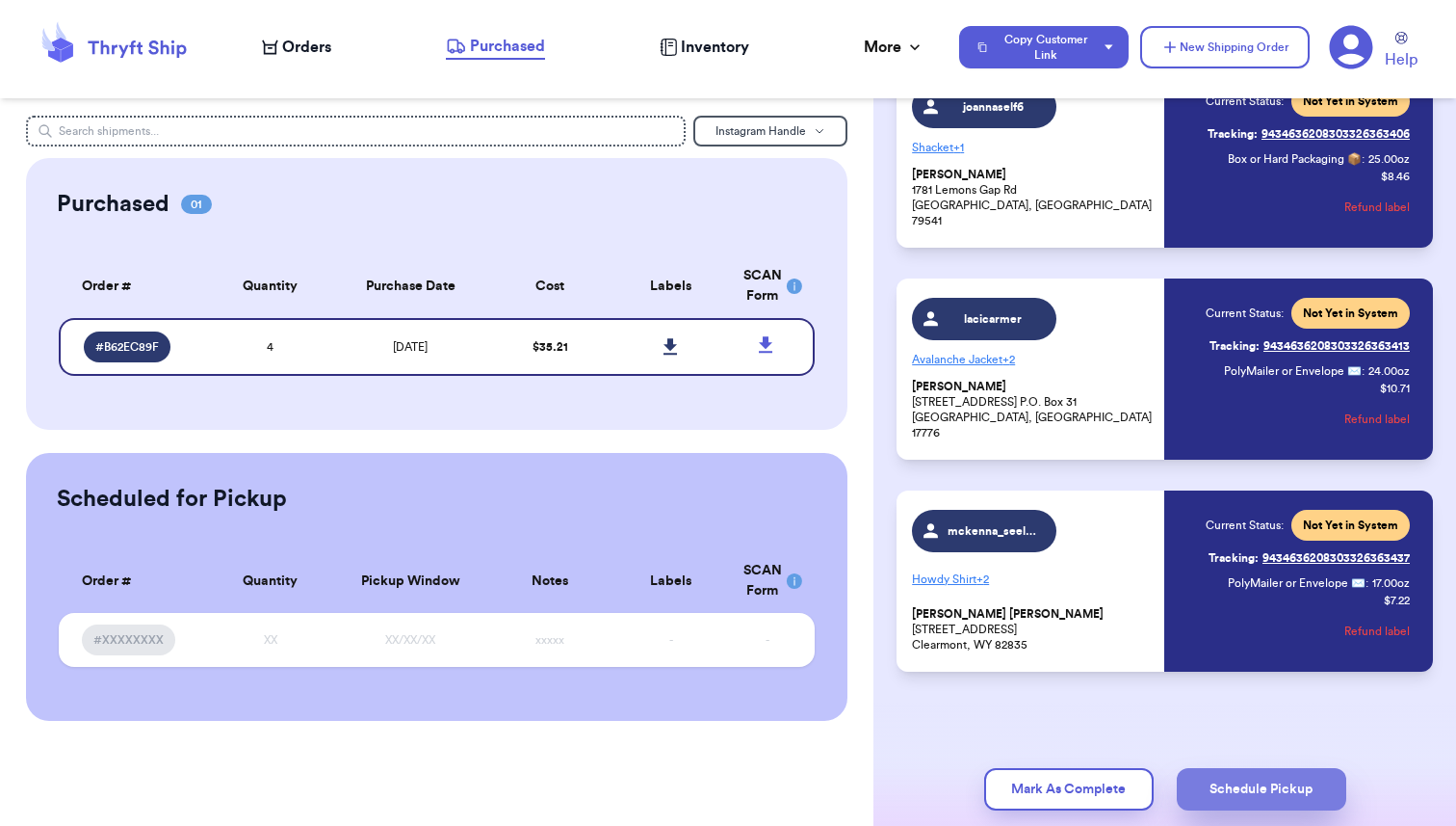
click at [1257, 785] on button "Schedule Pickup" at bounding box center [1262, 789] width 170 height 43
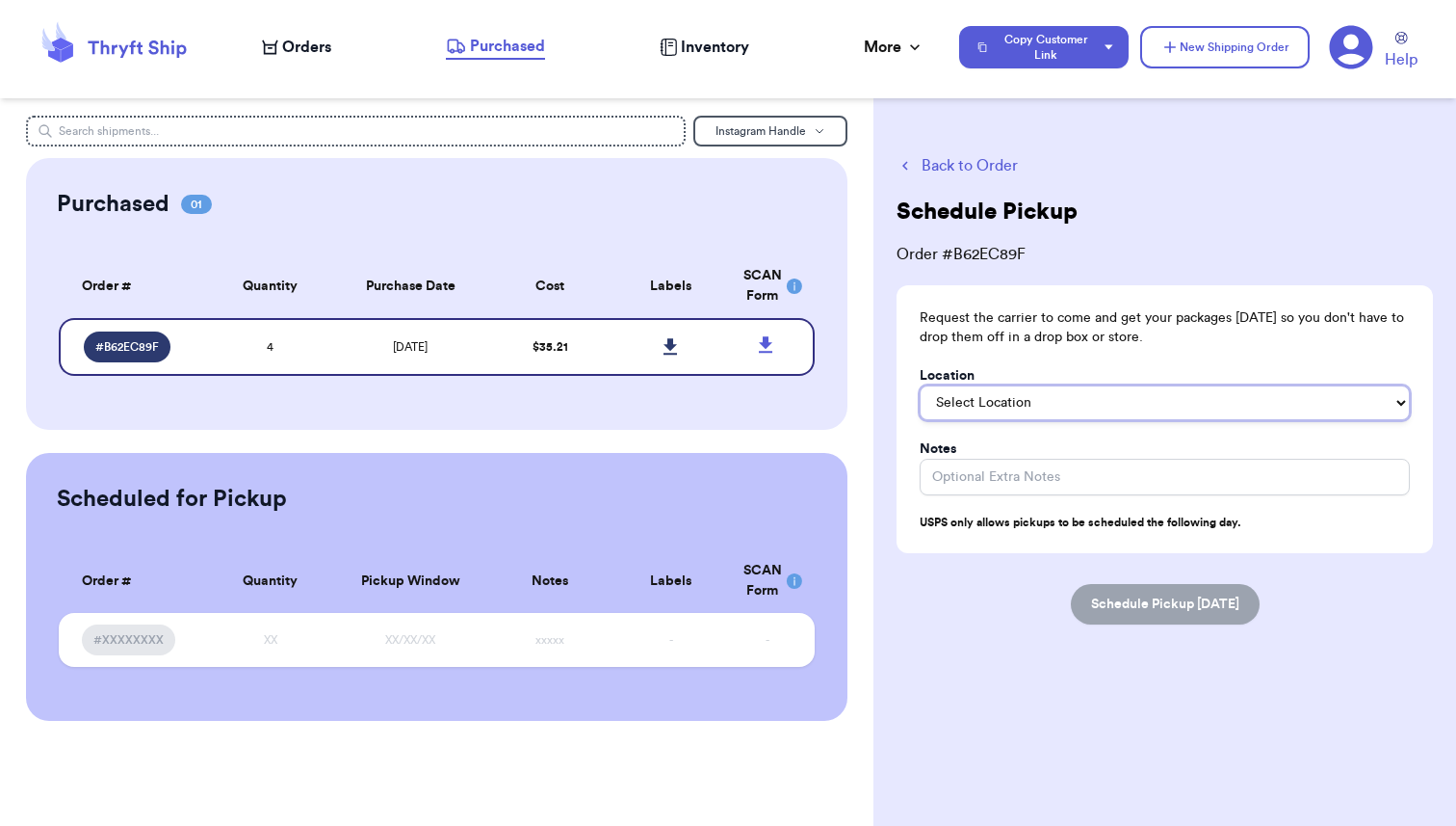
click at [1057, 401] on select "Select Location In/At Mailbox On the Porch Front Door Back Door Side Door Knock…" at bounding box center [1165, 403] width 490 height 35
select select "On the Porch"
click at [920, 385] on select "Select Location In/At Mailbox On the Porch Front Door Back Door Side Door Knock…" at bounding box center [1165, 403] width 490 height 35
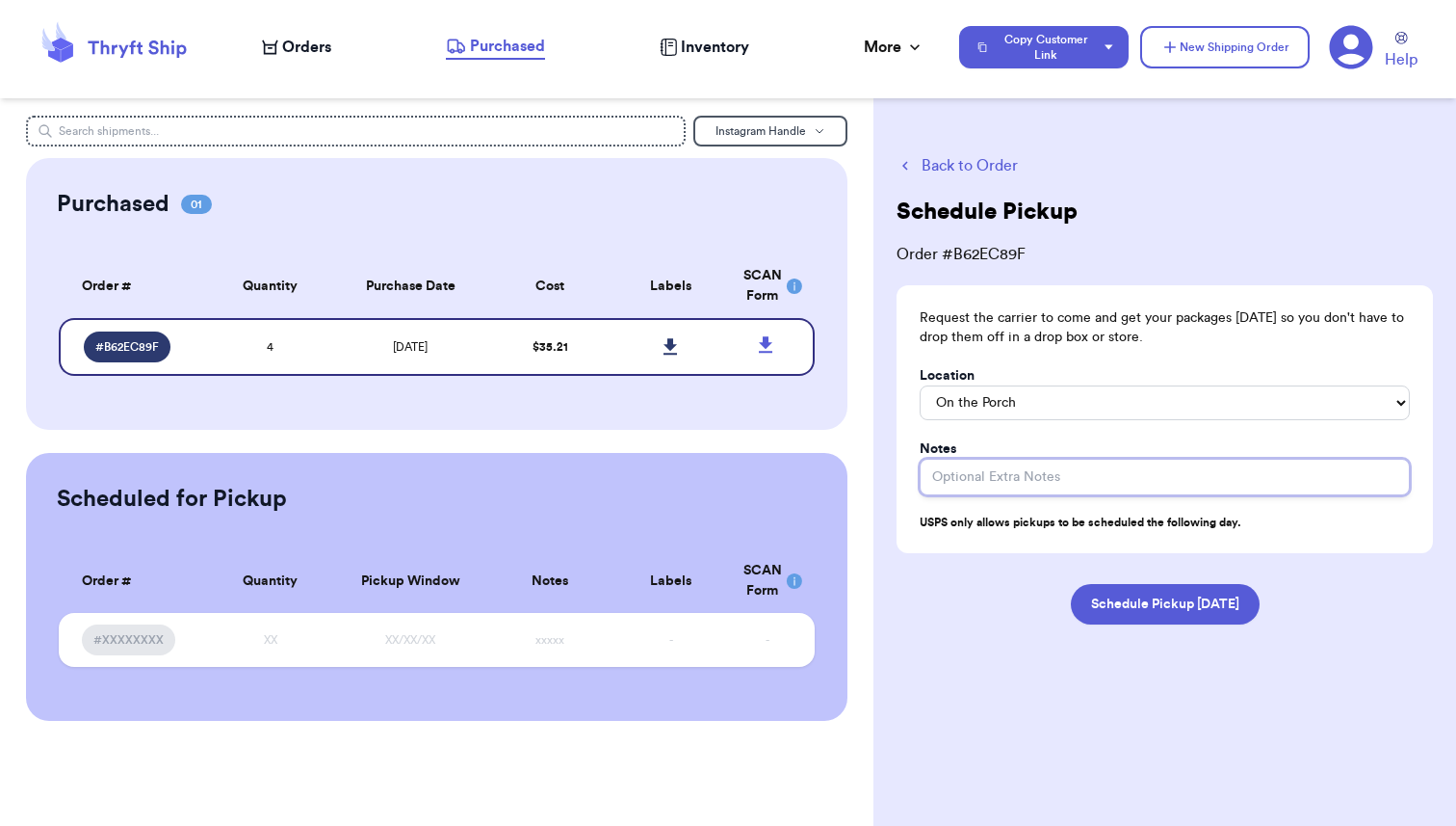
click at [1015, 485] on input "Location" at bounding box center [1165, 477] width 490 height 37
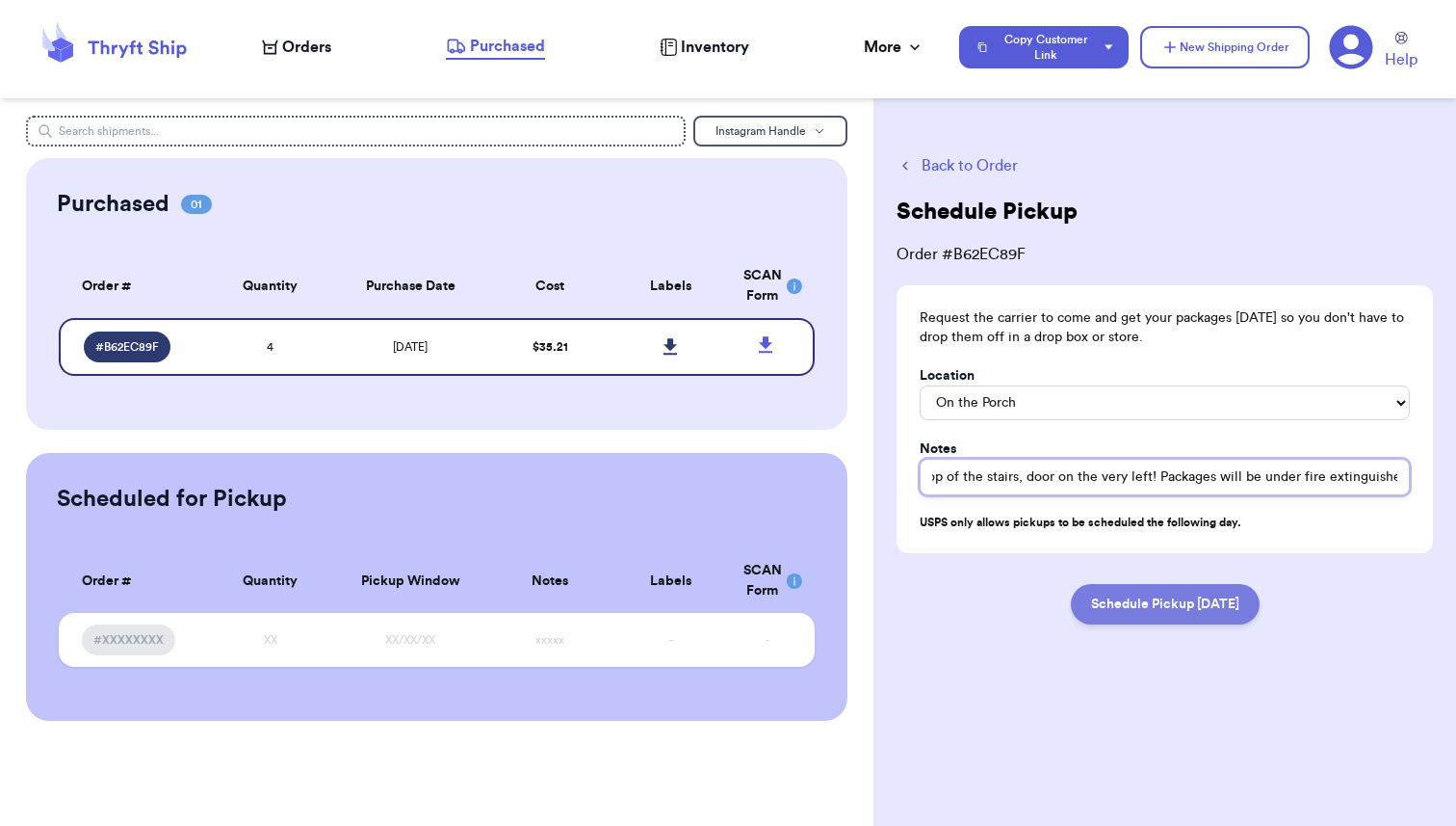
type input "Top of the stairs, door on the very left! Packages will be under fire extinguis…"
click at [1150, 603] on button "Schedule Pickup Tomorrow" at bounding box center [1165, 605] width 189 height 41
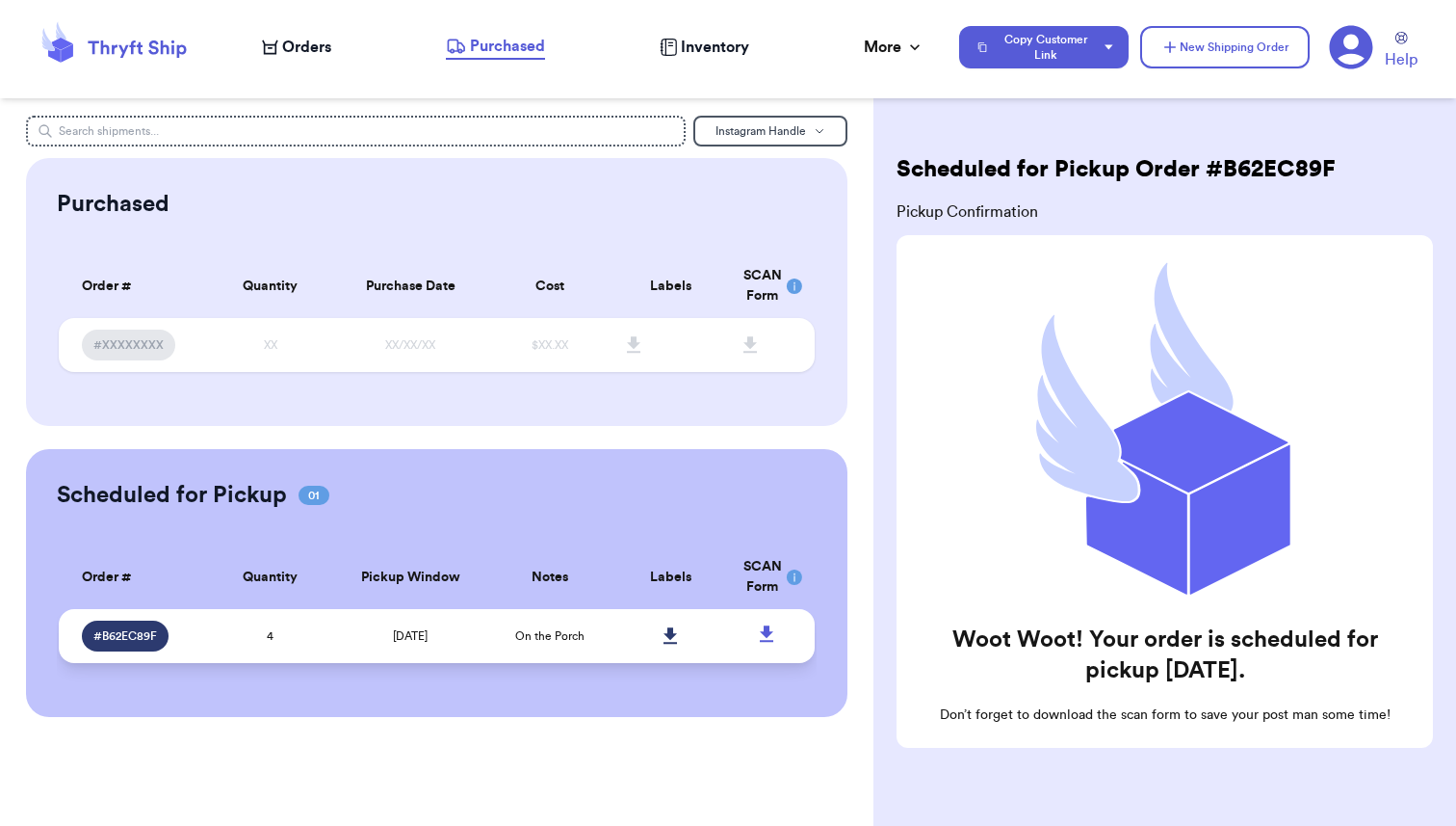
click at [301, 648] on td "4" at bounding box center [270, 637] width 122 height 54
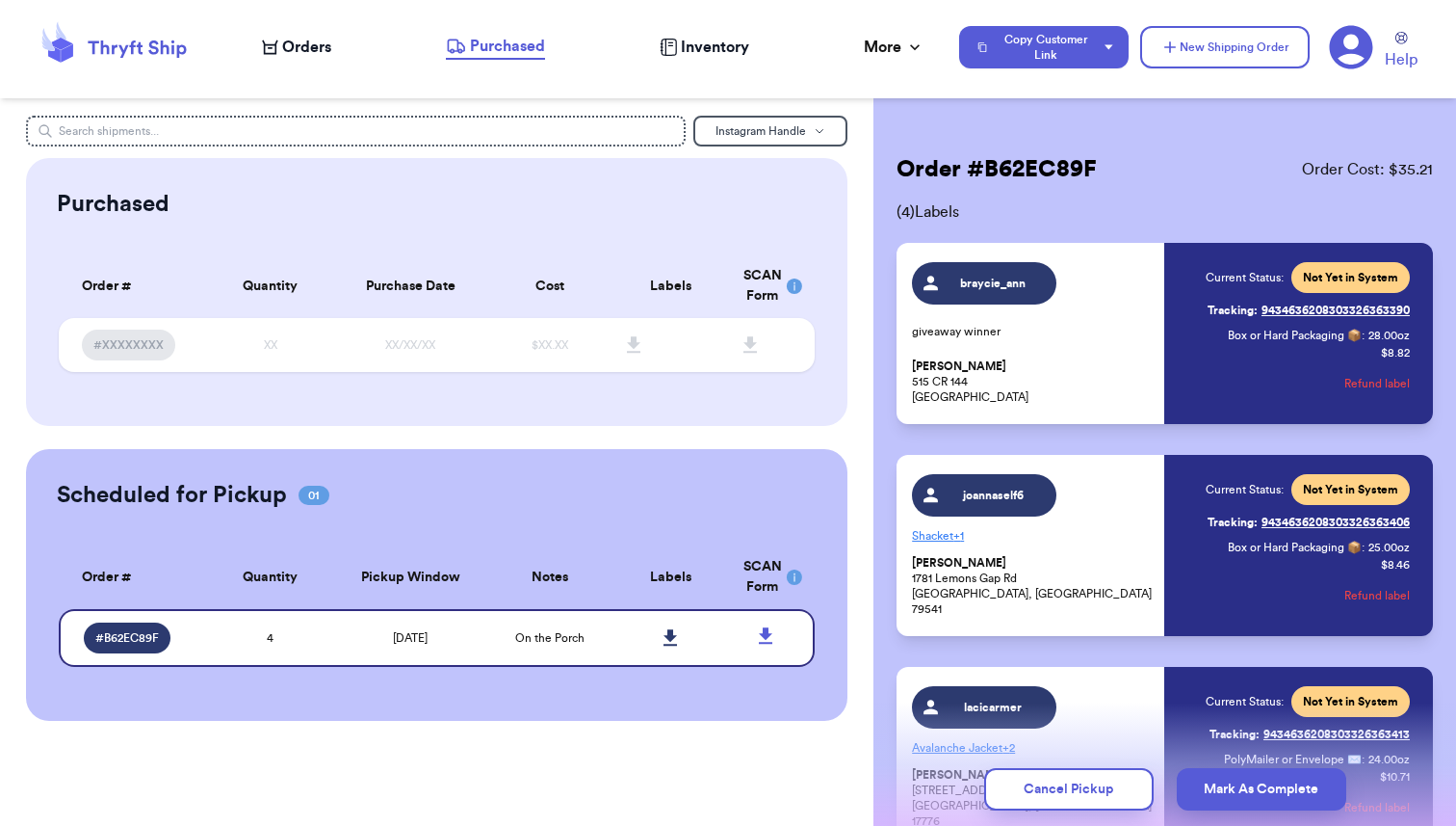
click at [1349, 41] on icon at bounding box center [1352, 47] width 44 height 44
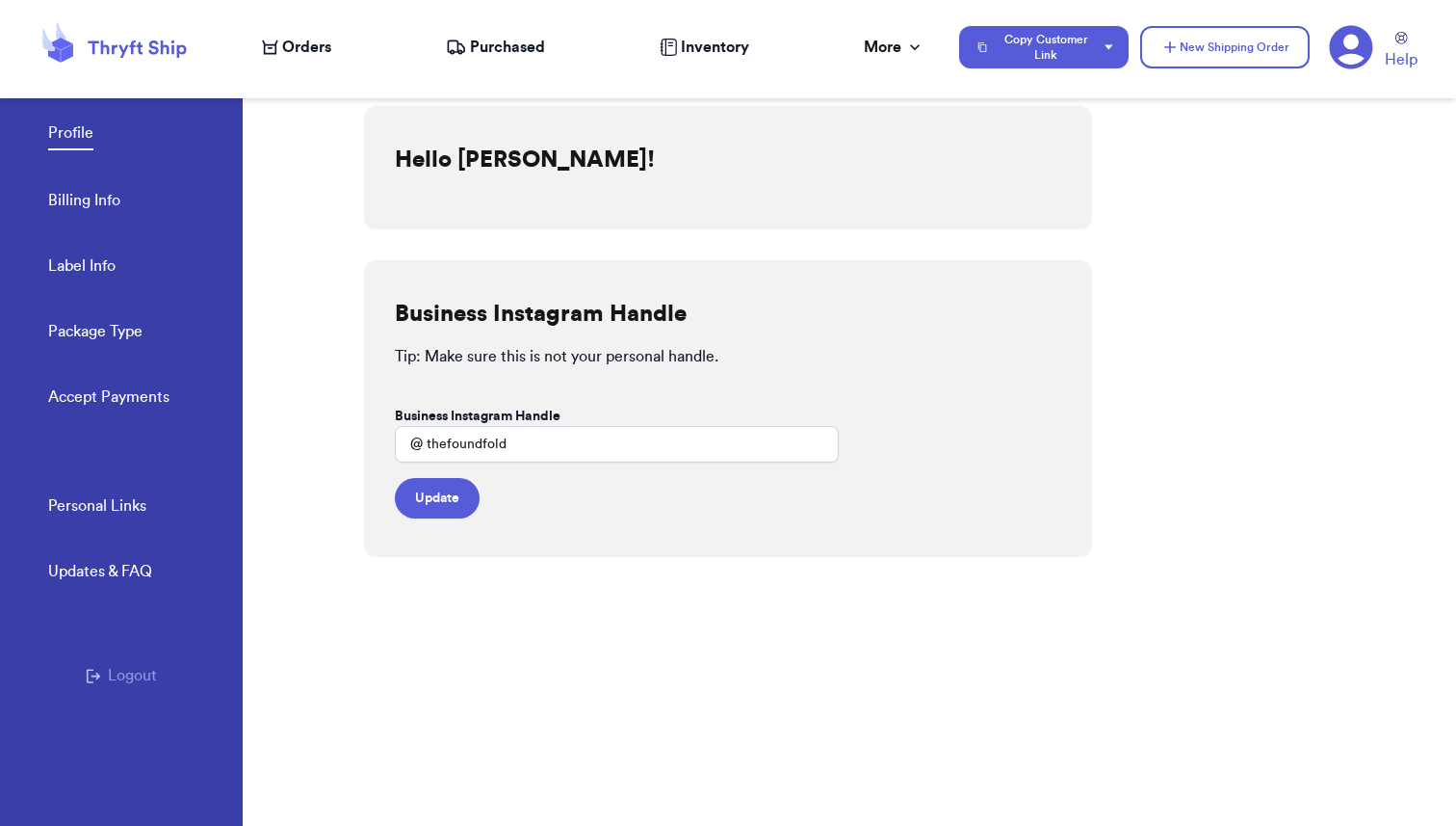
click at [91, 203] on link "Billing Info" at bounding box center [84, 203] width 72 height 27
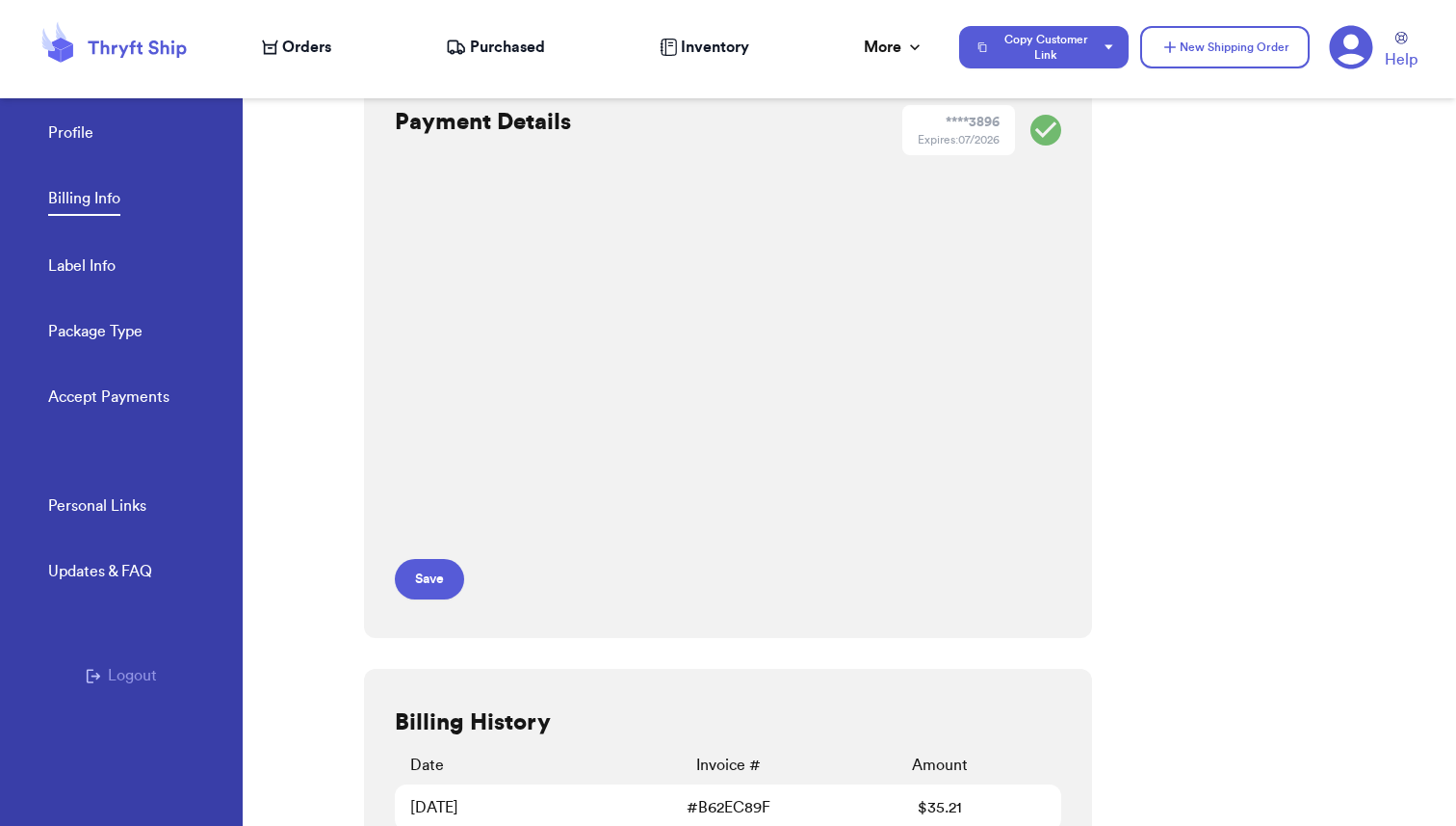
scroll to position [42, 0]
click at [88, 272] on link "Label Info" at bounding box center [82, 268] width 68 height 27
select select "WY"
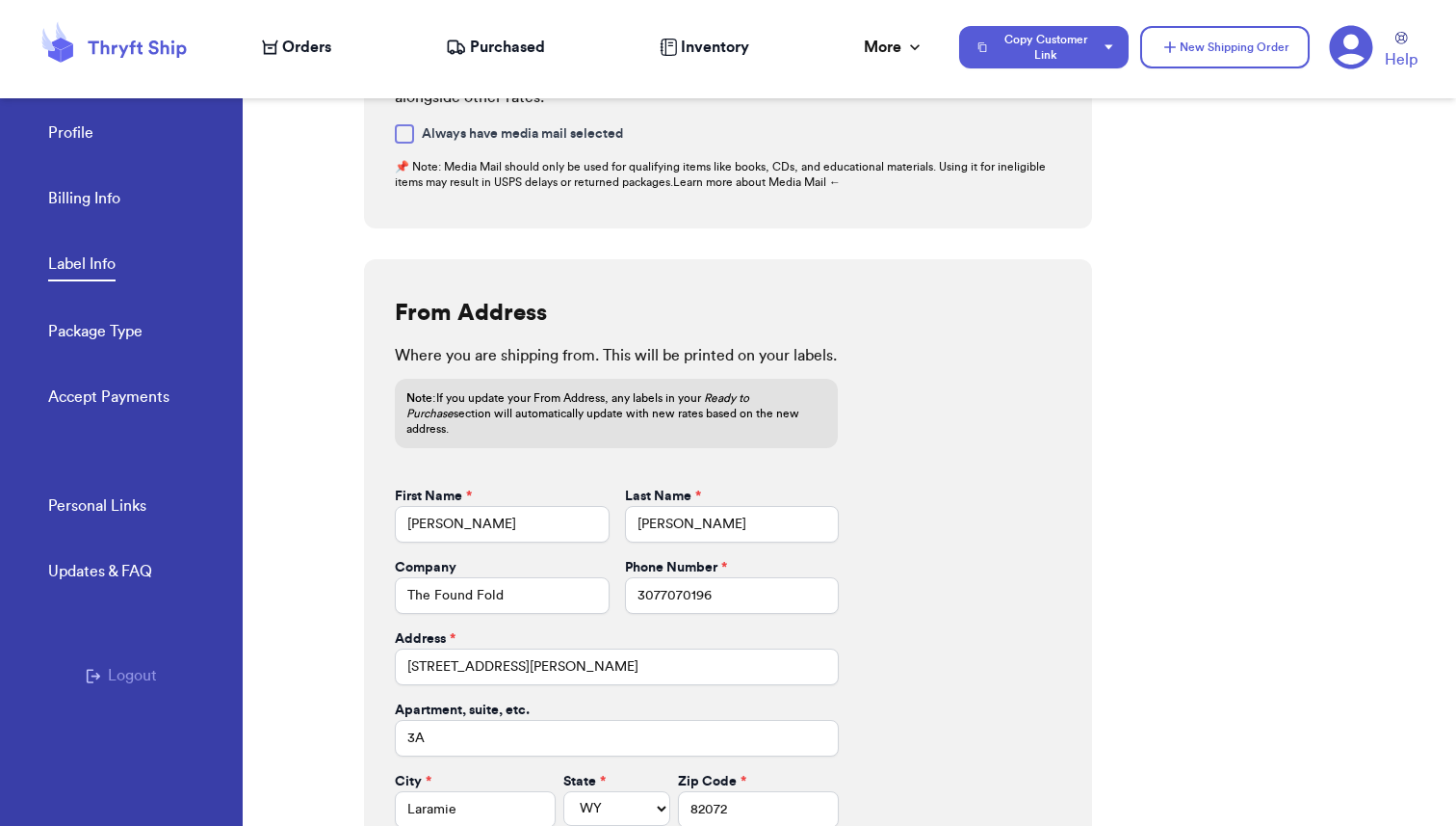
scroll to position [723, 0]
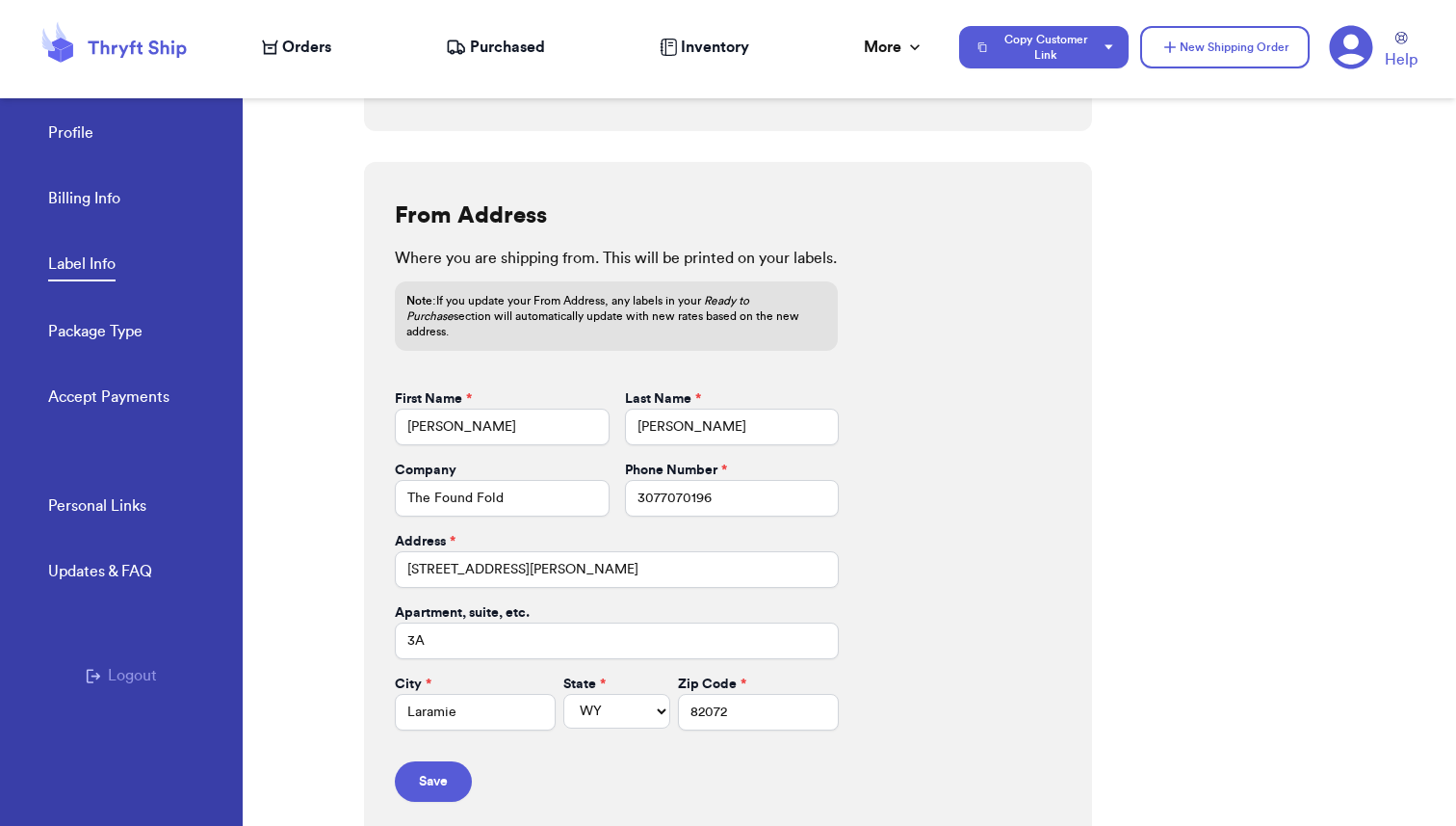
click at [518, 47] on span "Purchased" at bounding box center [508, 47] width 75 height 23
